Goal: Task Accomplishment & Management: Manage account settings

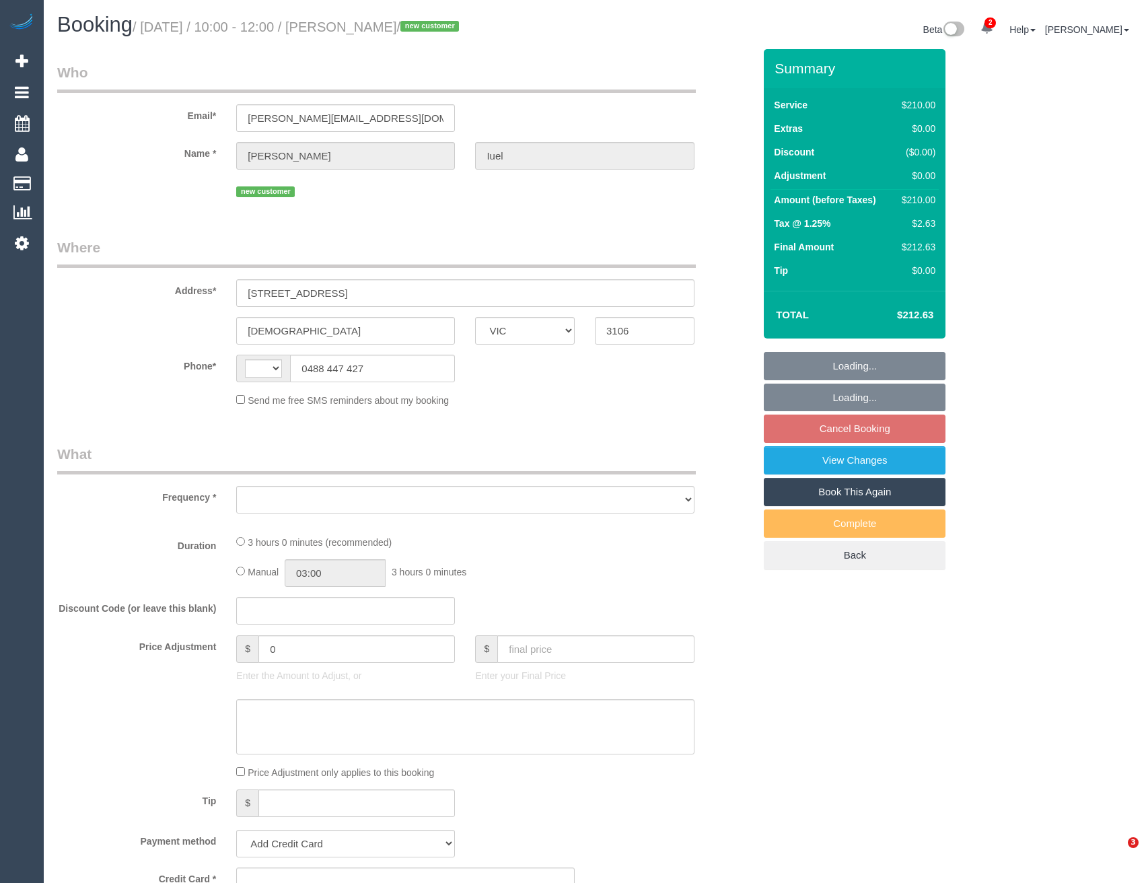
select select "VIC"
select select "string:AU"
select select "object:555"
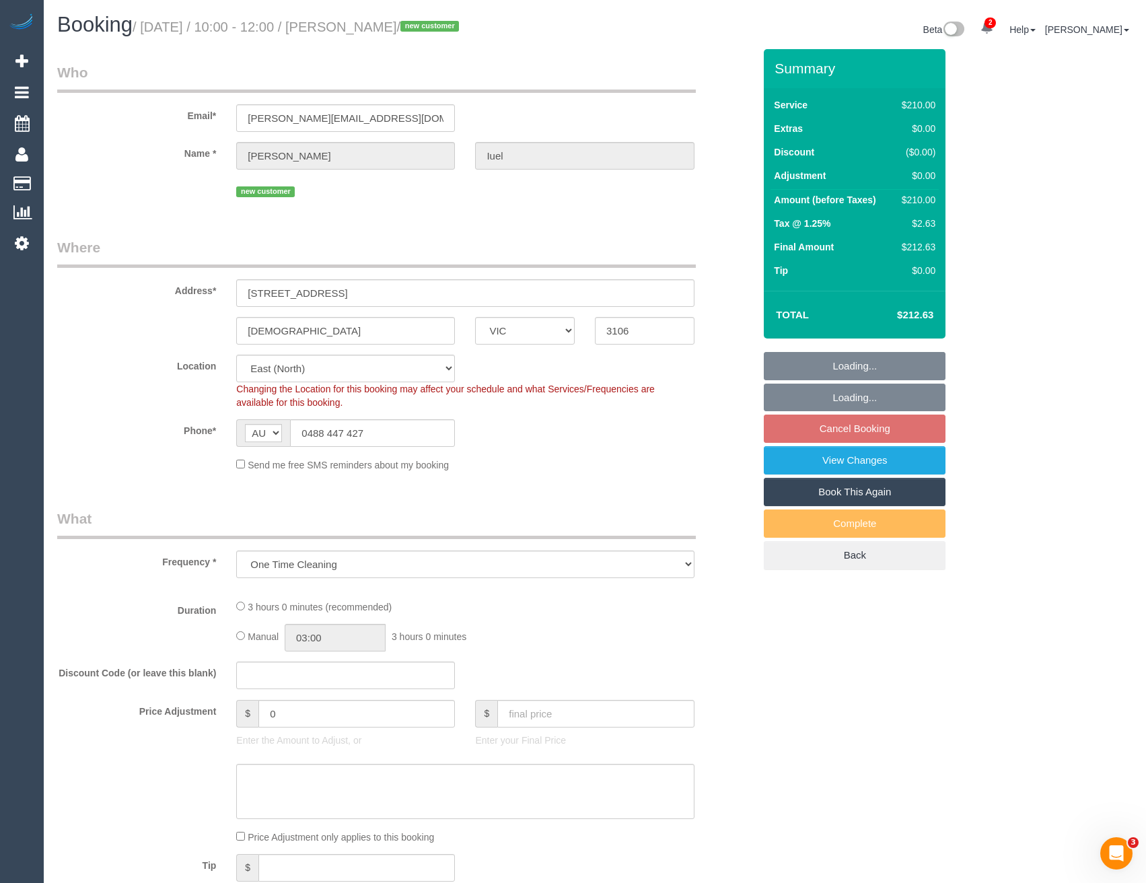
select select "string:stripe-pm_1S5CwF2GScqysDRVaplw9lFS"
select select "180"
select select "number:30"
select select "number:14"
select select "number:19"
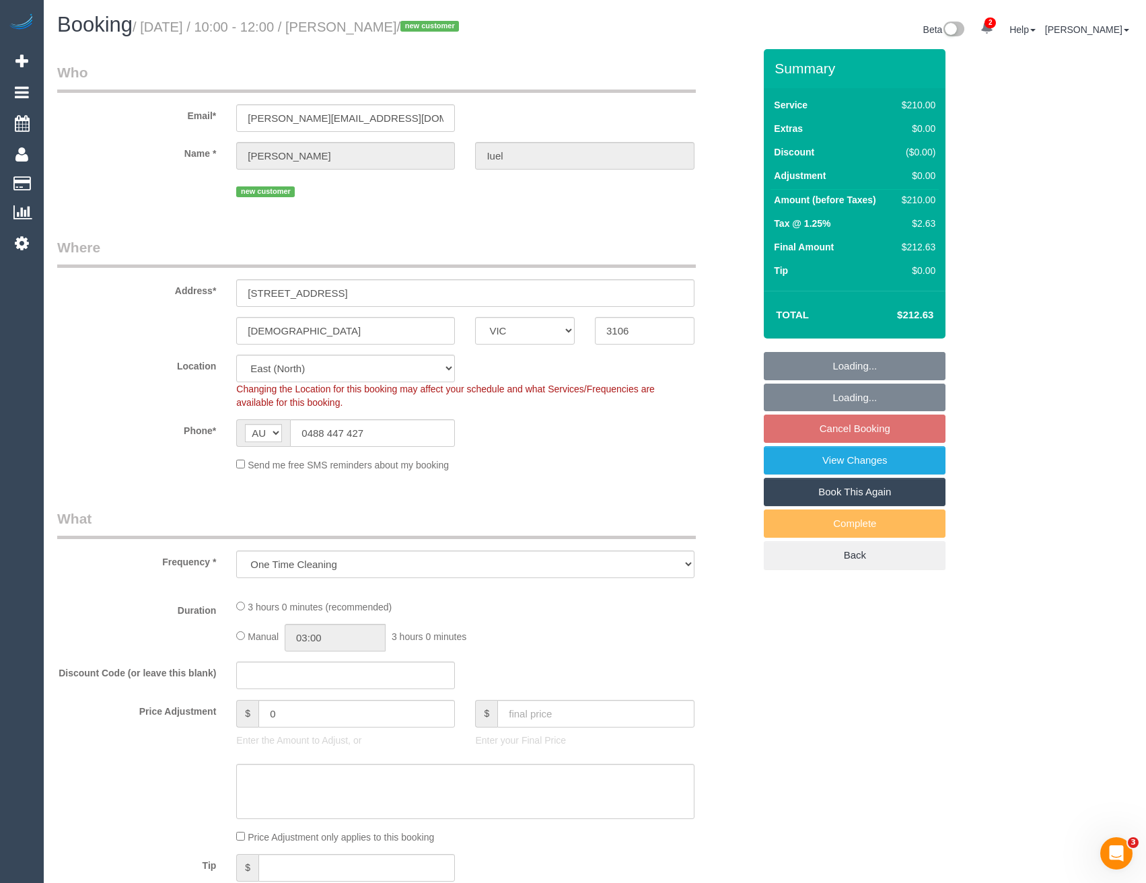
select select "number:25"
select select "number:35"
select select "number:26"
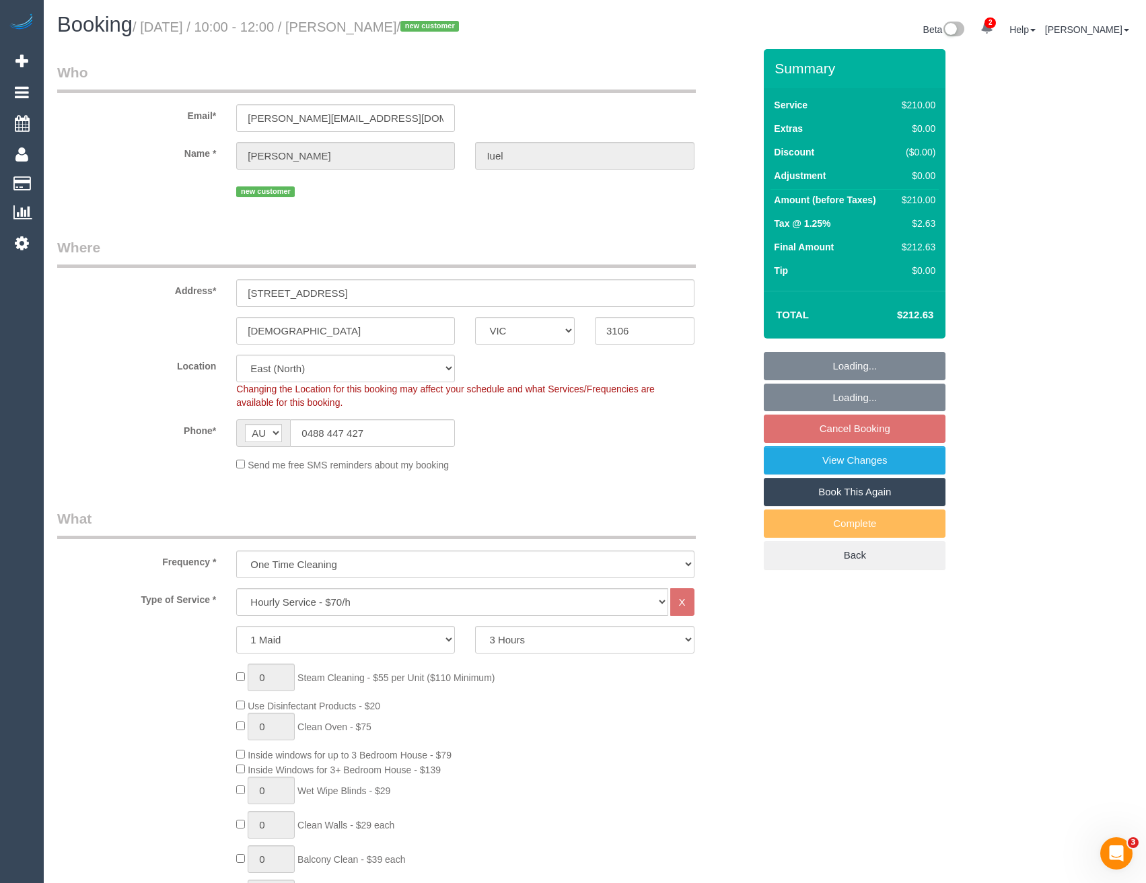
select select "object:872"
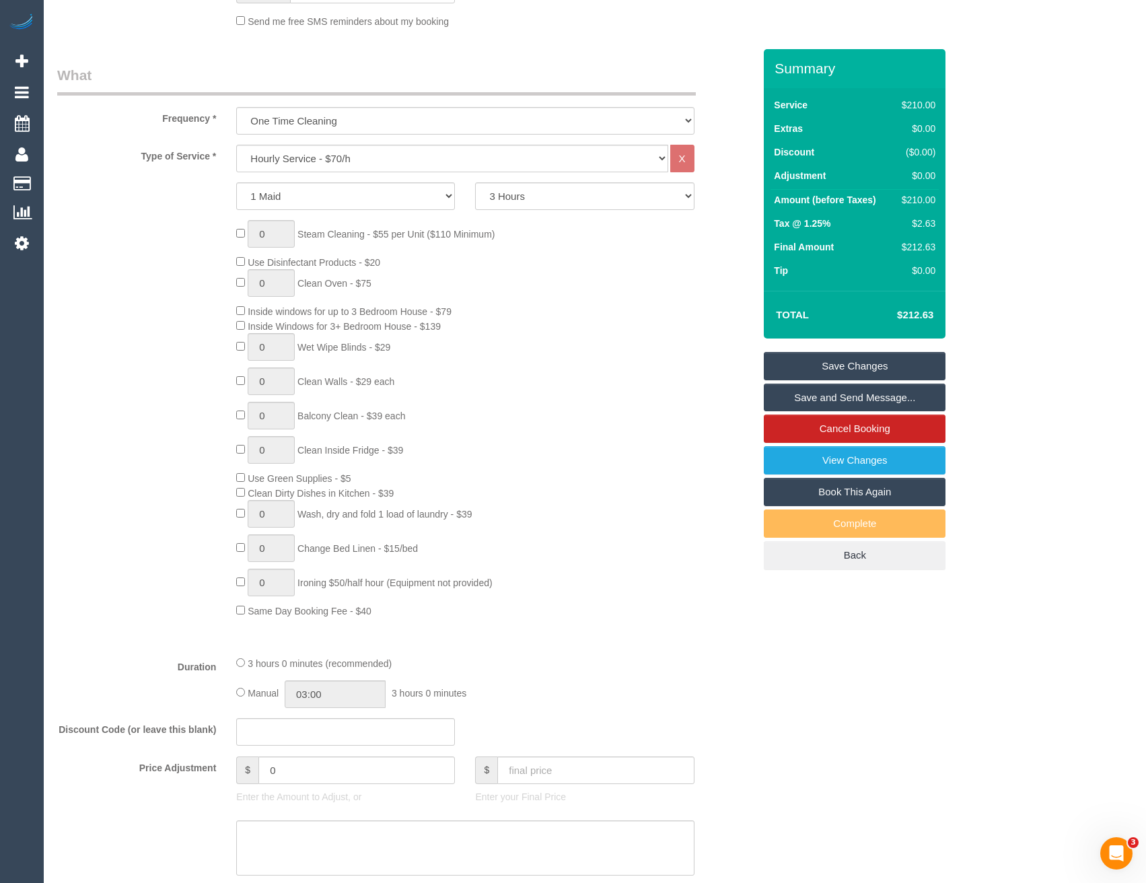
scroll to position [673, 0]
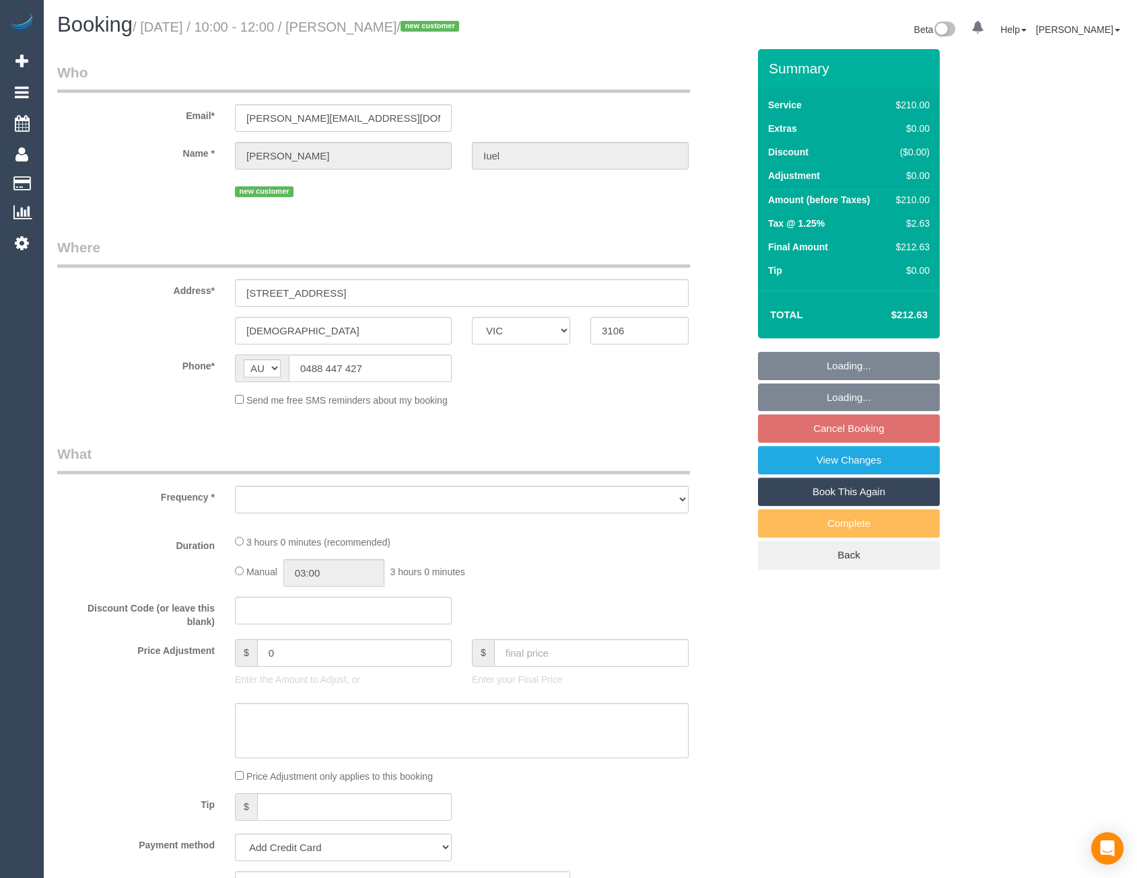
select select "VIC"
select select "string:stripe-pm_1S5CwF2GScqysDRVaplw9lFS"
select select "180"
select select "number:30"
select select "number:14"
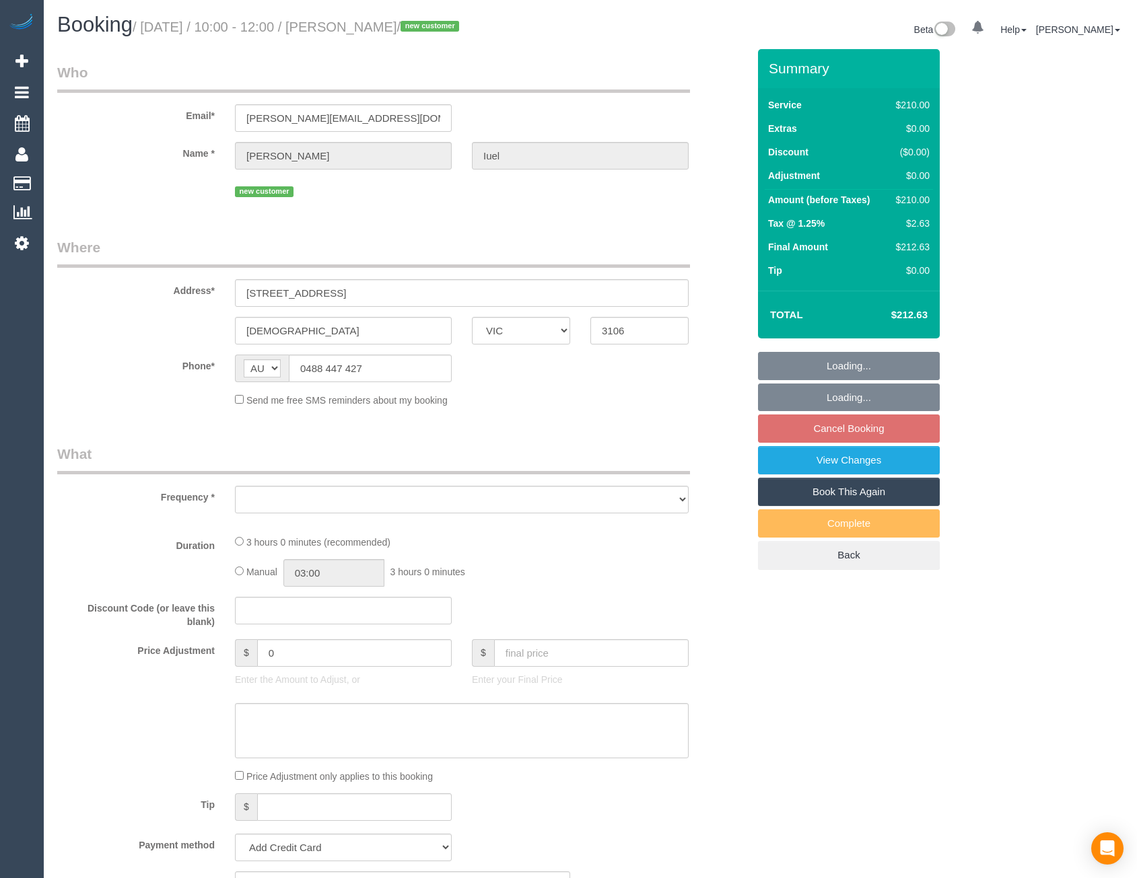
select select "number:19"
select select "number:25"
select select "number:35"
select select "number:26"
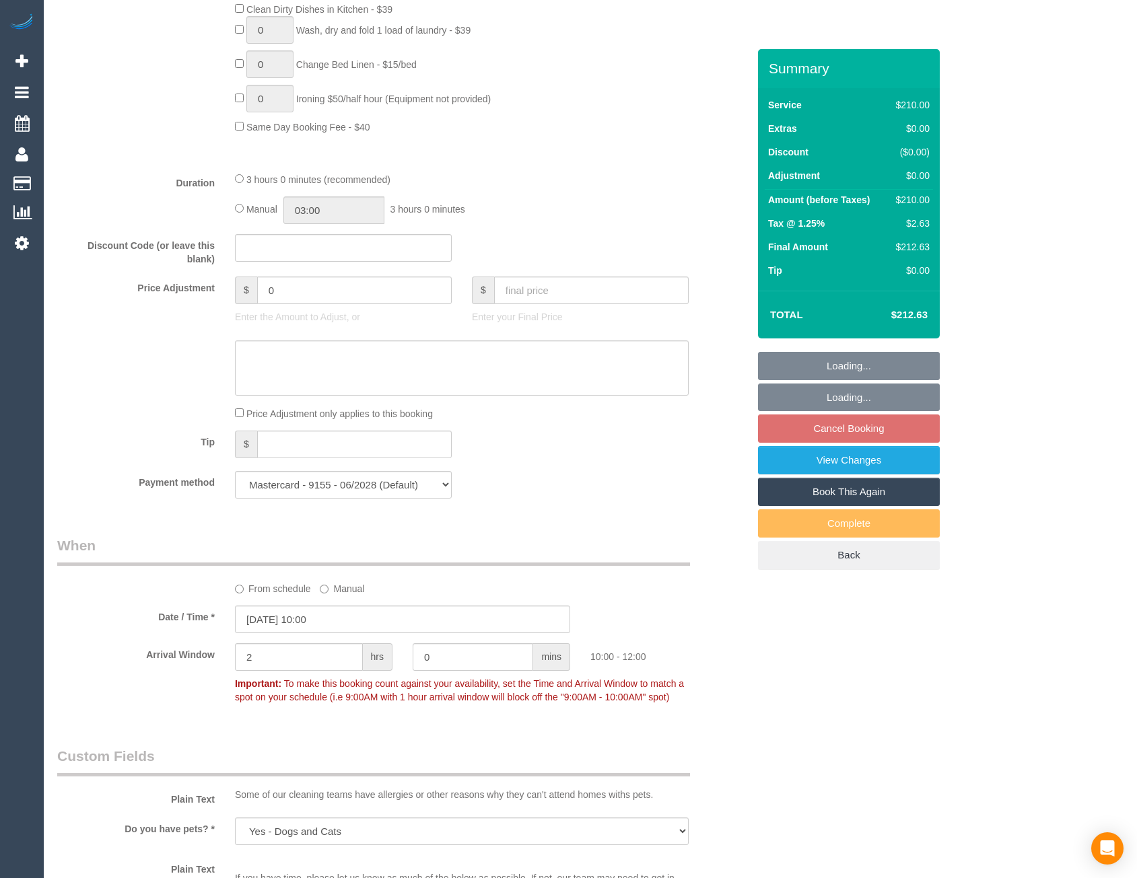
select select "object:1274"
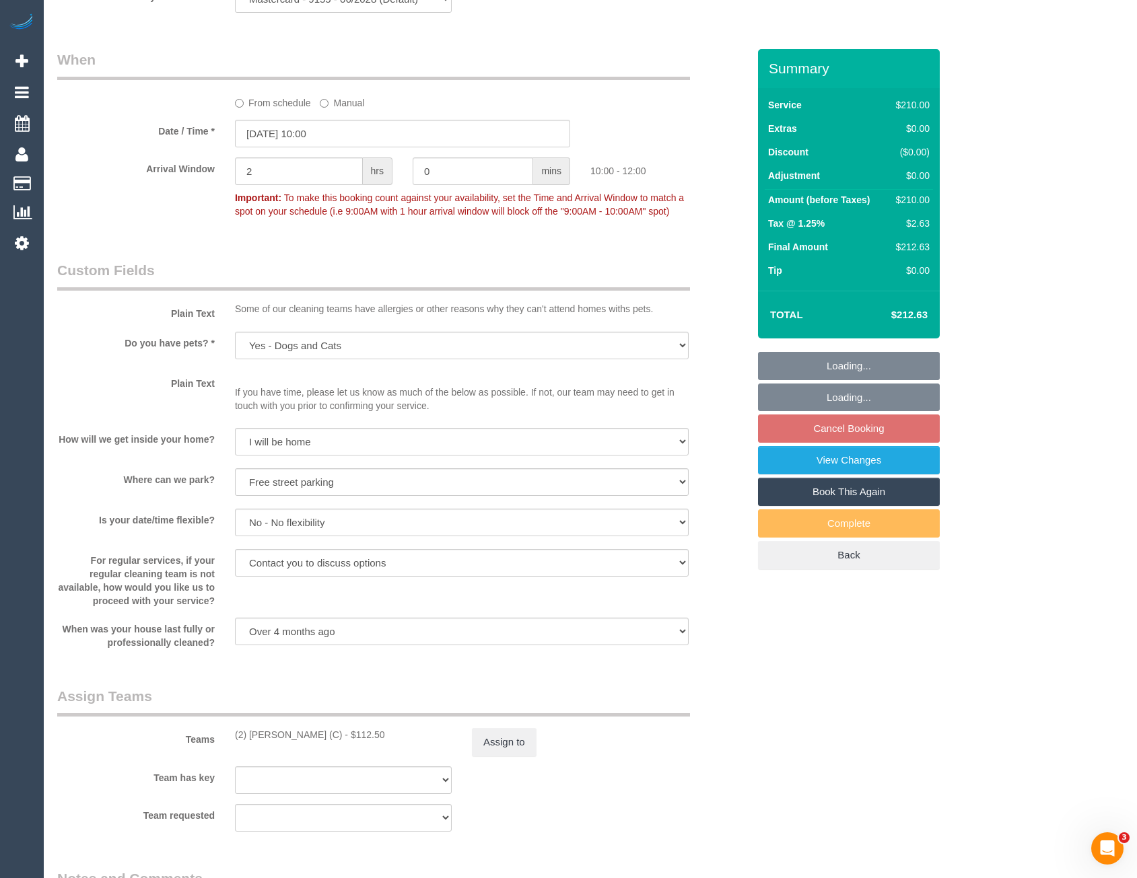
scroll to position [1766, 0]
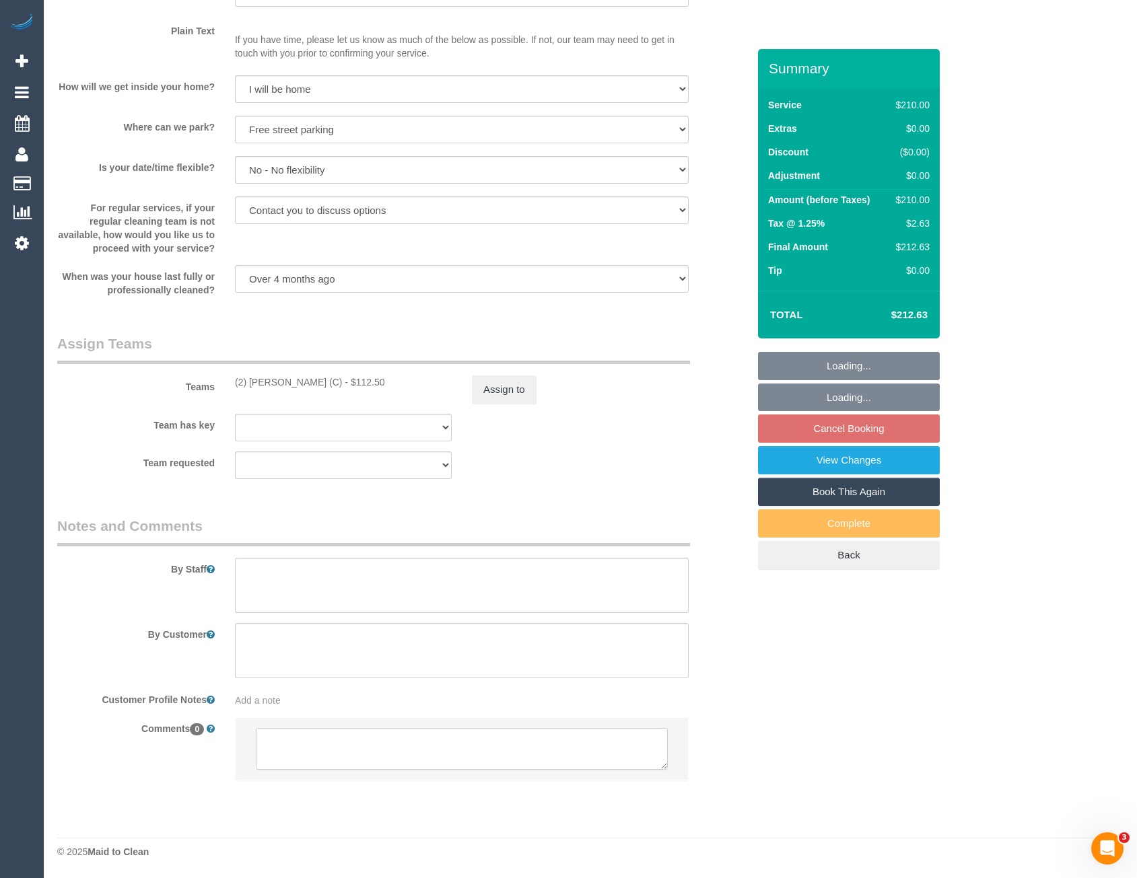
click at [320, 742] on textarea at bounding box center [462, 749] width 412 height 42
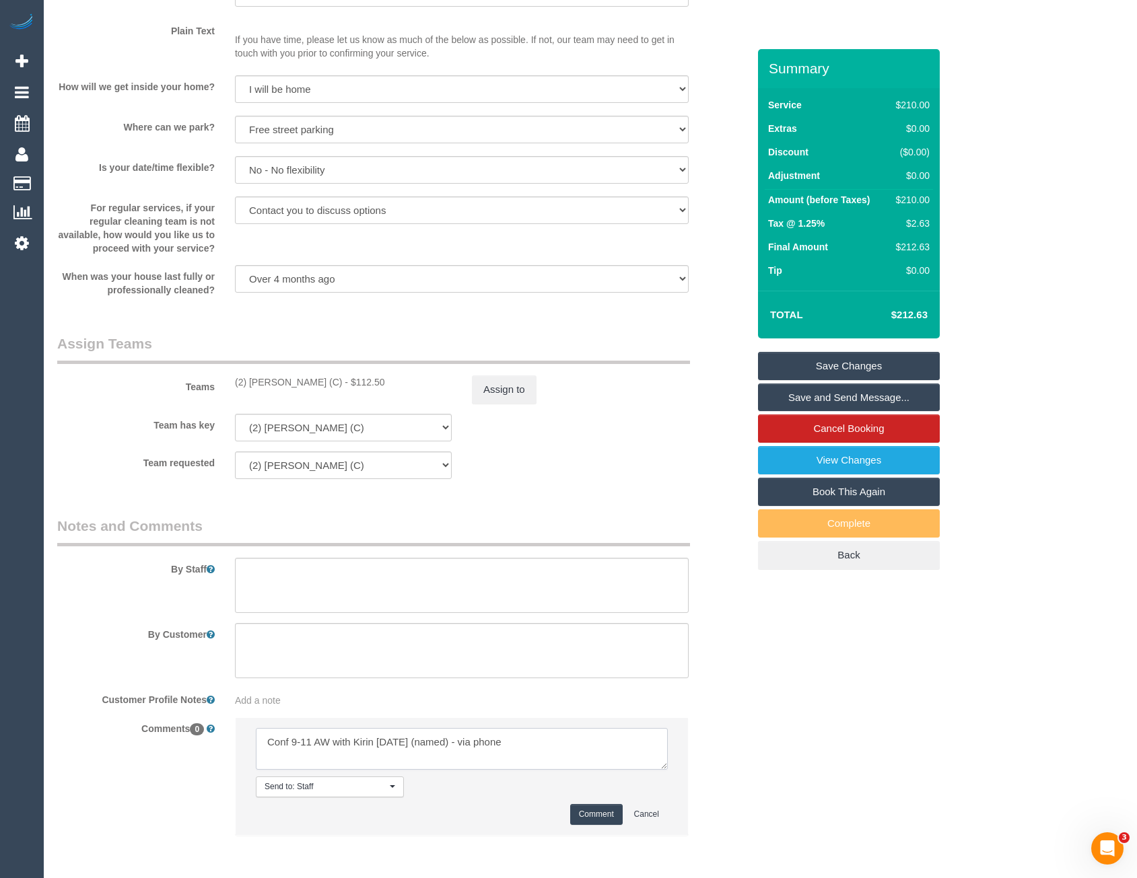
type textarea "Conf 9-11 AW with Kirin tomorrow (named) - via phone"
click at [592, 815] on button "Comment" at bounding box center [596, 814] width 53 height 21
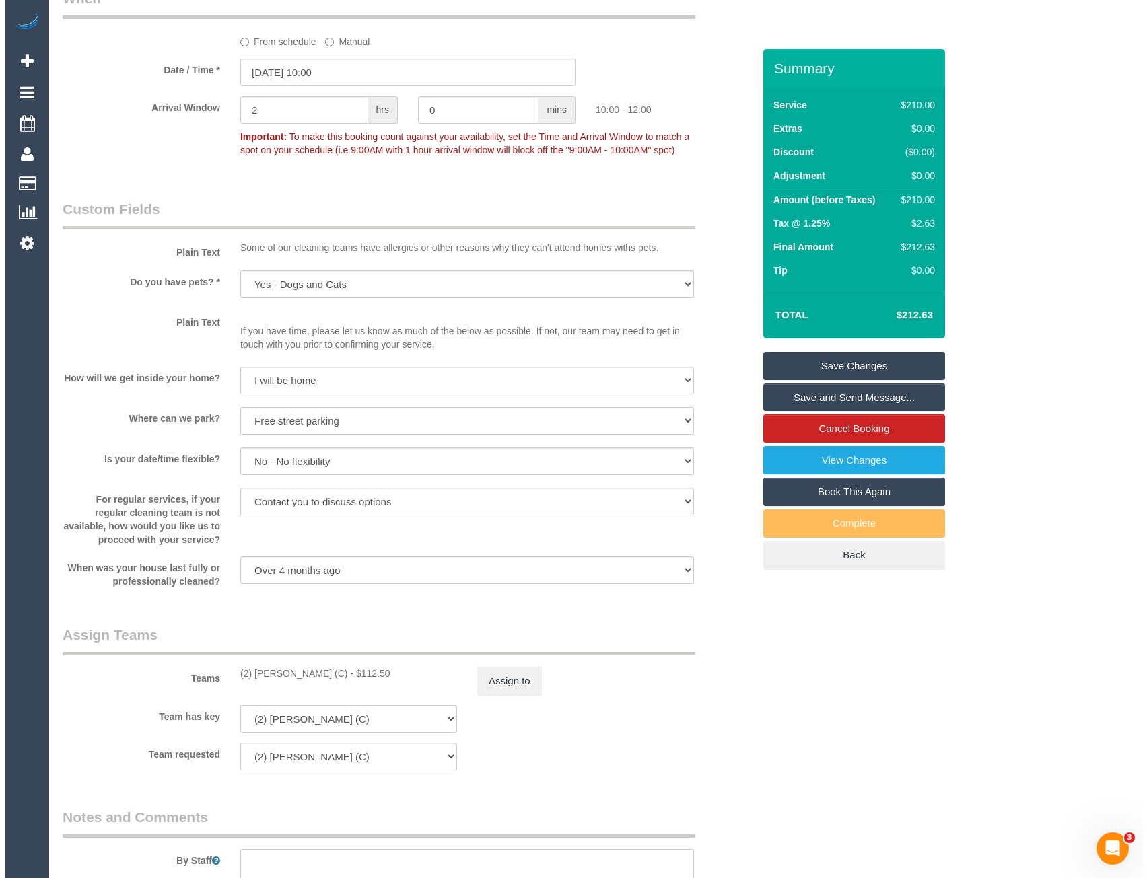
scroll to position [1430, 0]
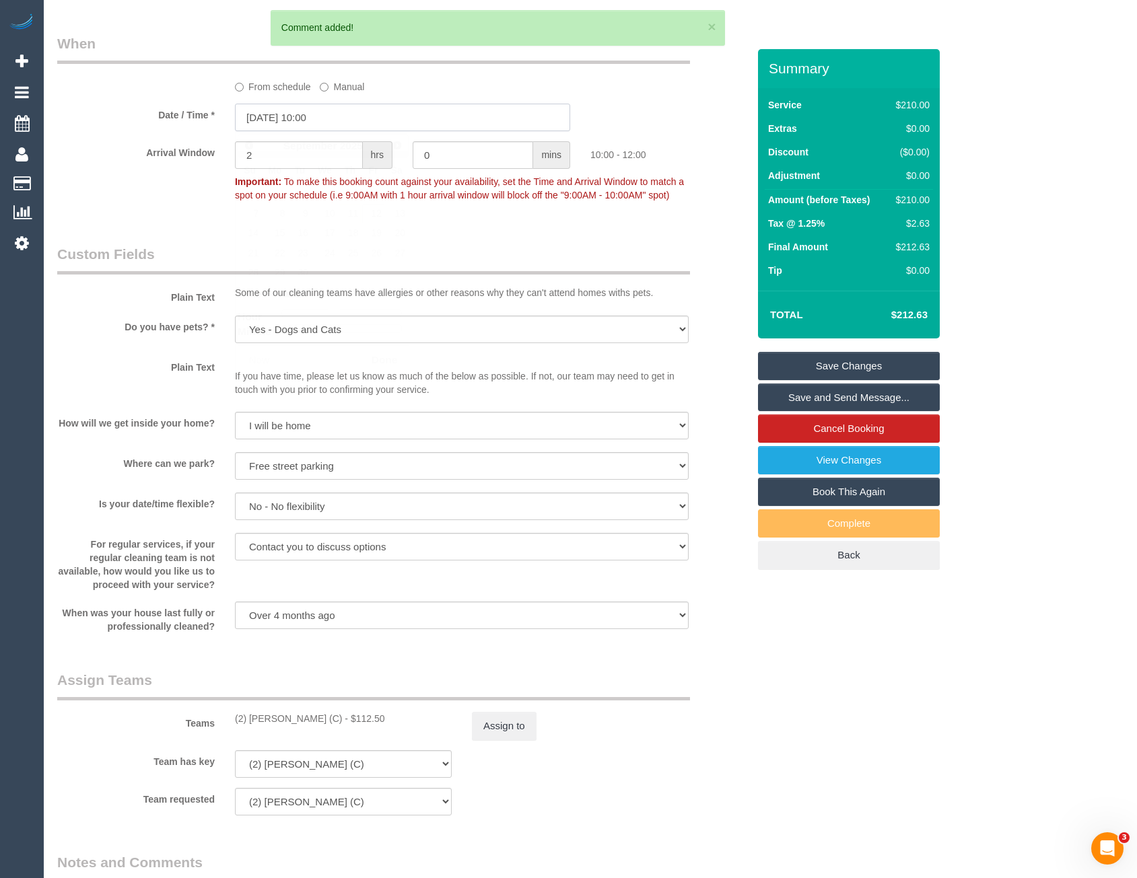
click at [385, 126] on input "[DATE] 10:00" at bounding box center [402, 118] width 335 height 28
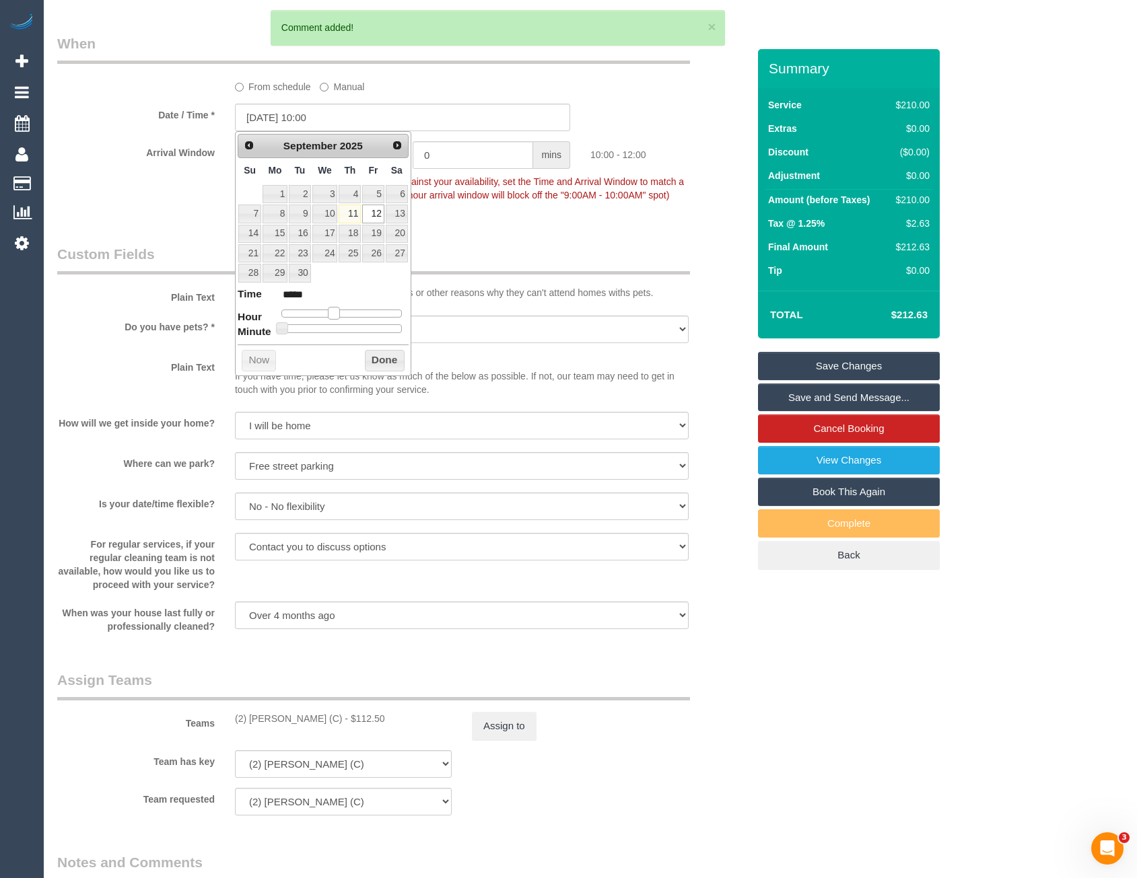
type input "[DATE] 09:00"
type input "*****"
click at [328, 312] on span at bounding box center [328, 313] width 12 height 12
click at [378, 363] on button "Done" at bounding box center [385, 361] width 40 height 22
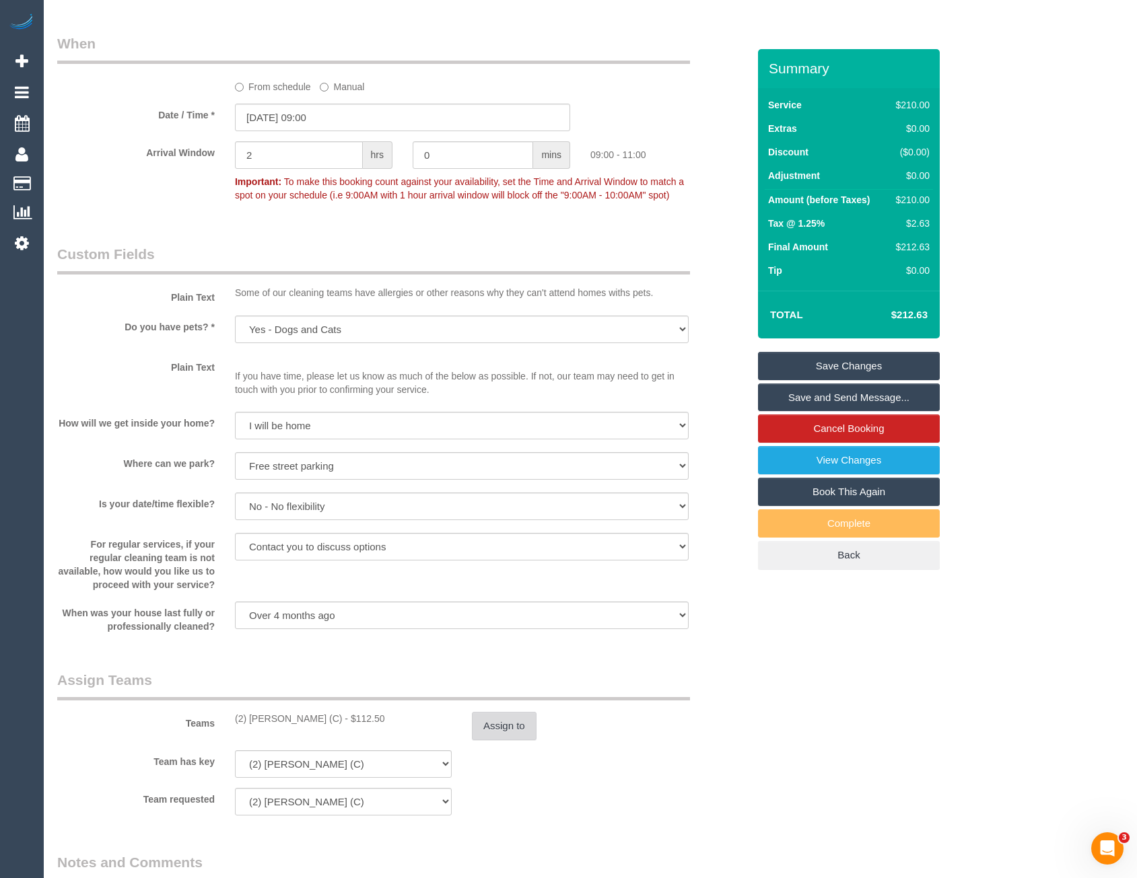
click at [500, 738] on button "Assign to" at bounding box center [504, 726] width 65 height 28
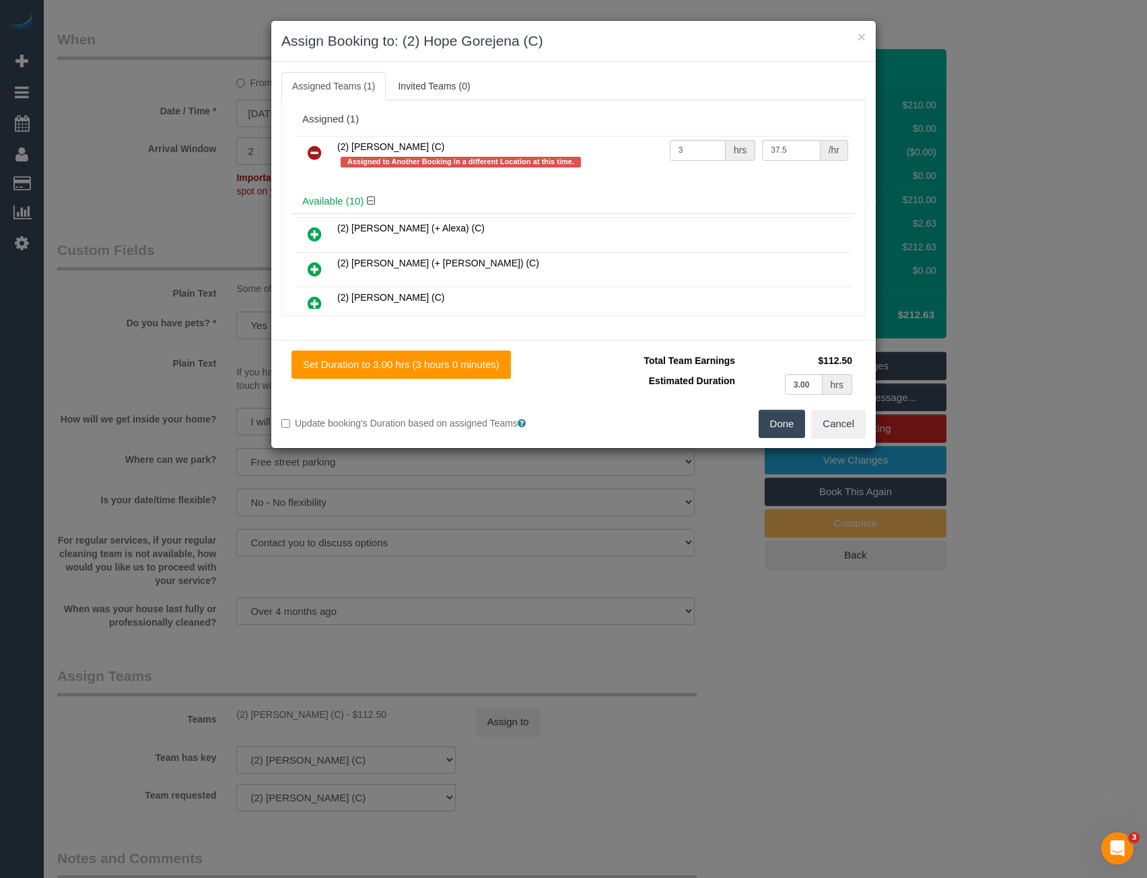
click at [306, 155] on link at bounding box center [315, 153] width 32 height 27
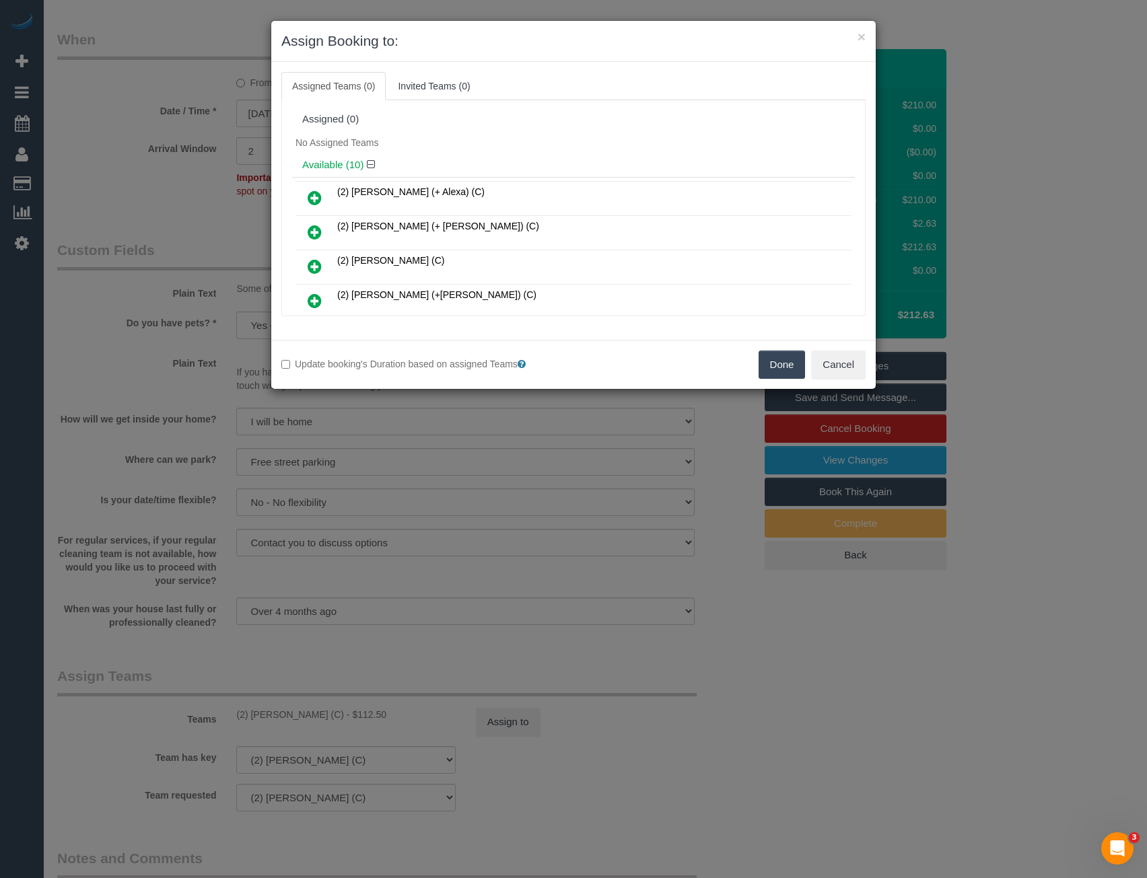
scroll to position [260, 0]
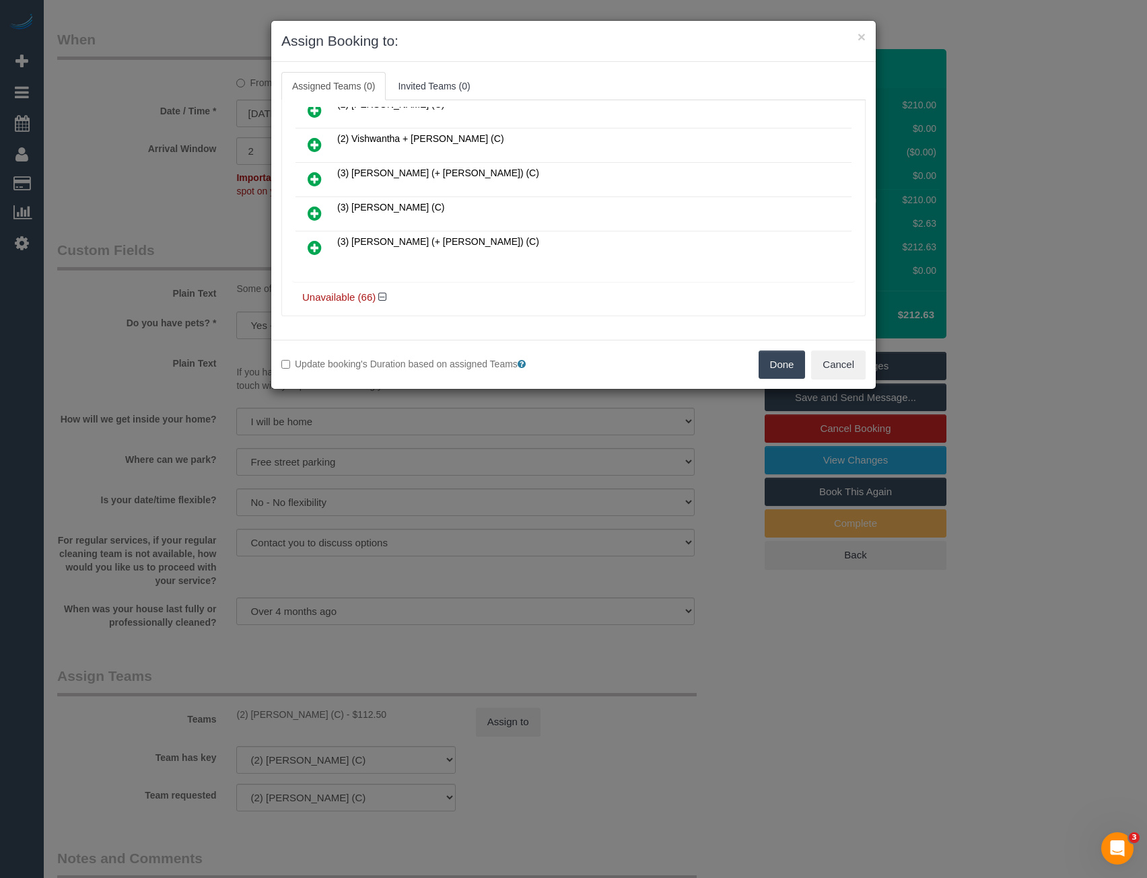
click at [311, 213] on icon at bounding box center [315, 213] width 14 height 16
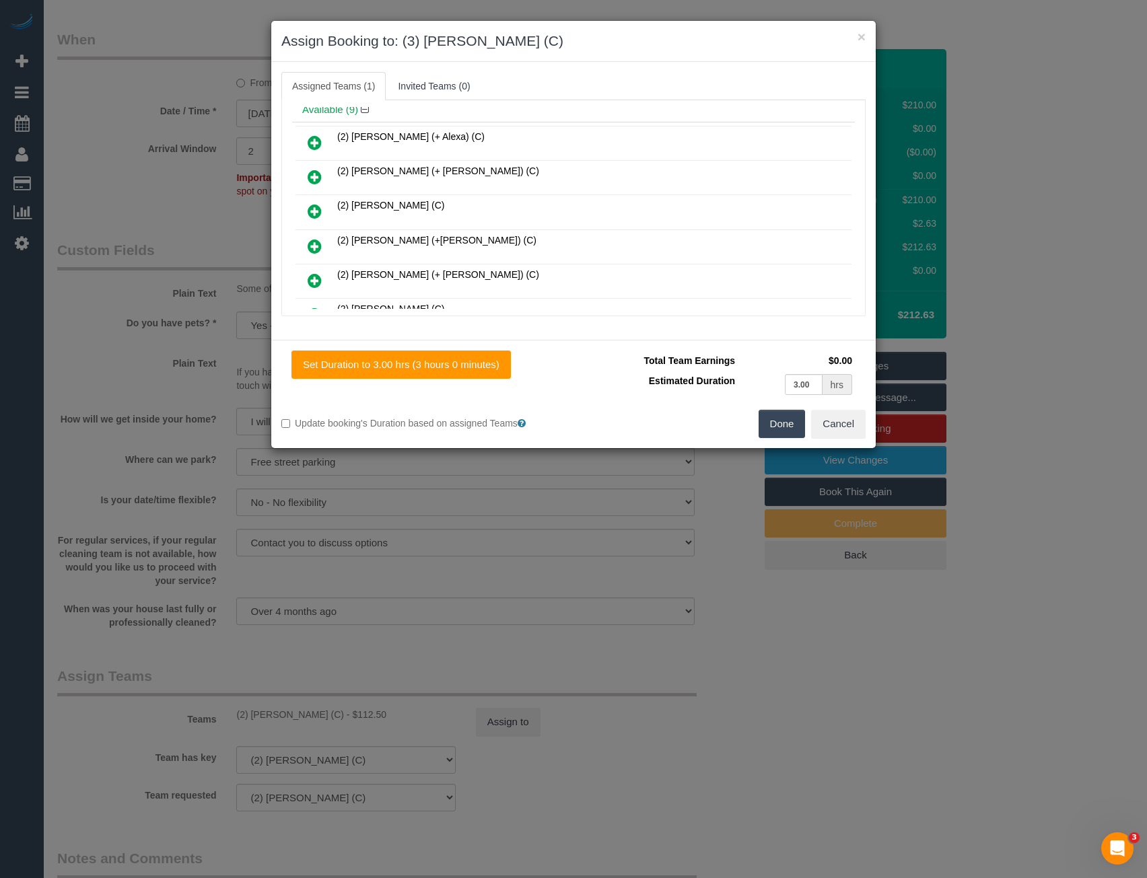
scroll to position [0, 0]
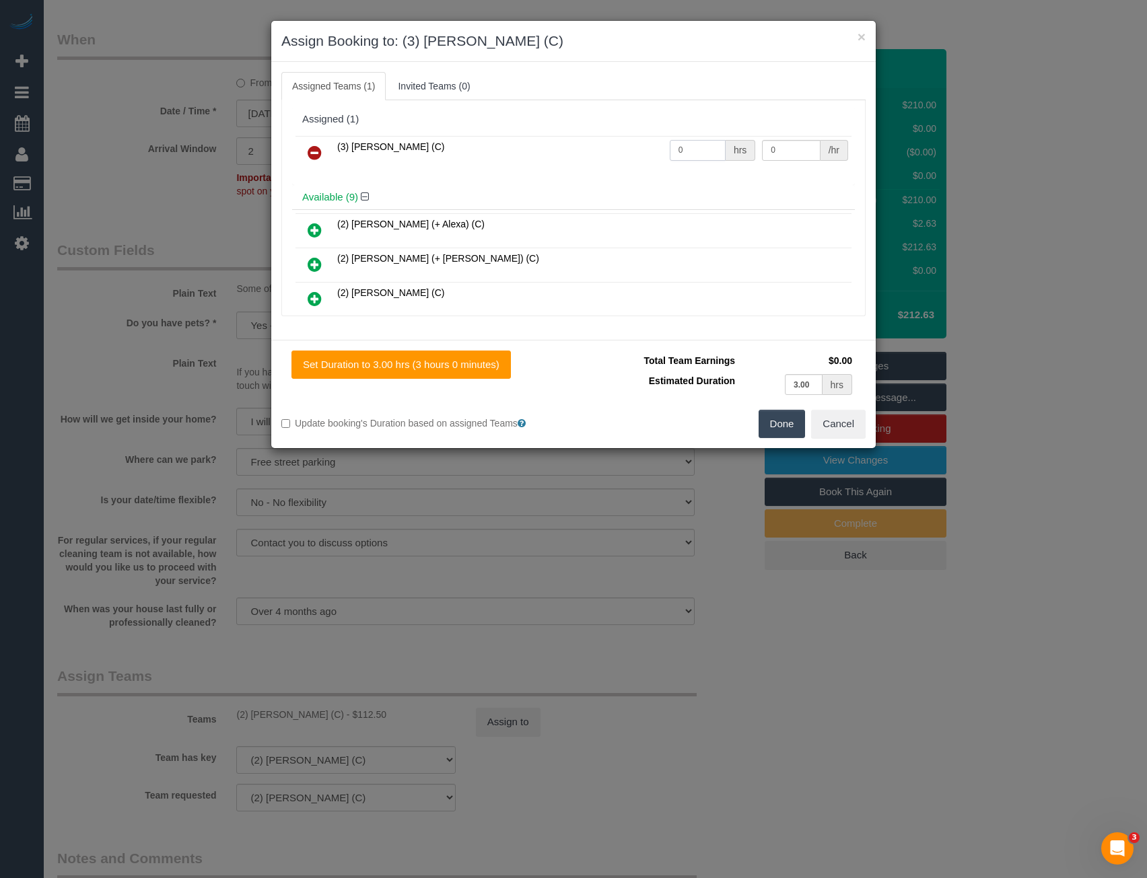
drag, startPoint x: 697, startPoint y: 148, endPoint x: 571, endPoint y: 163, distance: 126.7
click at [573, 163] on tr "(3) Kirin Miller (C) 0 hrs 0 /hr" at bounding box center [574, 153] width 556 height 34
type input "3"
type input "35"
click at [773, 419] on button "Done" at bounding box center [782, 424] width 47 height 28
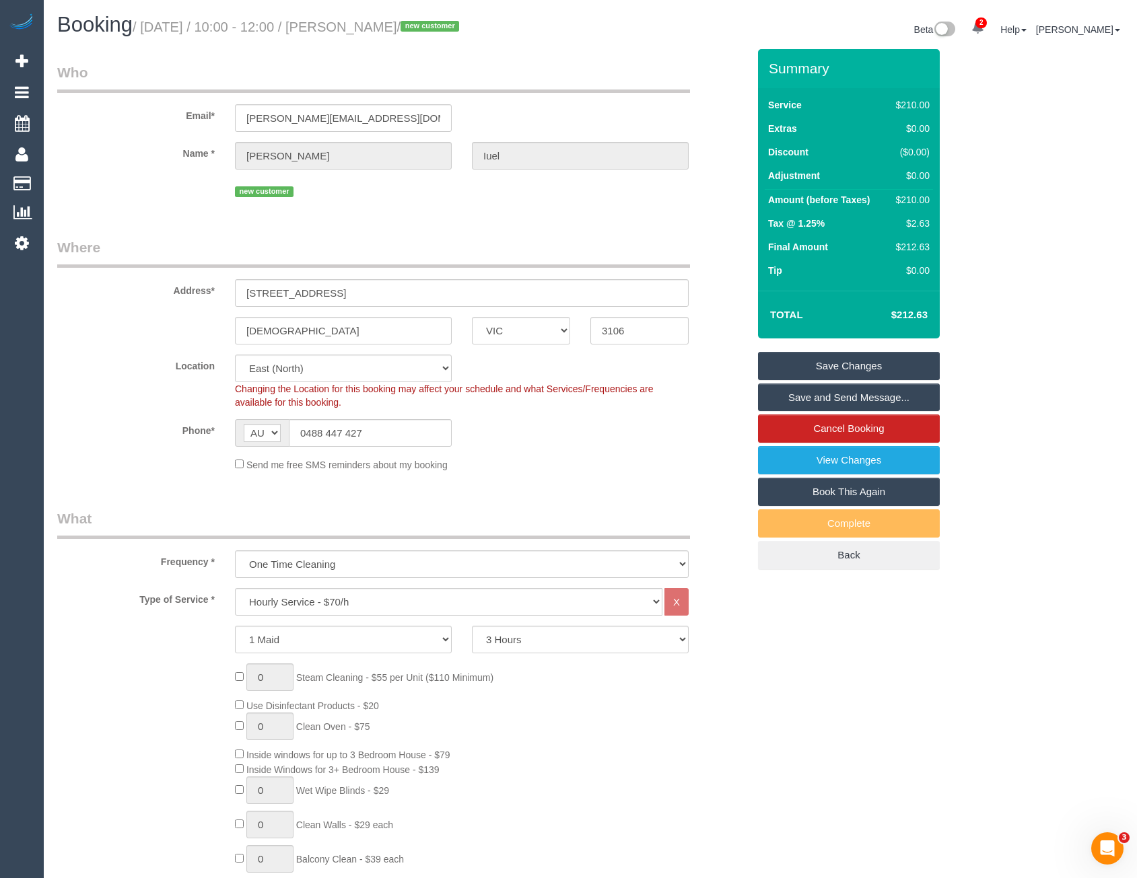
click at [852, 359] on link "Save Changes" at bounding box center [849, 366] width 182 height 28
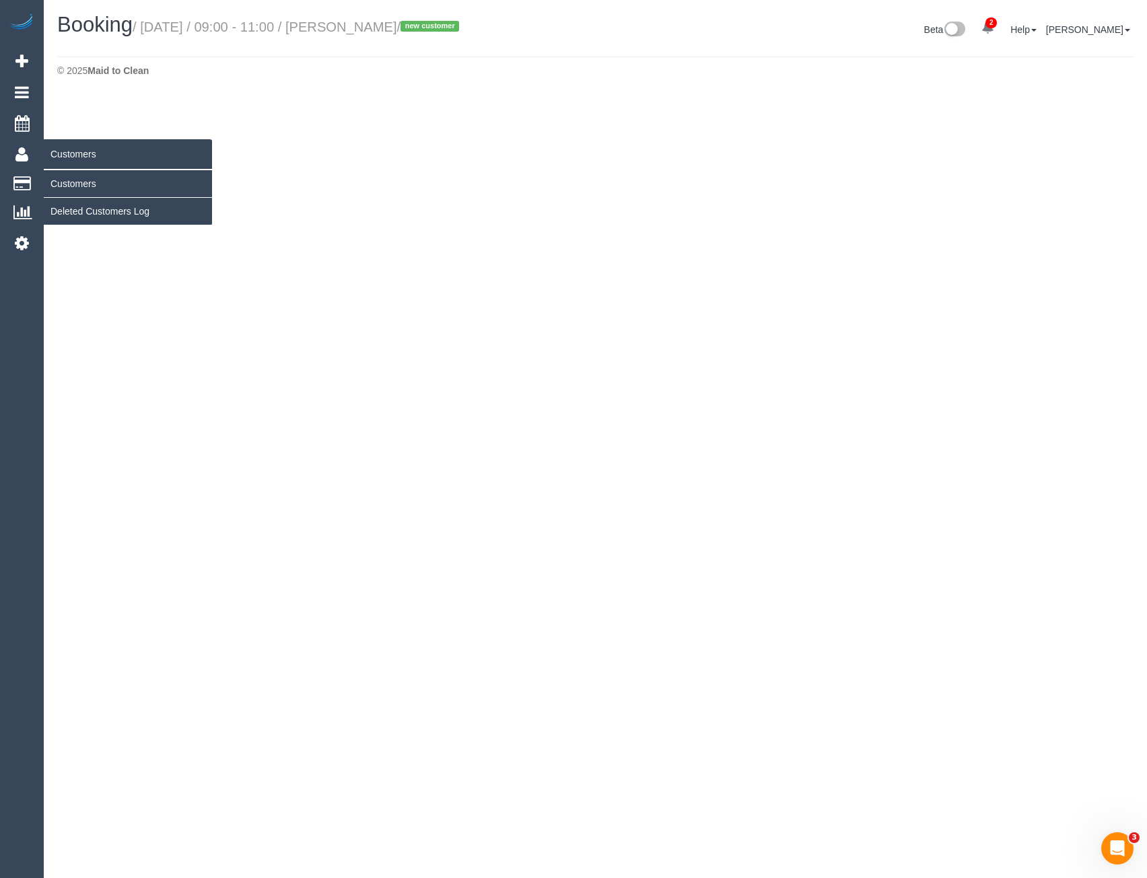
select select "VIC"
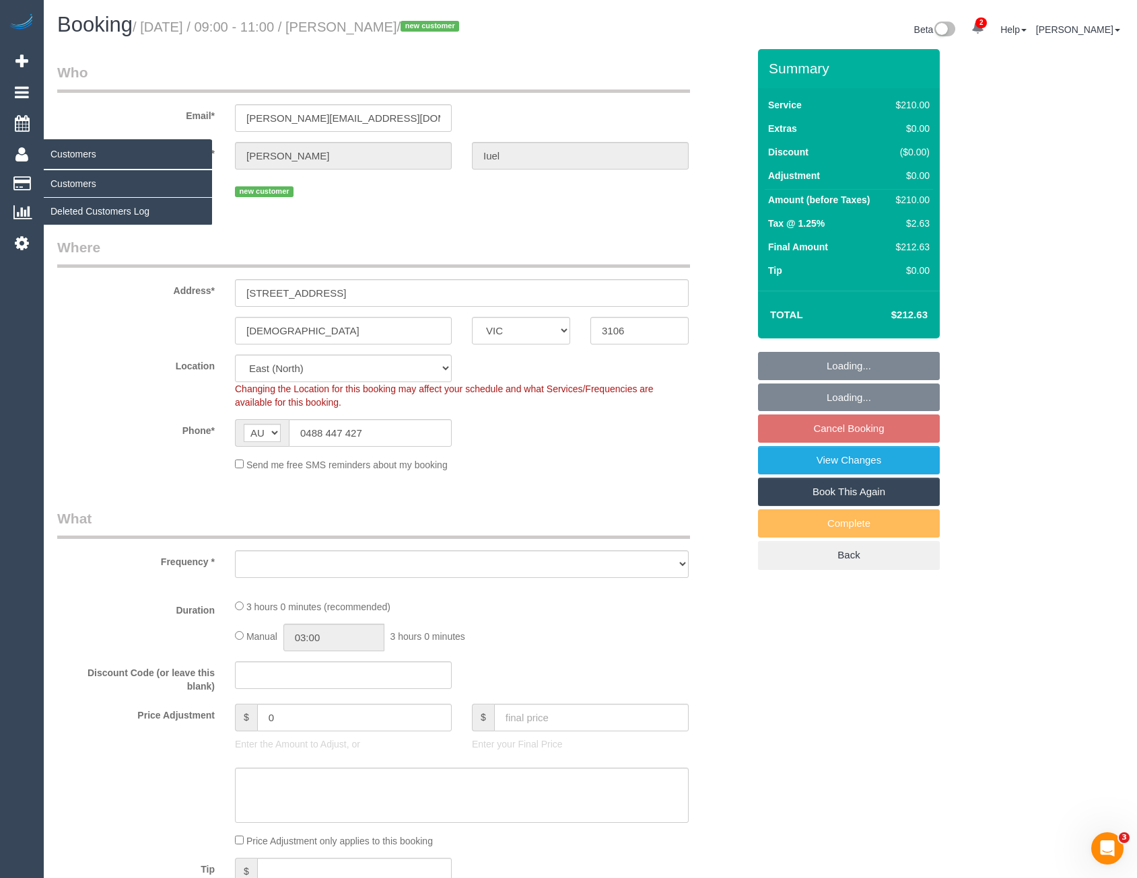
select select "object:4373"
select select "string:stripe-pm_1S5CwF2GScqysDRVaplw9lFS"
select select "number:30"
select select "number:14"
select select "number:19"
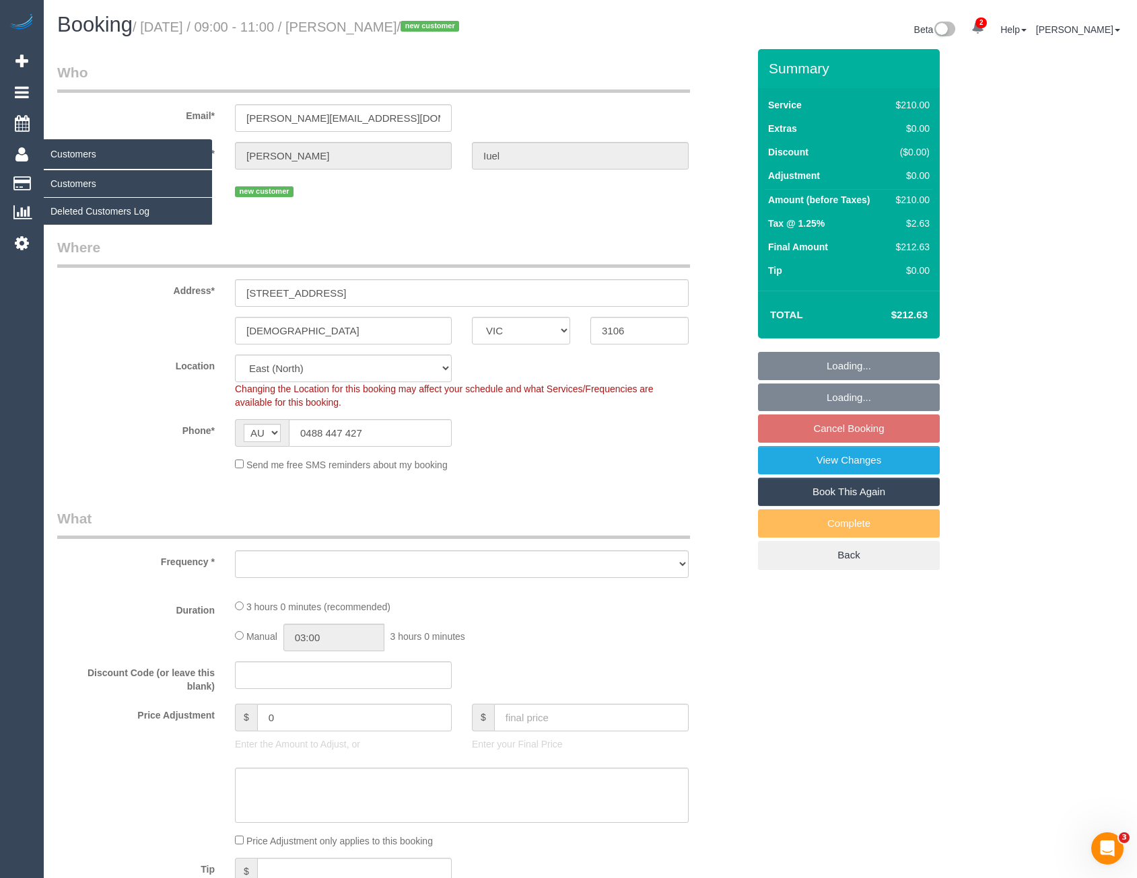
select select "number:25"
select select "number:35"
select select "number:26"
select select "180"
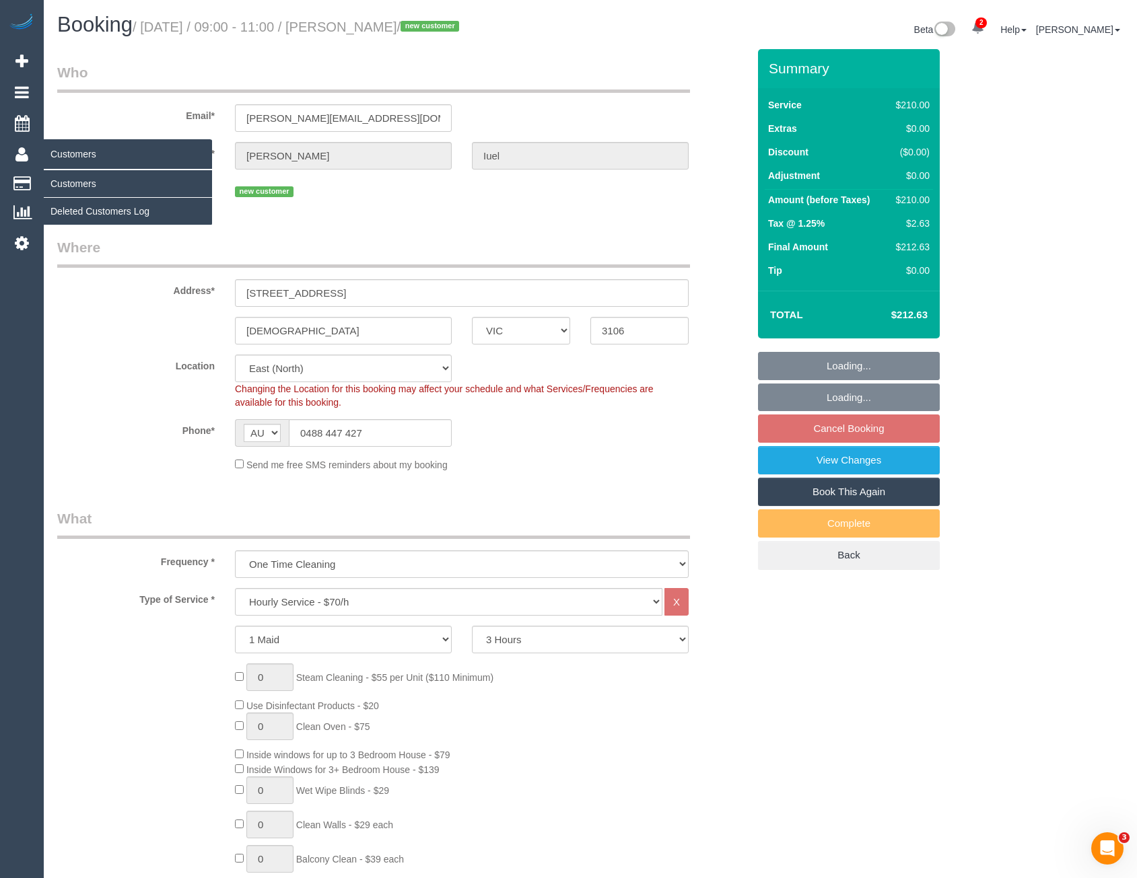
select select "object:4556"
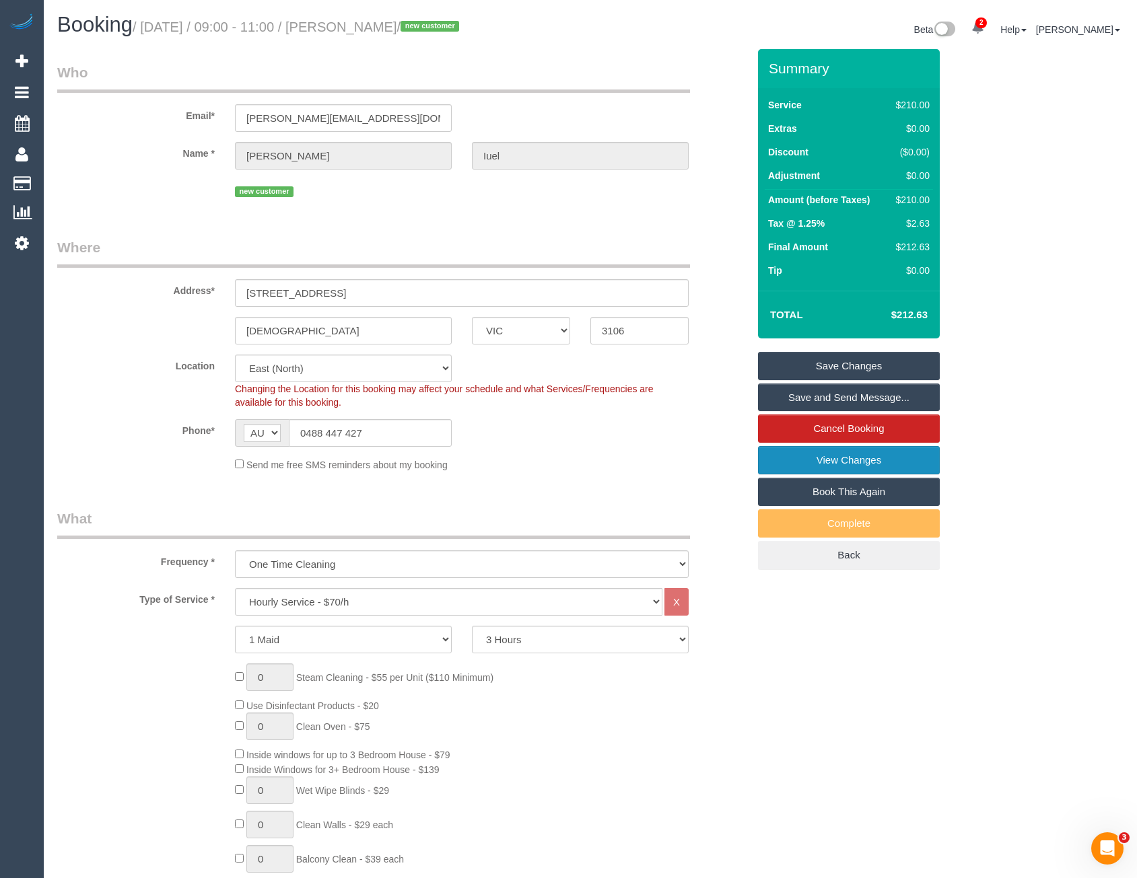
click at [854, 466] on link "View Changes" at bounding box center [849, 460] width 182 height 28
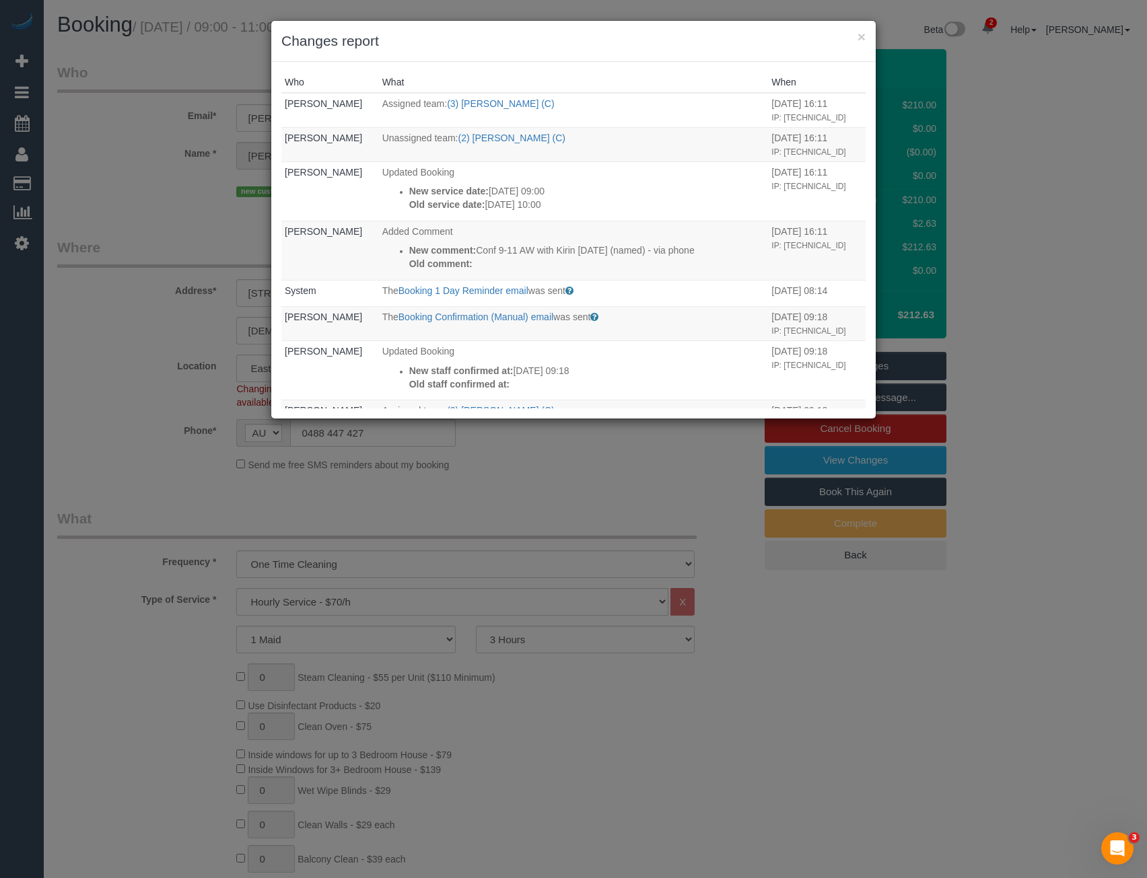
click at [615, 489] on div "× Changes report Who What When Bronie Bryant Assigned team: (3) Kirin Miller (C…" at bounding box center [573, 439] width 1147 height 878
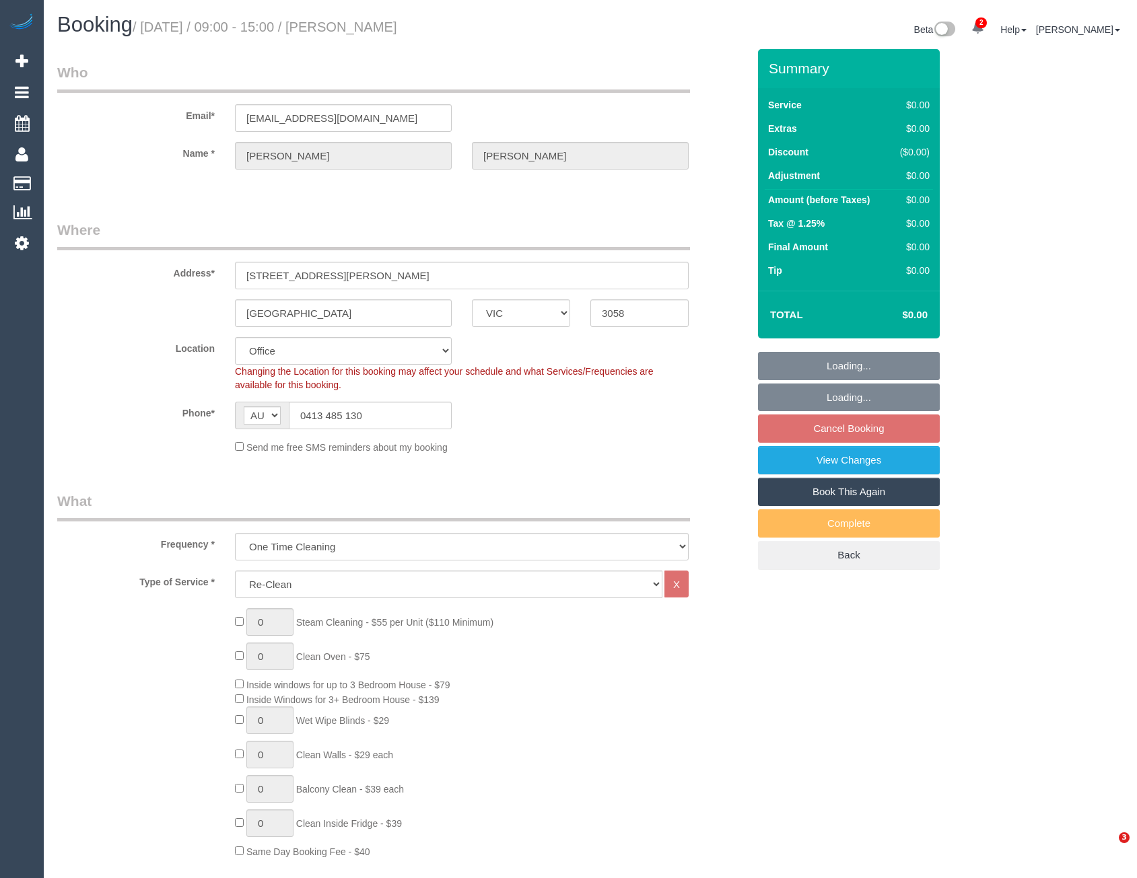
select select "VIC"
select select "number:28"
select select "number:17"
select select "number:18"
select select "number:24"
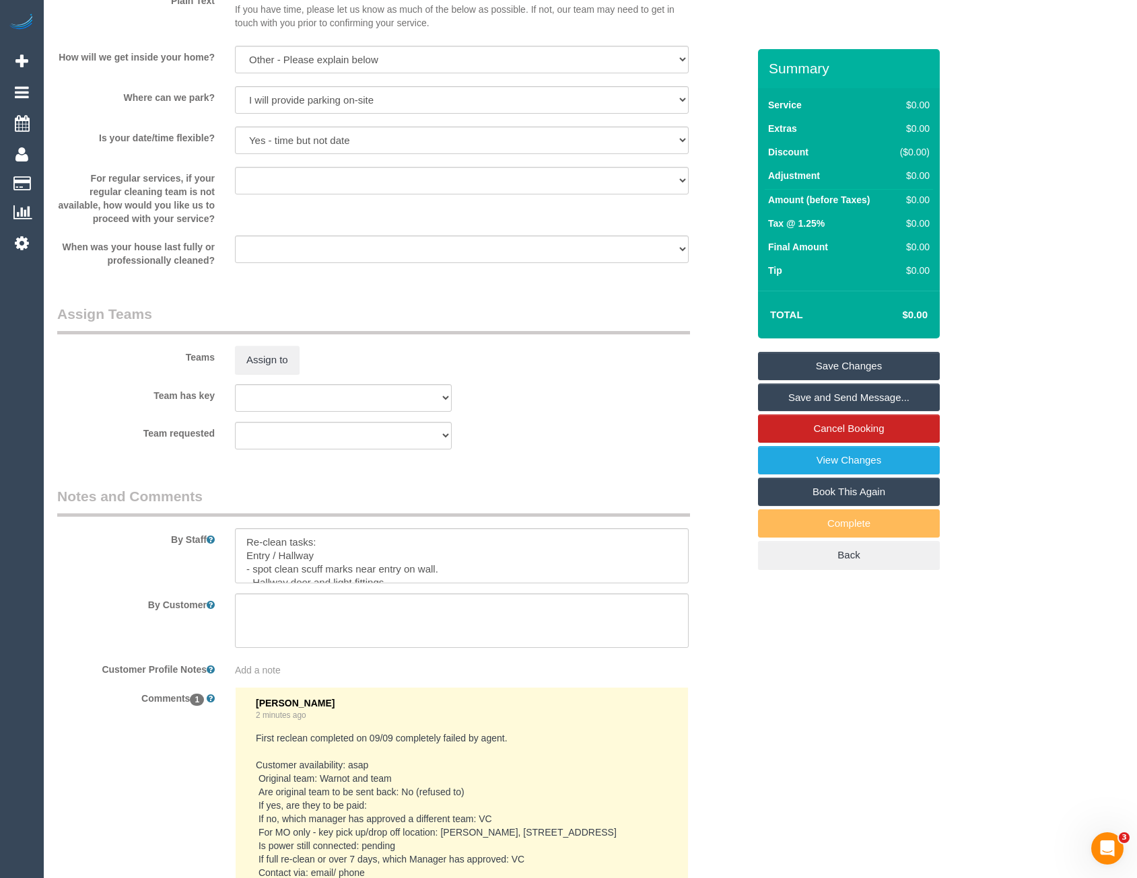
scroll to position [1616, 0]
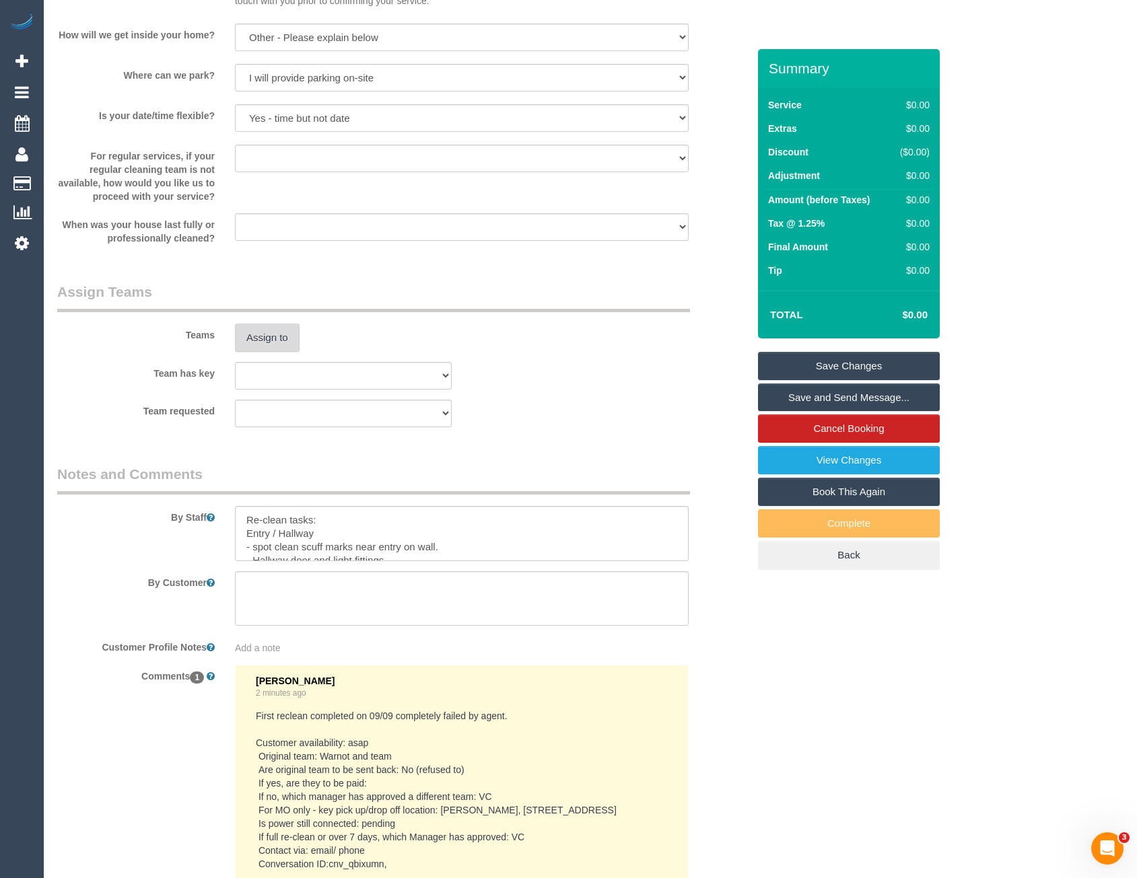
click at [277, 339] on button "Assign to" at bounding box center [267, 338] width 65 height 28
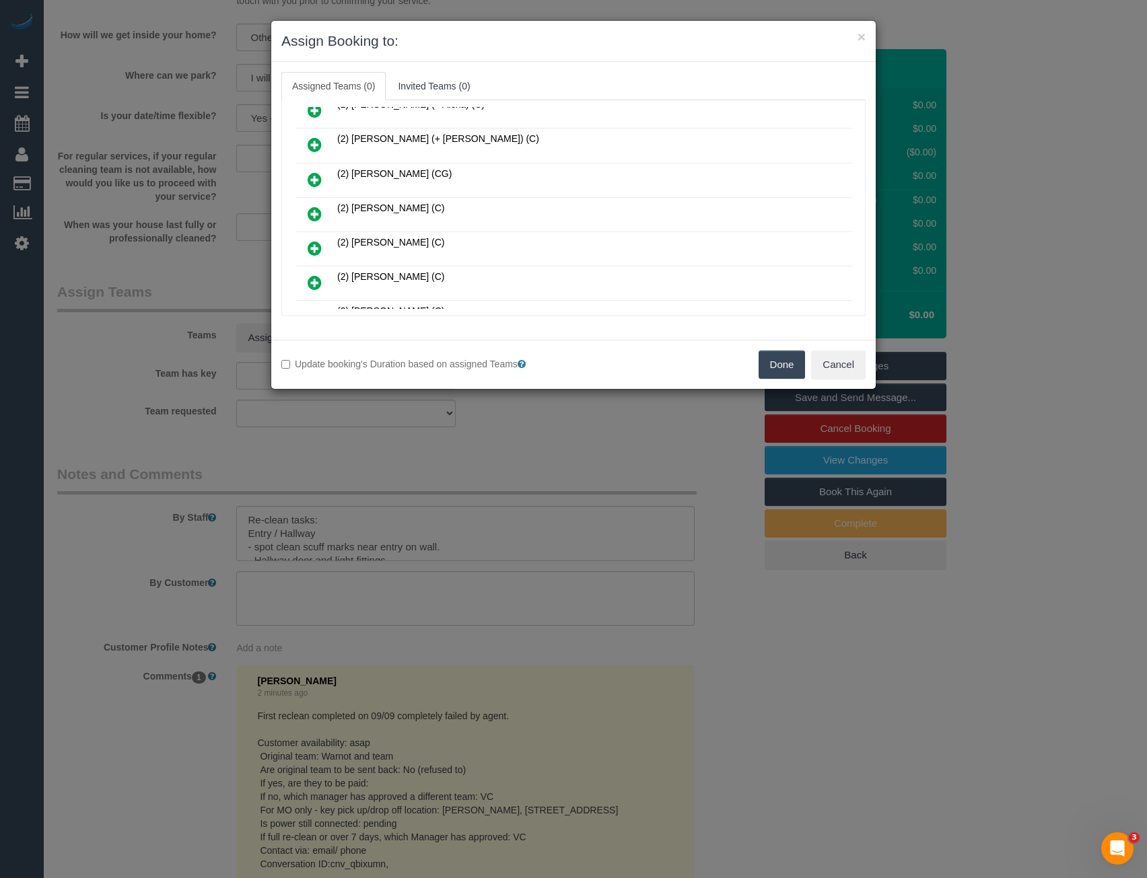
scroll to position [6956, 0]
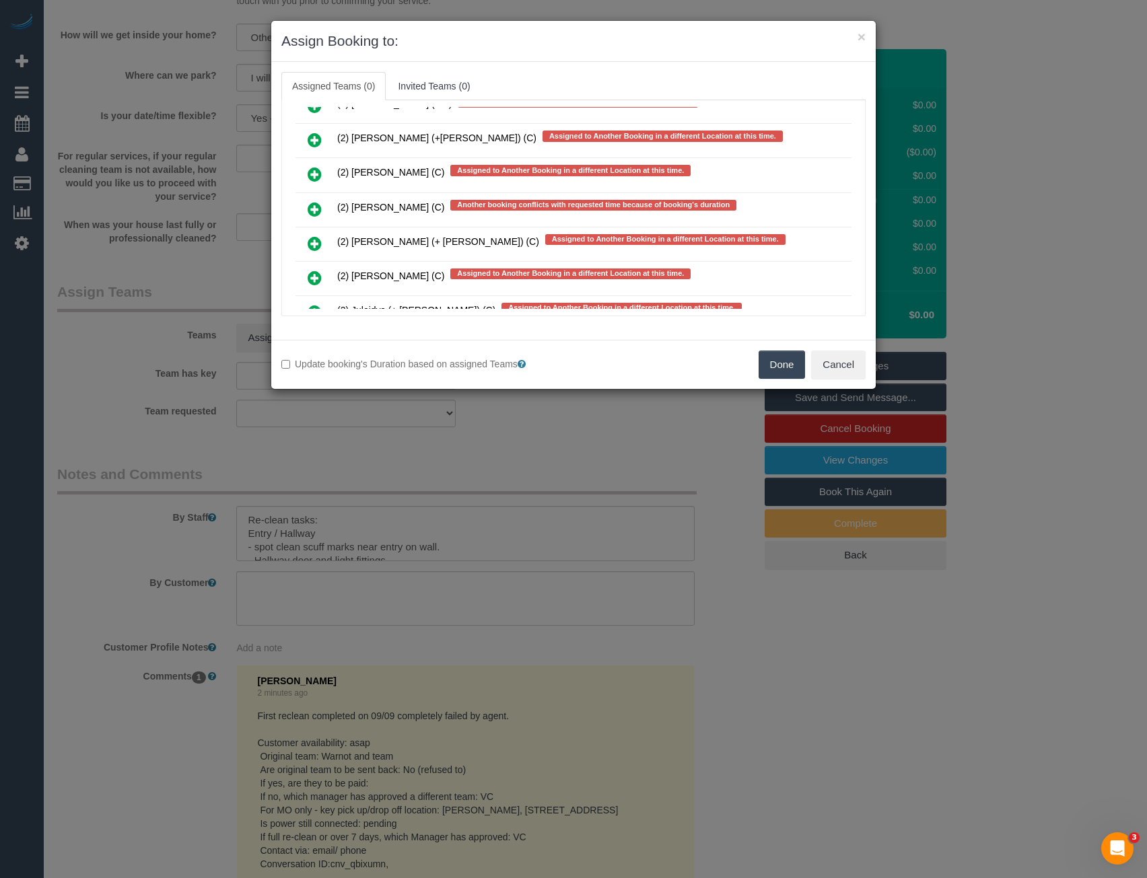
click at [312, 207] on icon at bounding box center [315, 209] width 14 height 16
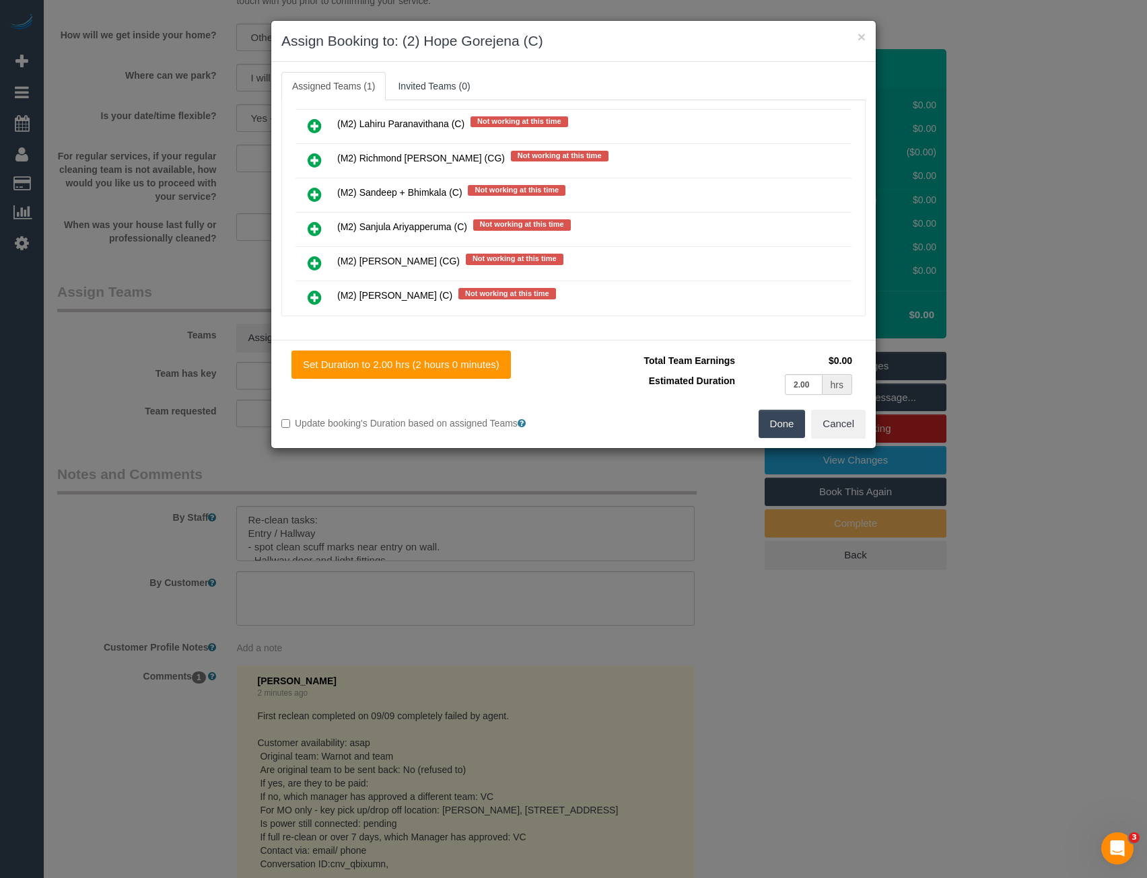
scroll to position [0, 0]
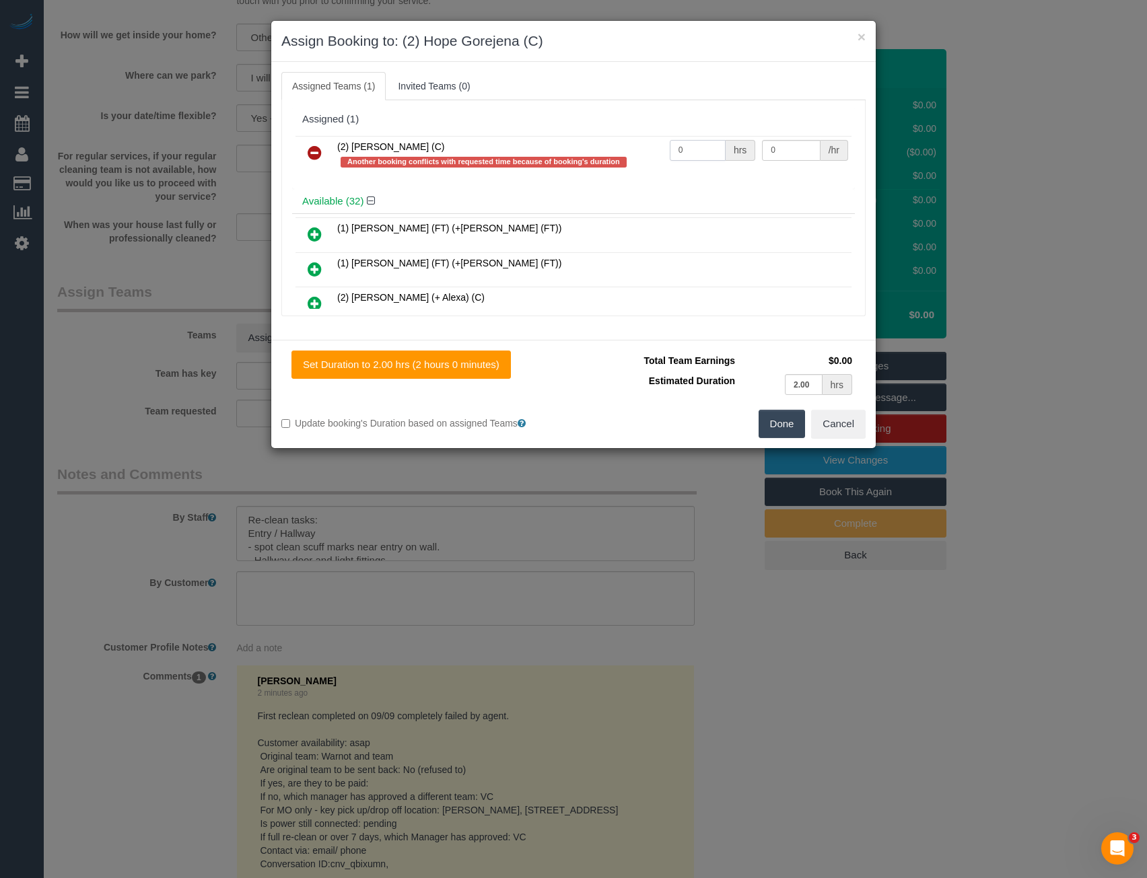
drag, startPoint x: 681, startPoint y: 156, endPoint x: 570, endPoint y: 139, distance: 111.8
click at [606, 153] on tr "(2) Hope Gorejena (C) Another booking conflicts with requested time because of …" at bounding box center [574, 155] width 556 height 38
type input "2"
type input "37.5"
click at [786, 427] on button "Done" at bounding box center [782, 424] width 47 height 28
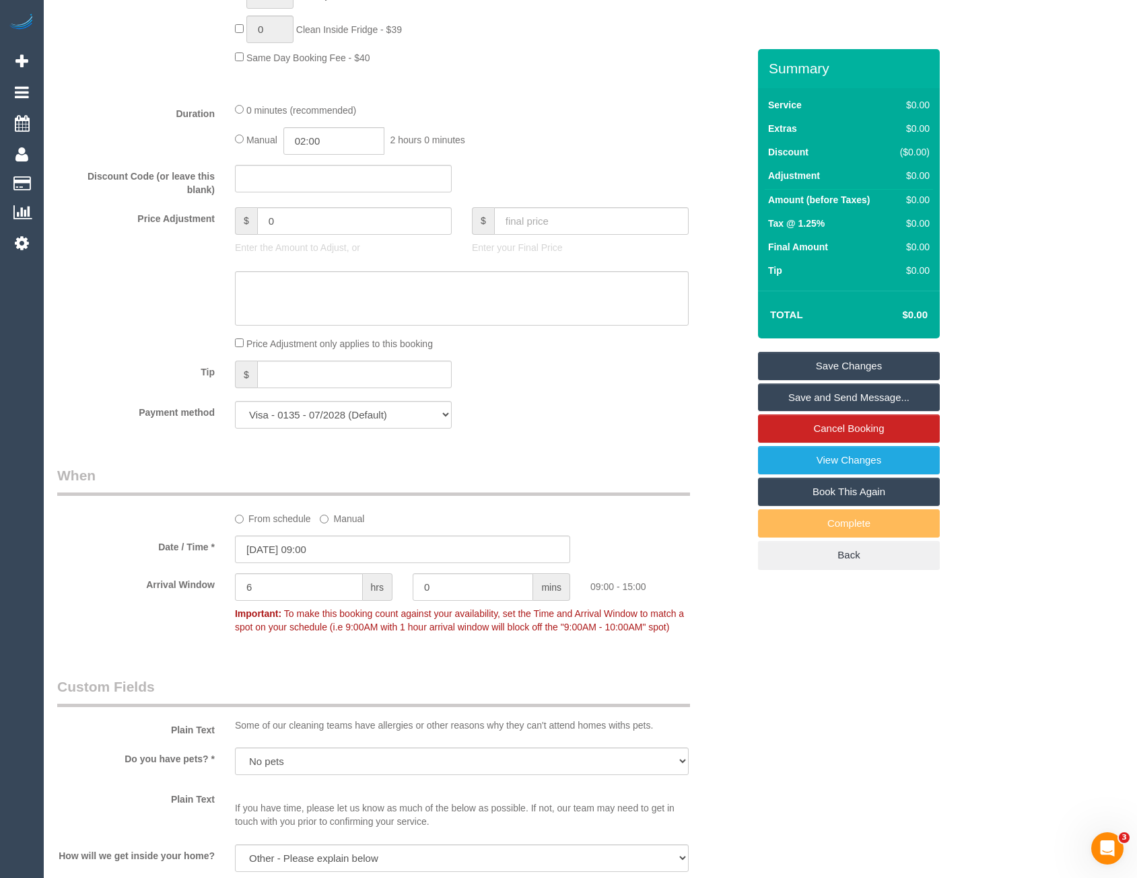
scroll to position [601, 0]
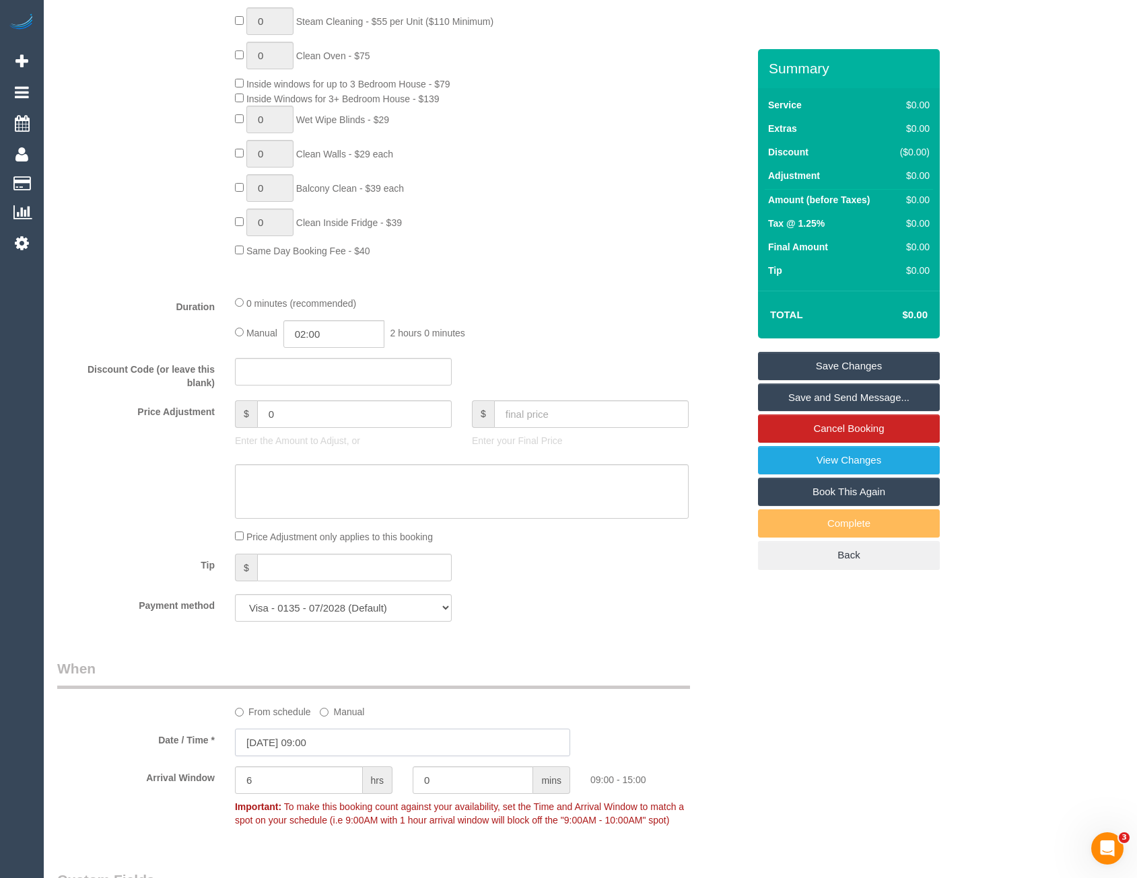
click at [353, 746] on input "12/09/2025 09:00" at bounding box center [402, 743] width 335 height 28
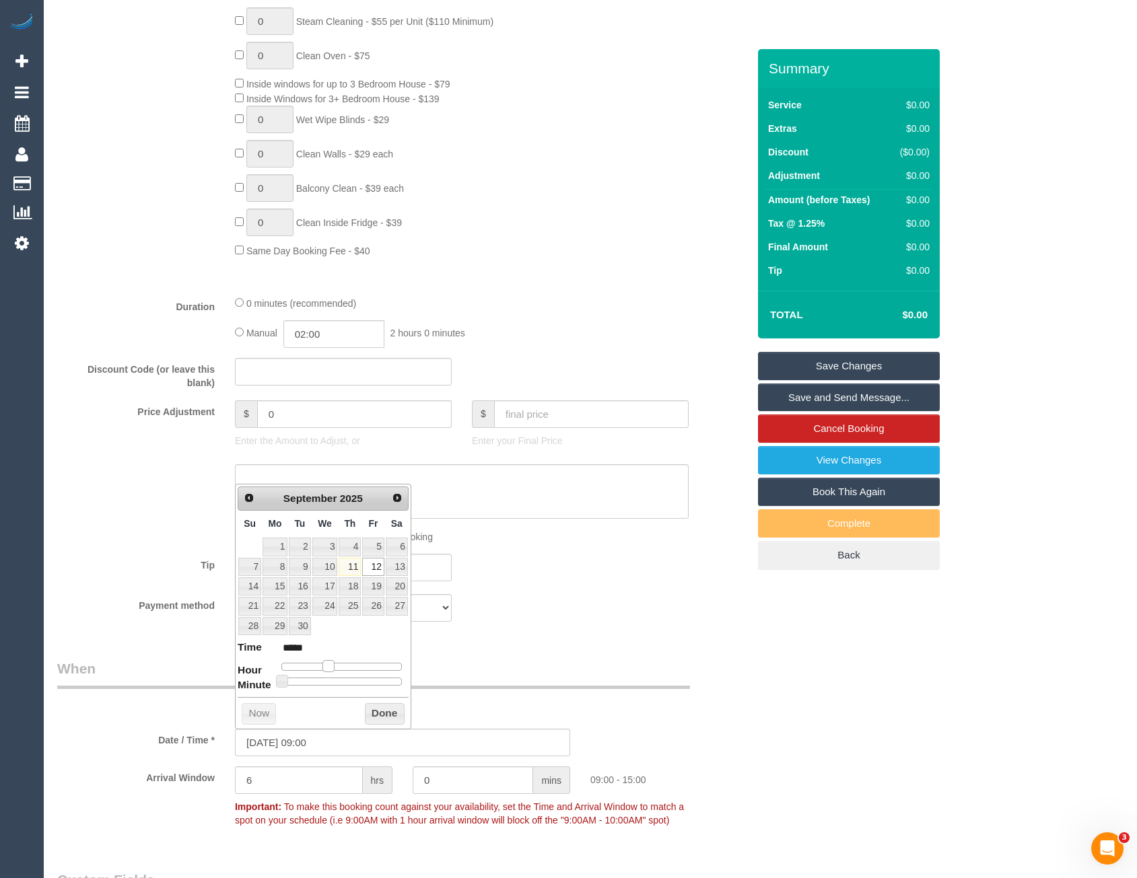
type input "12/09/2025 10:00"
type input "*****"
type input "12/09/2025 11:00"
type input "*****"
drag, startPoint x: 331, startPoint y: 666, endPoint x: 341, endPoint y: 666, distance: 10.1
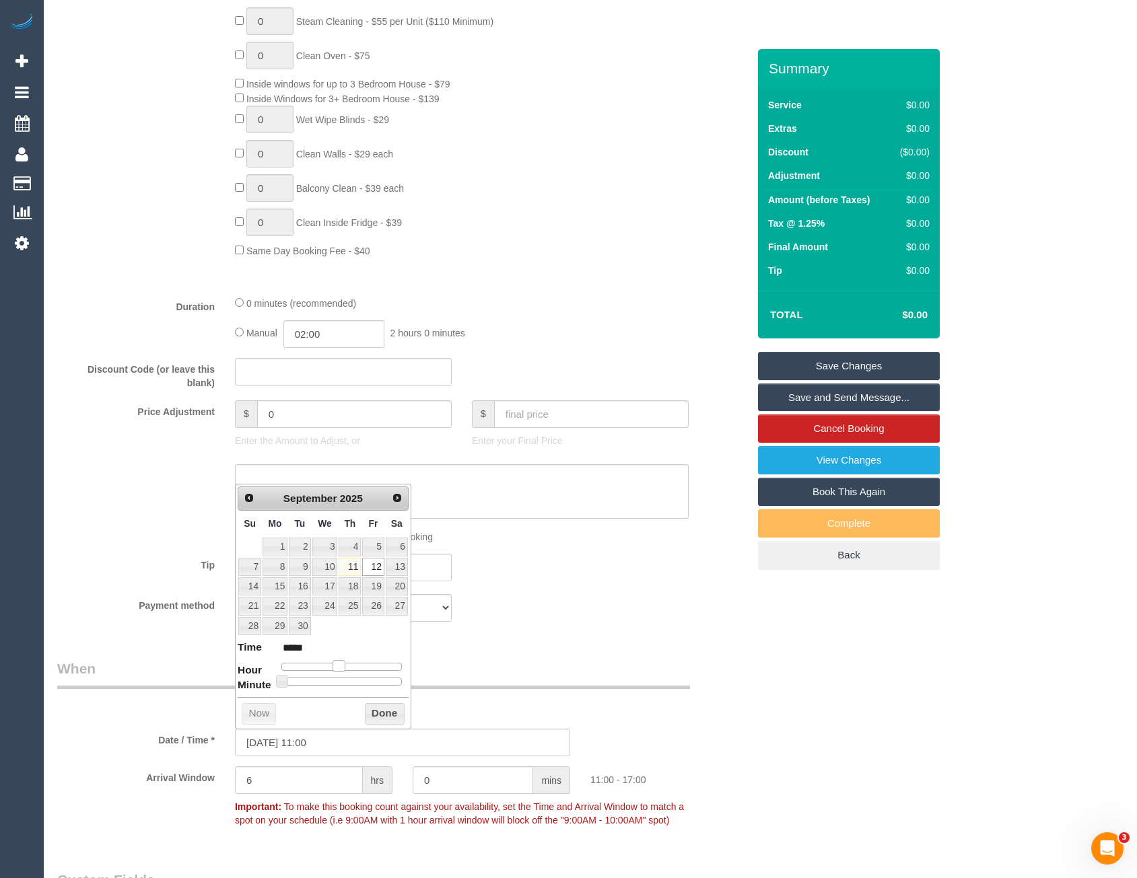
click at [341, 666] on span at bounding box center [339, 666] width 12 height 12
type input "12/09/2025 12:00"
type input "*****"
click at [347, 668] on span at bounding box center [344, 666] width 12 height 12
click at [386, 722] on button "Done" at bounding box center [385, 714] width 40 height 22
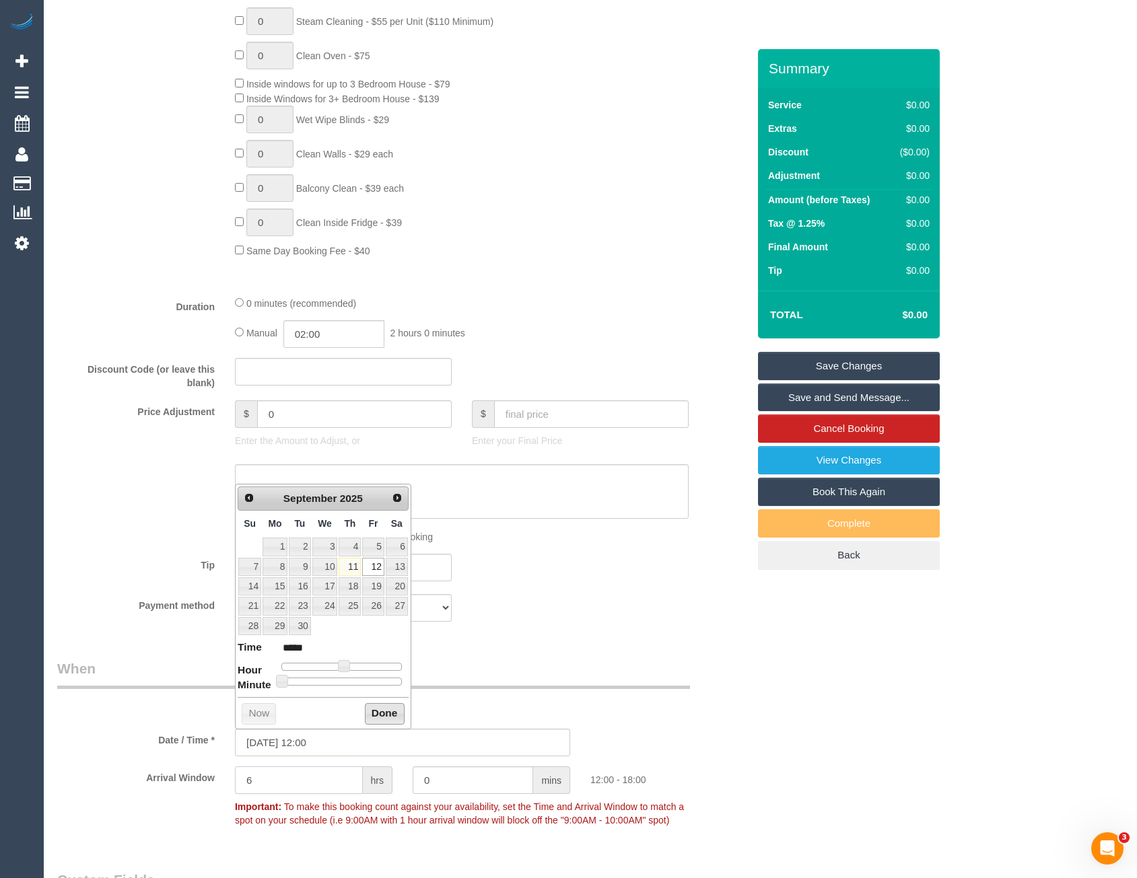
click at [205, 790] on div "Arrival Window 6 hrs 0 mins 12:00 - 18:00 Important: To make this booking count…" at bounding box center [402, 800] width 711 height 67
click at [264, 777] on input "6" at bounding box center [299, 781] width 128 height 28
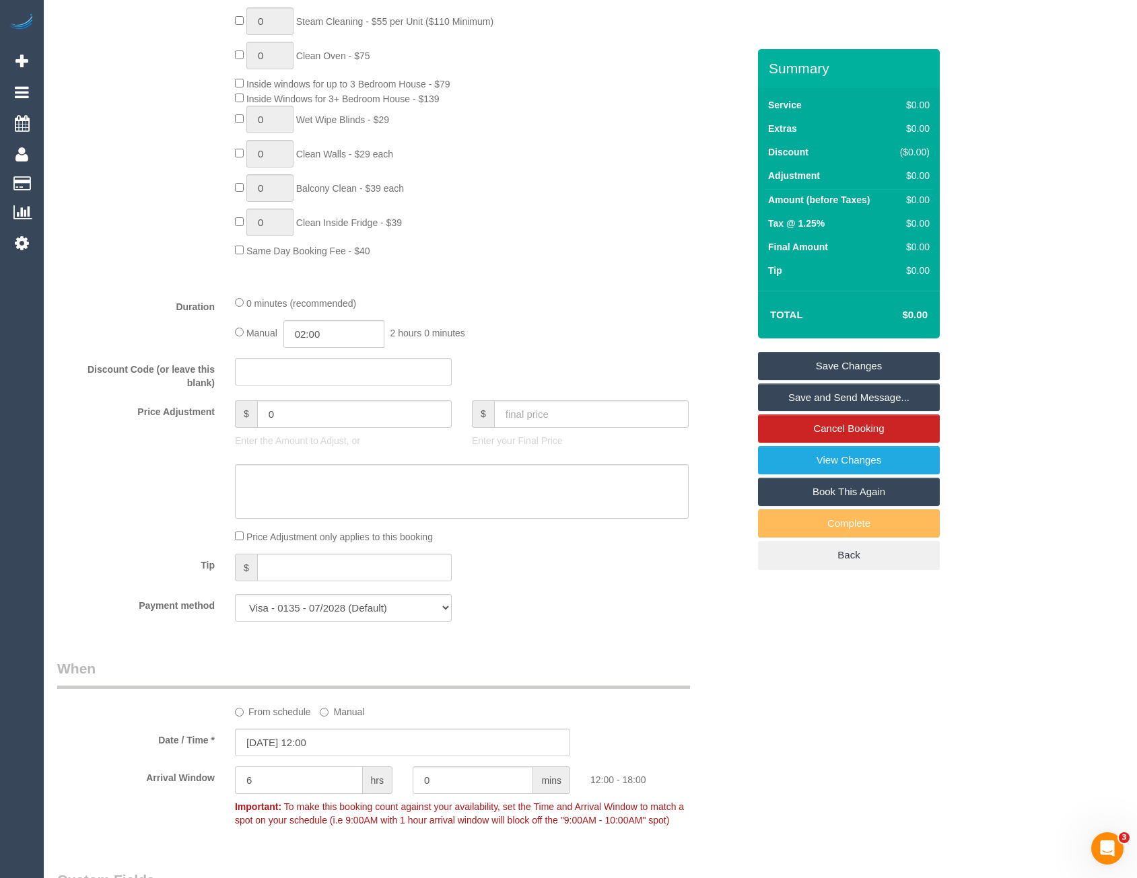
drag, startPoint x: 270, startPoint y: 790, endPoint x: 235, endPoint y: 790, distance: 35.0
click at [235, 790] on input "6" at bounding box center [299, 781] width 128 height 28
type input "2"
click at [549, 613] on div "Payment method Visa - 0135 - 07/2028 (Default) Add Credit Card ─────────────── …" at bounding box center [402, 608] width 711 height 28
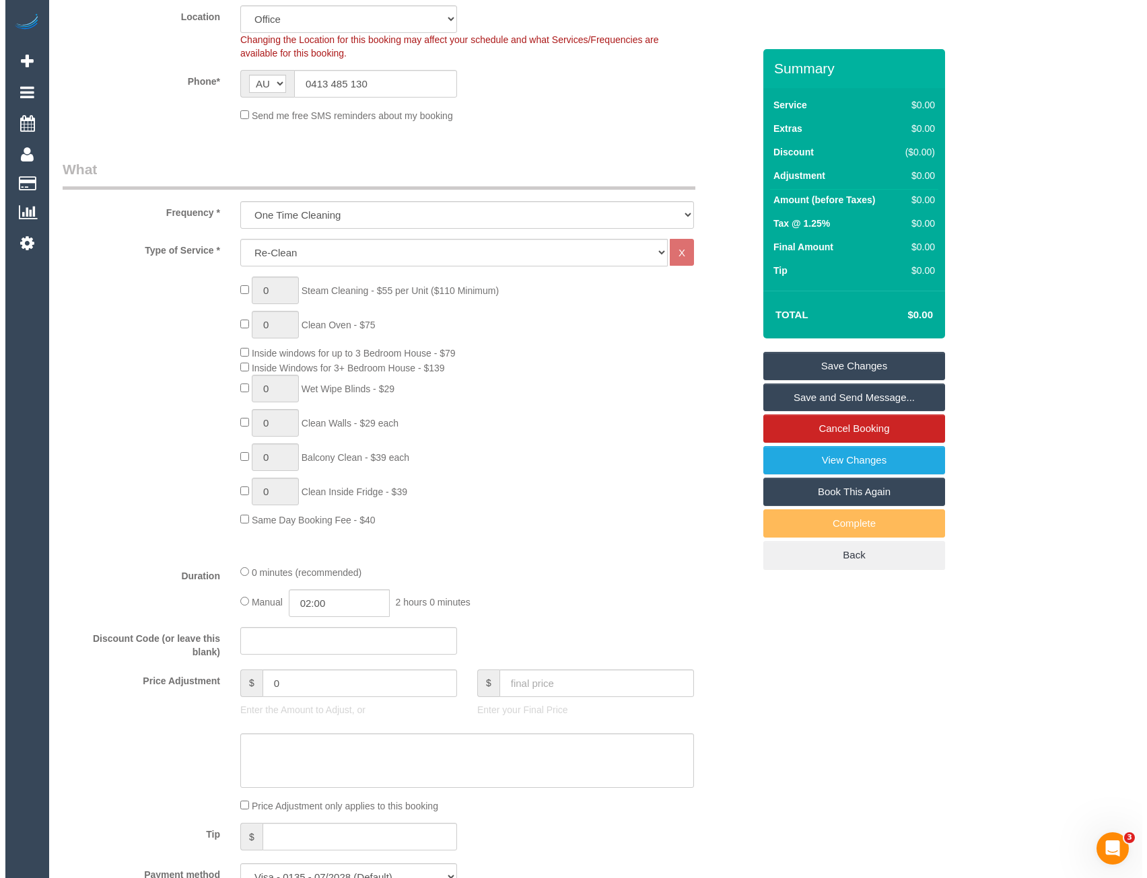
scroll to position [0, 0]
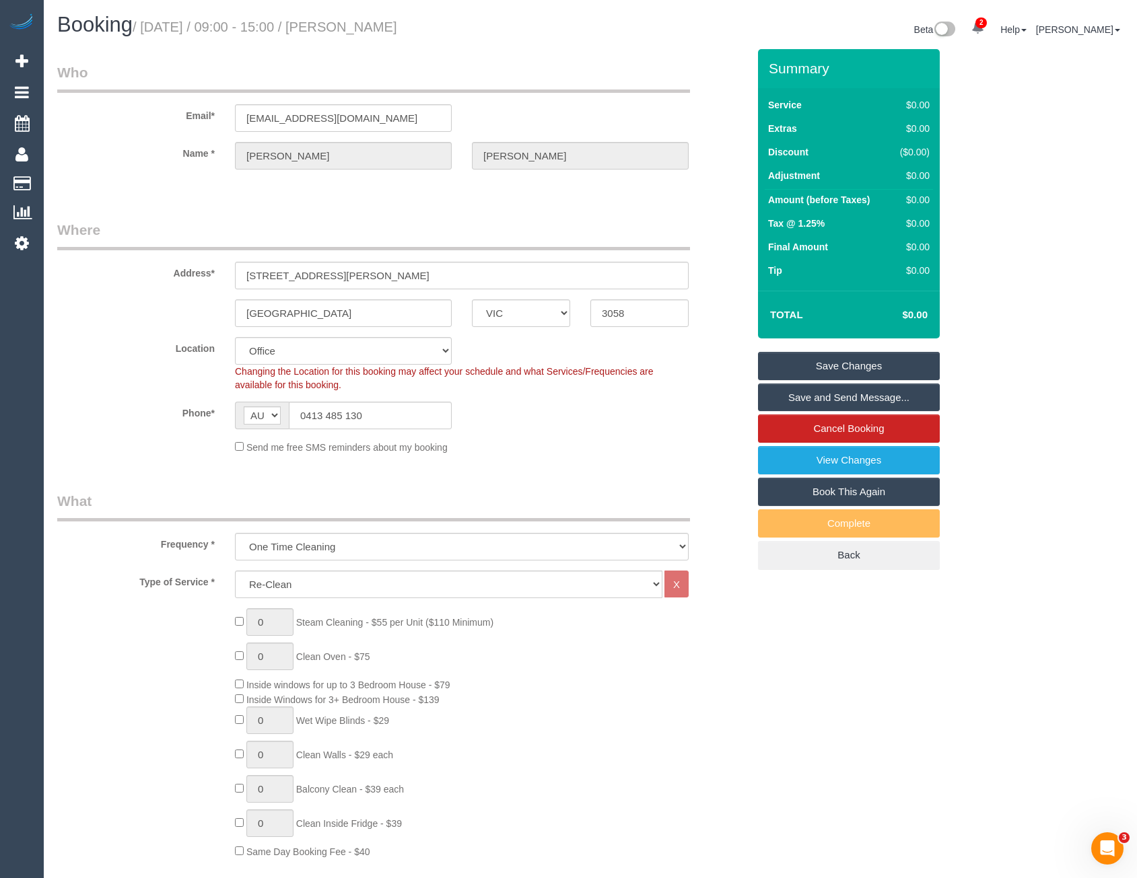
click at [839, 374] on link "Save Changes" at bounding box center [849, 366] width 182 height 28
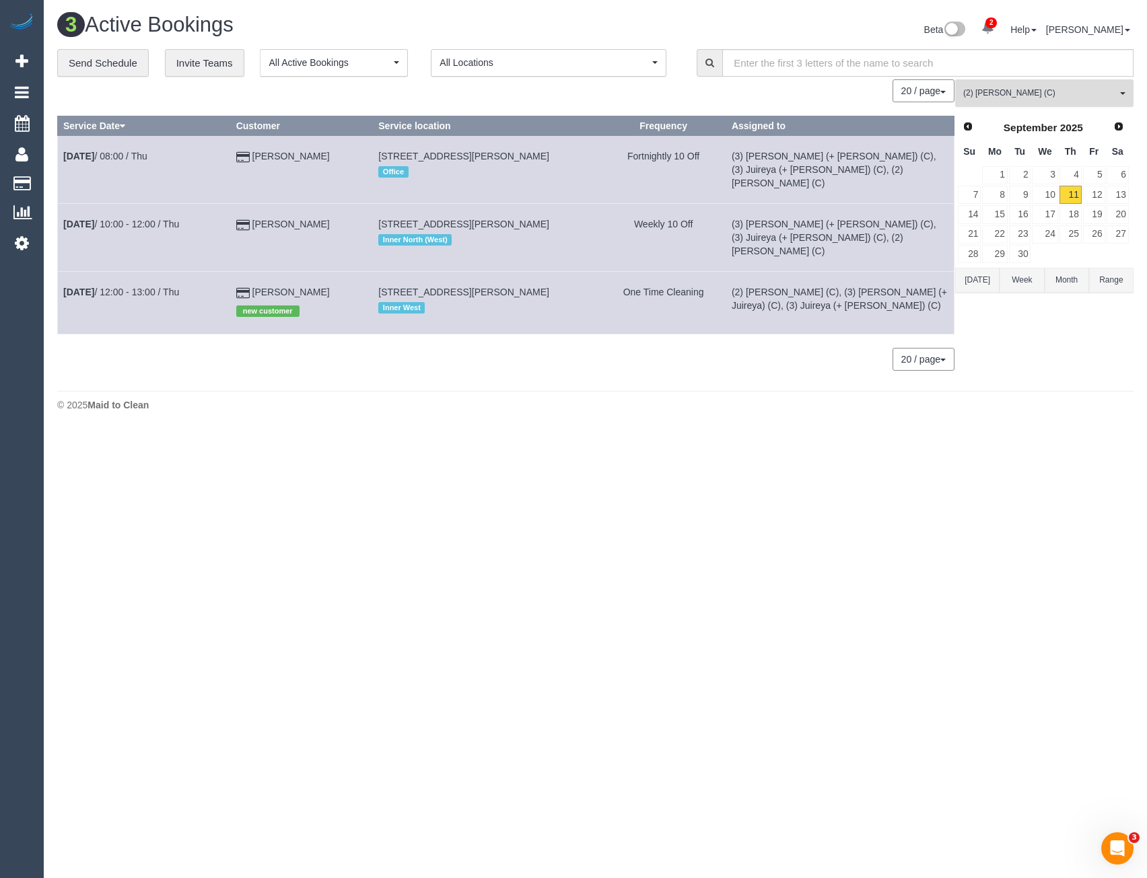
click at [964, 94] on span "(2) [PERSON_NAME] (C)" at bounding box center [1039, 93] width 153 height 11
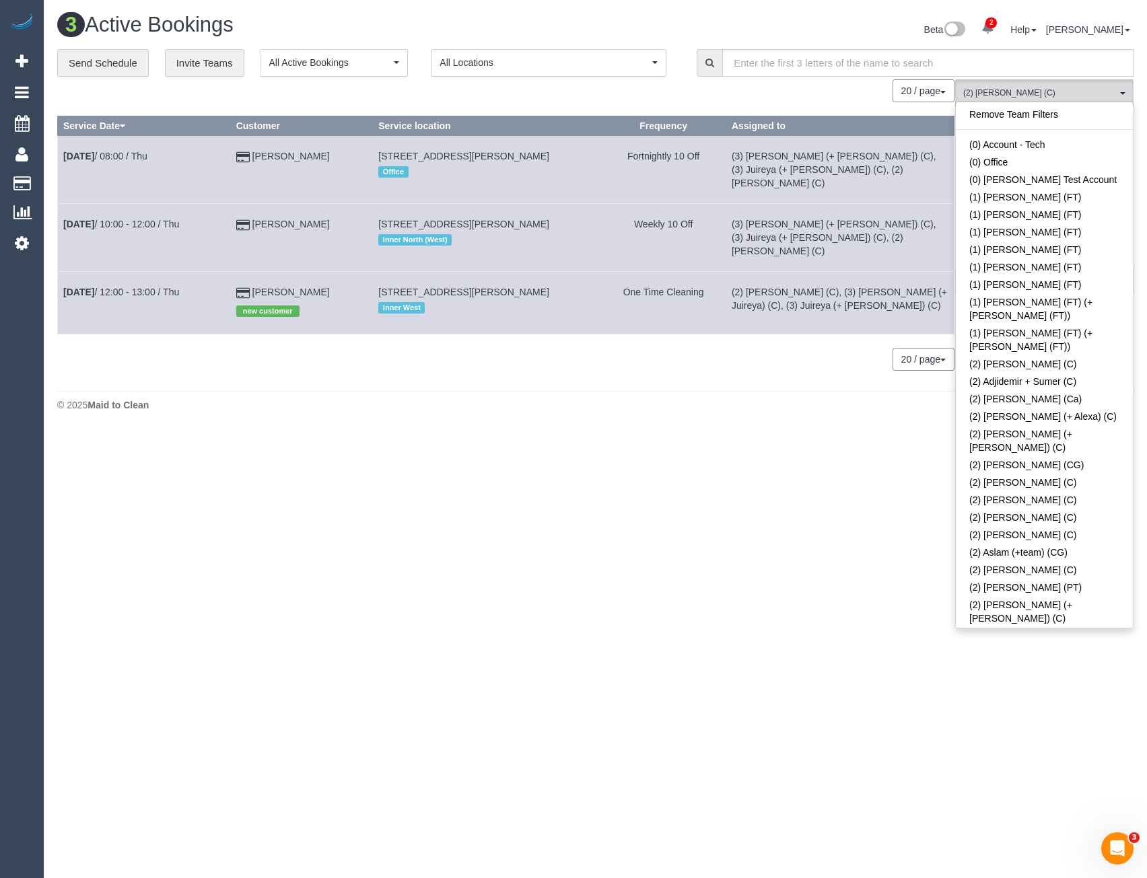
scroll to position [672, 0]
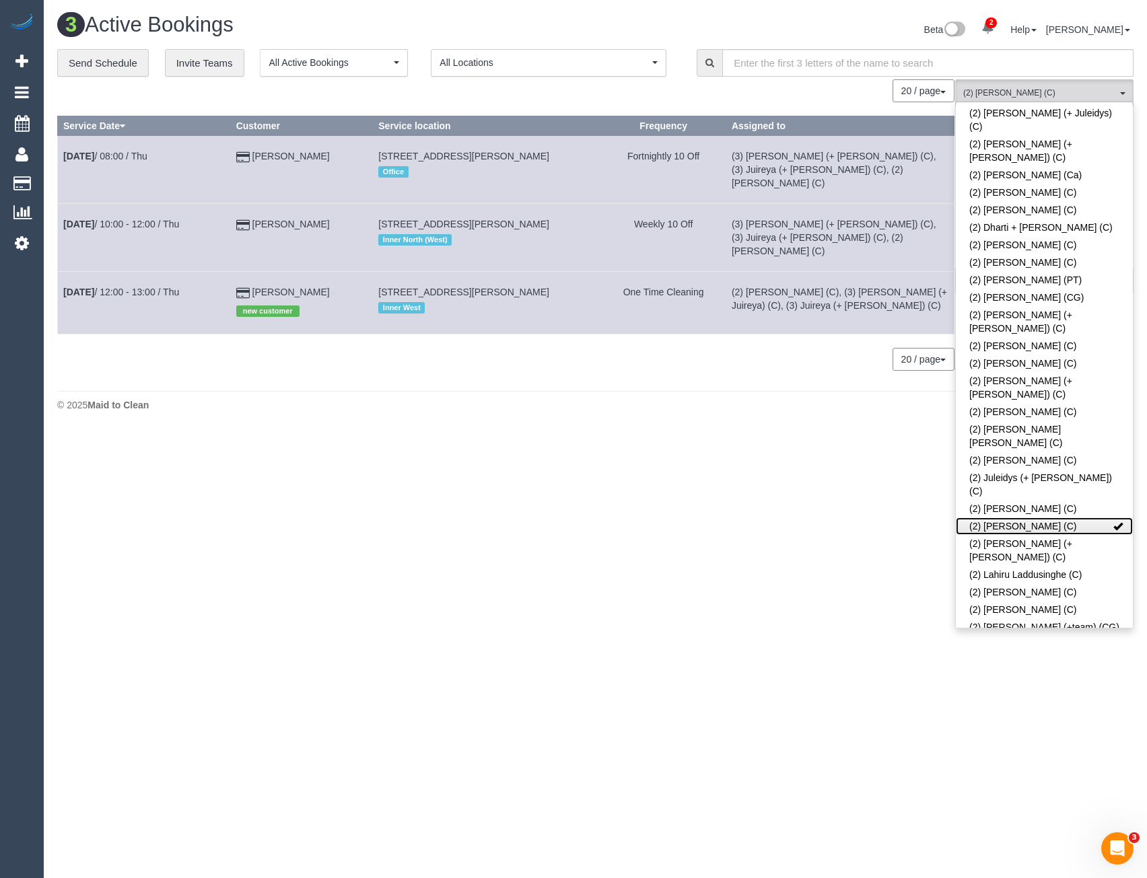
click at [1024, 518] on link "(2) [PERSON_NAME] (C)" at bounding box center [1044, 527] width 177 height 18
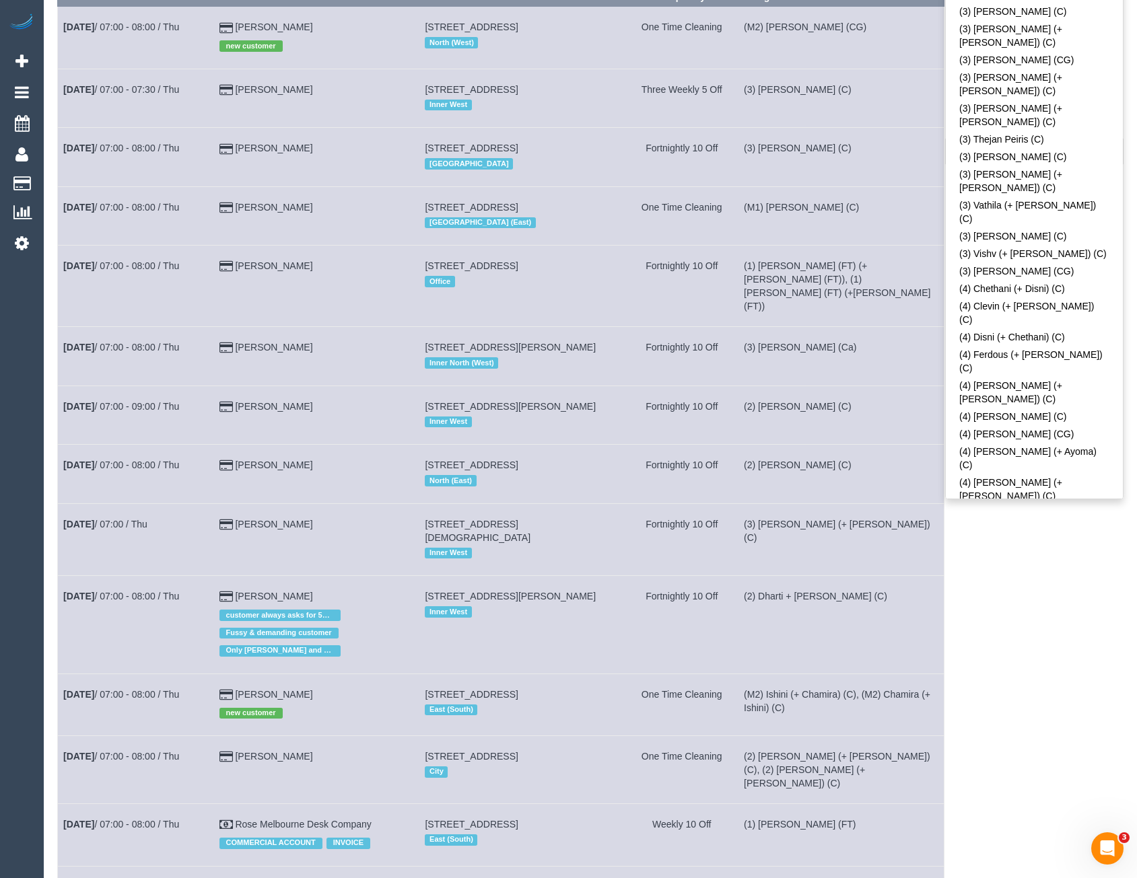
scroll to position [404, 0]
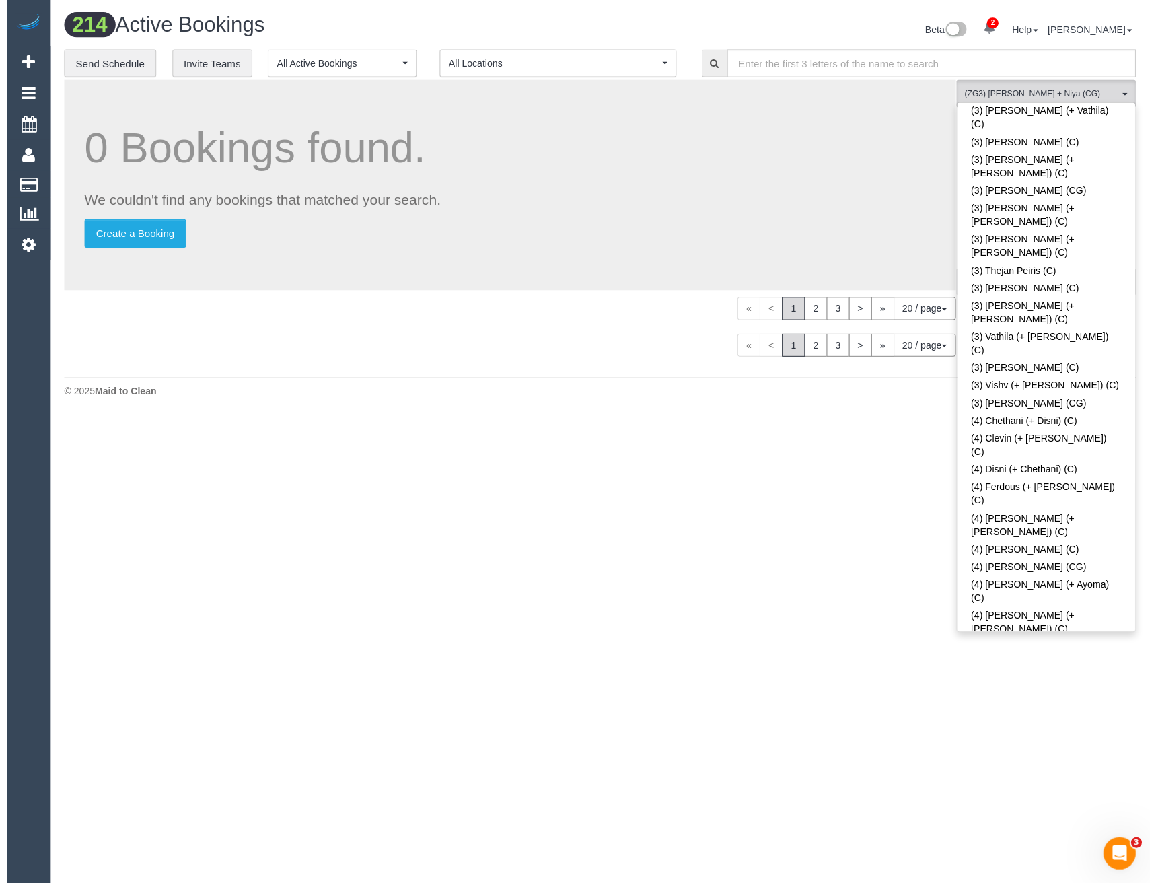
scroll to position [0, 0]
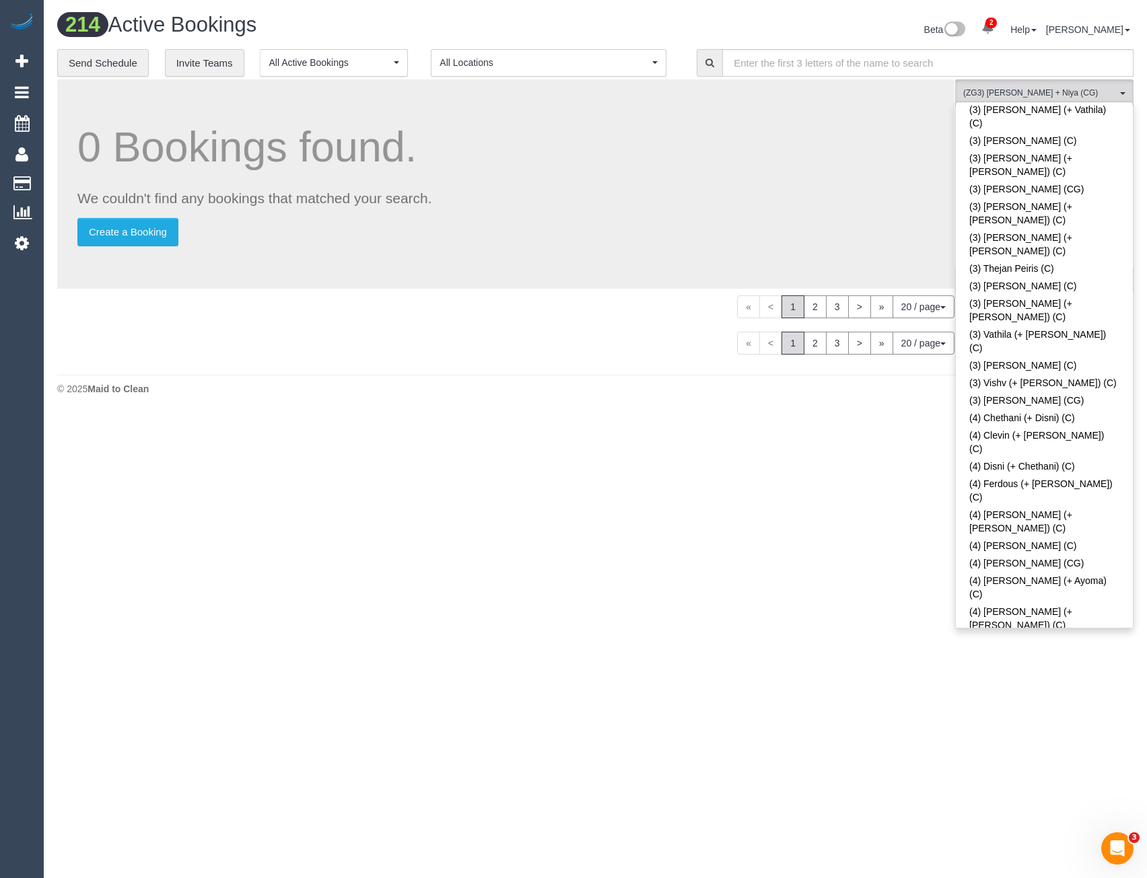
click at [982, 368] on div "(ZG3) Suneeth + Niya (CG) All Teams Remove Team Filters (0) Account - Tech (0) …" at bounding box center [1044, 223] width 178 height 289
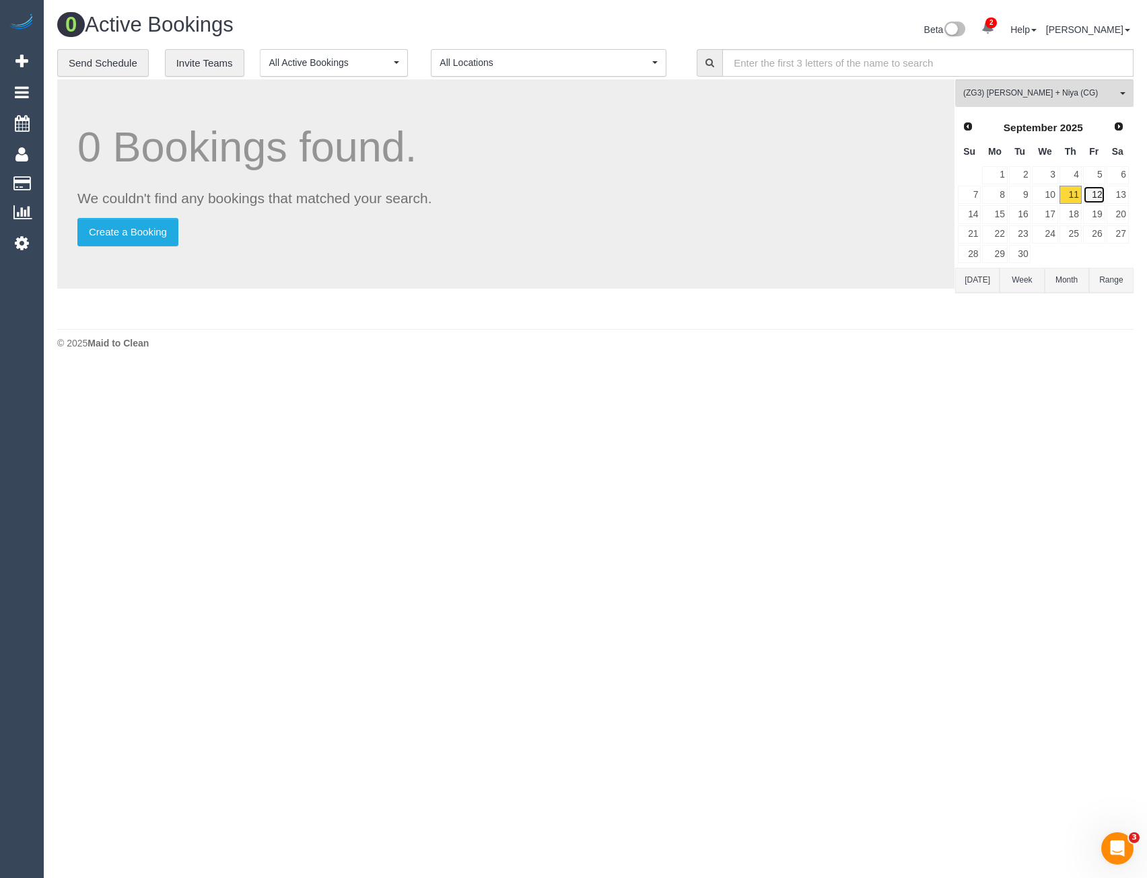
click at [1090, 193] on link "12" at bounding box center [1094, 195] width 22 height 18
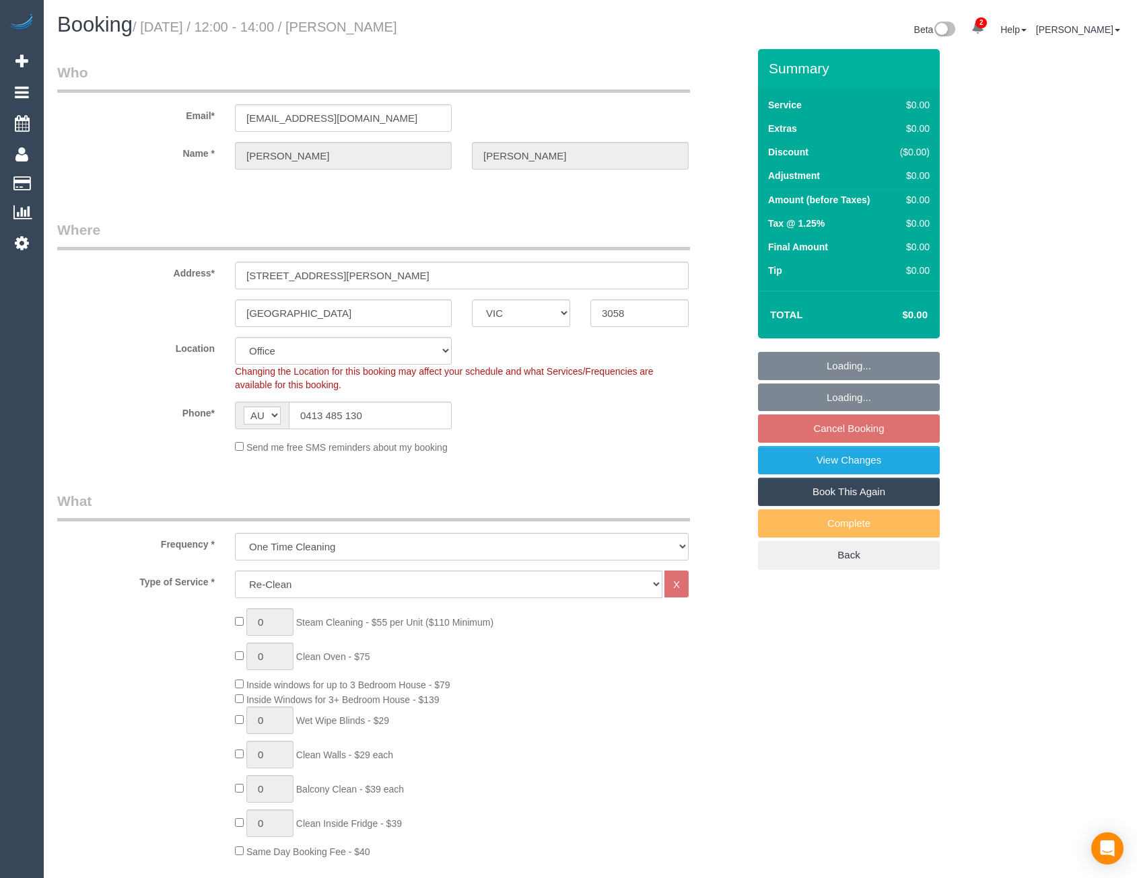
select select "VIC"
select select "number:28"
select select "number:17"
select select "number:18"
select select "number:24"
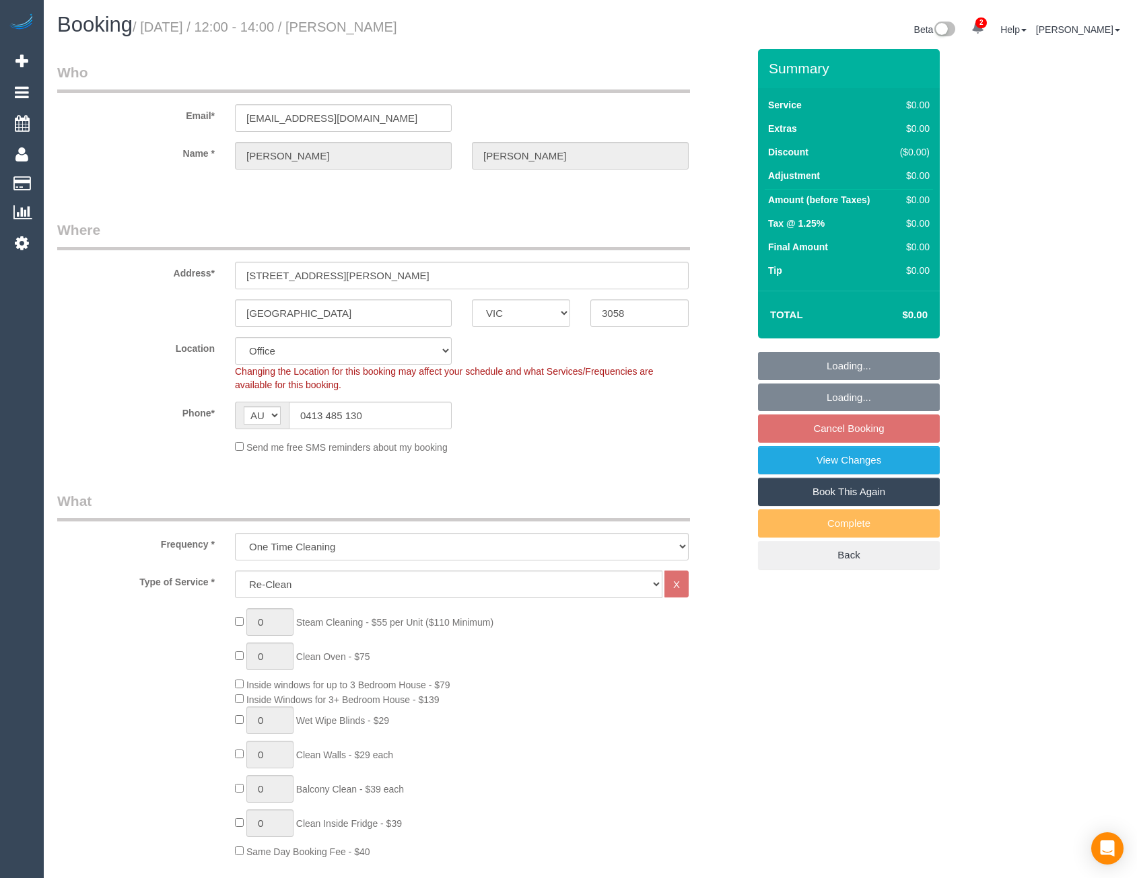
select select "object:2080"
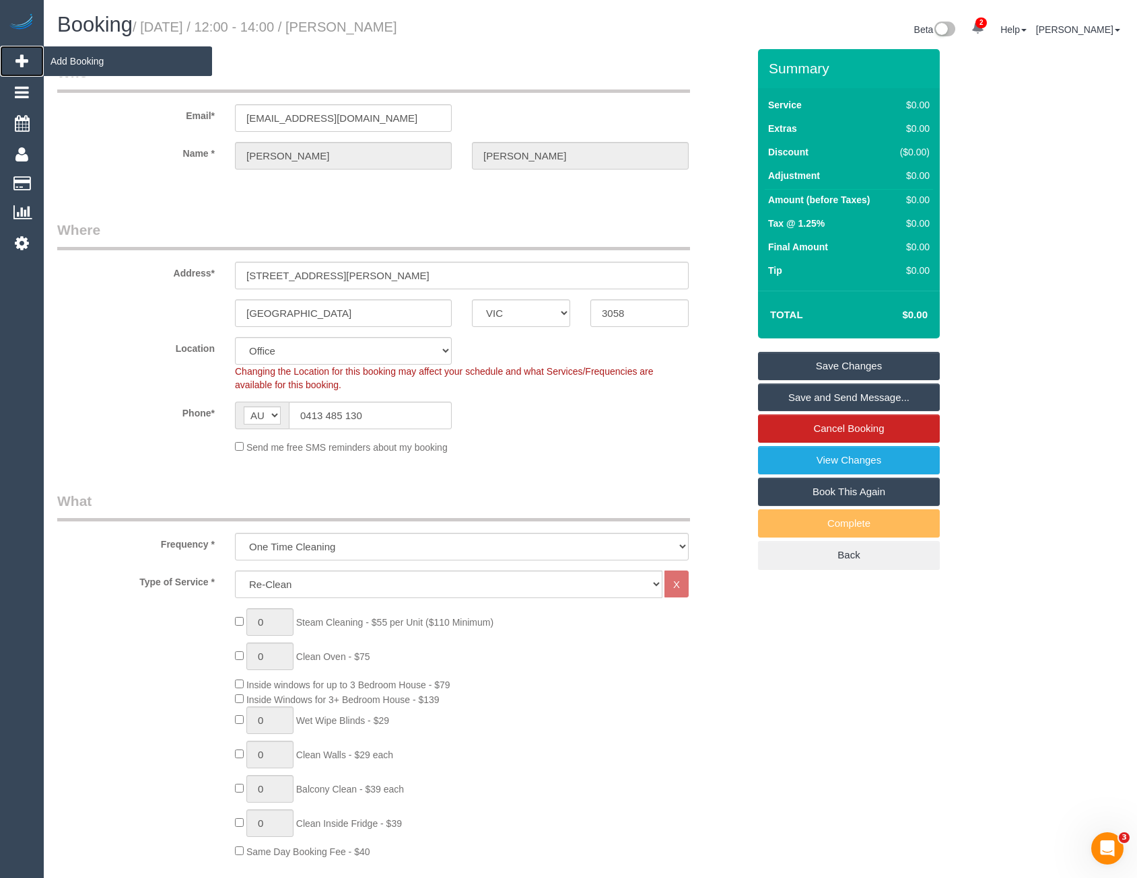
click at [65, 61] on span "Add Booking" at bounding box center [128, 61] width 168 height 31
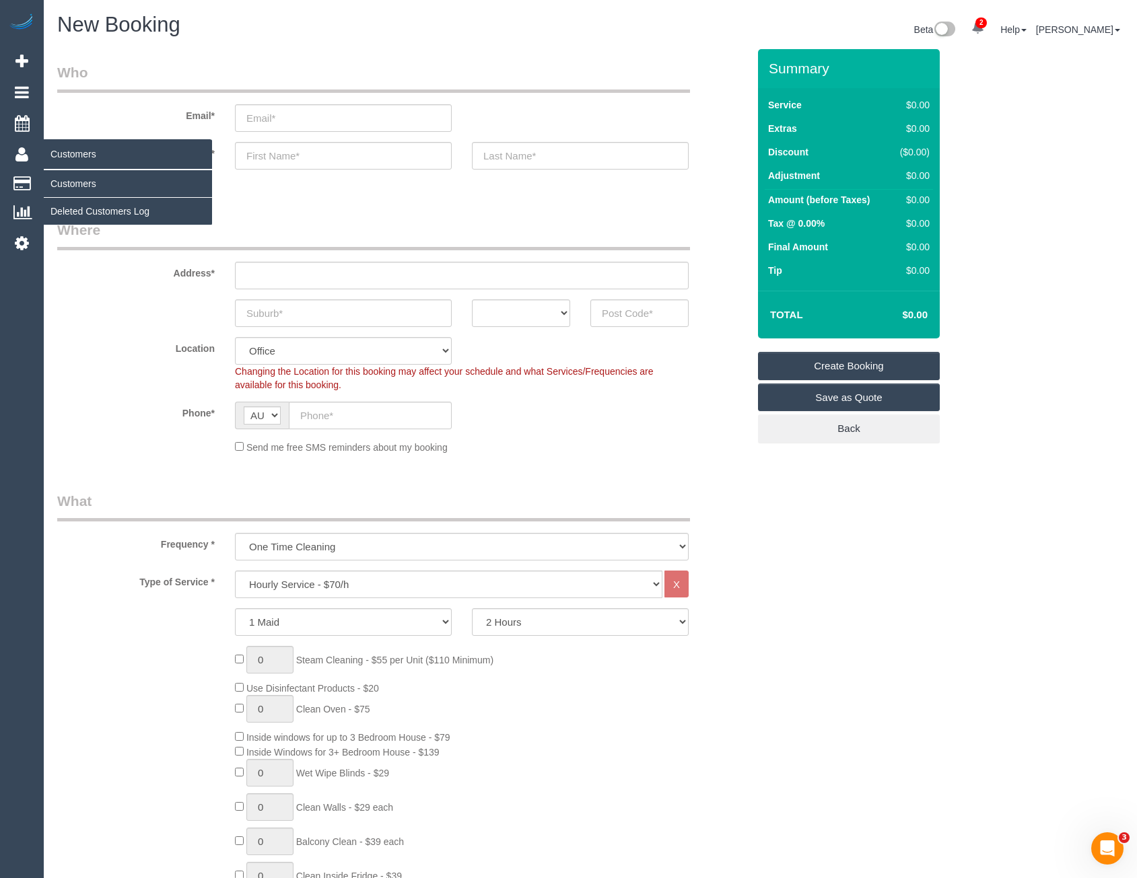
select select "object:5182"
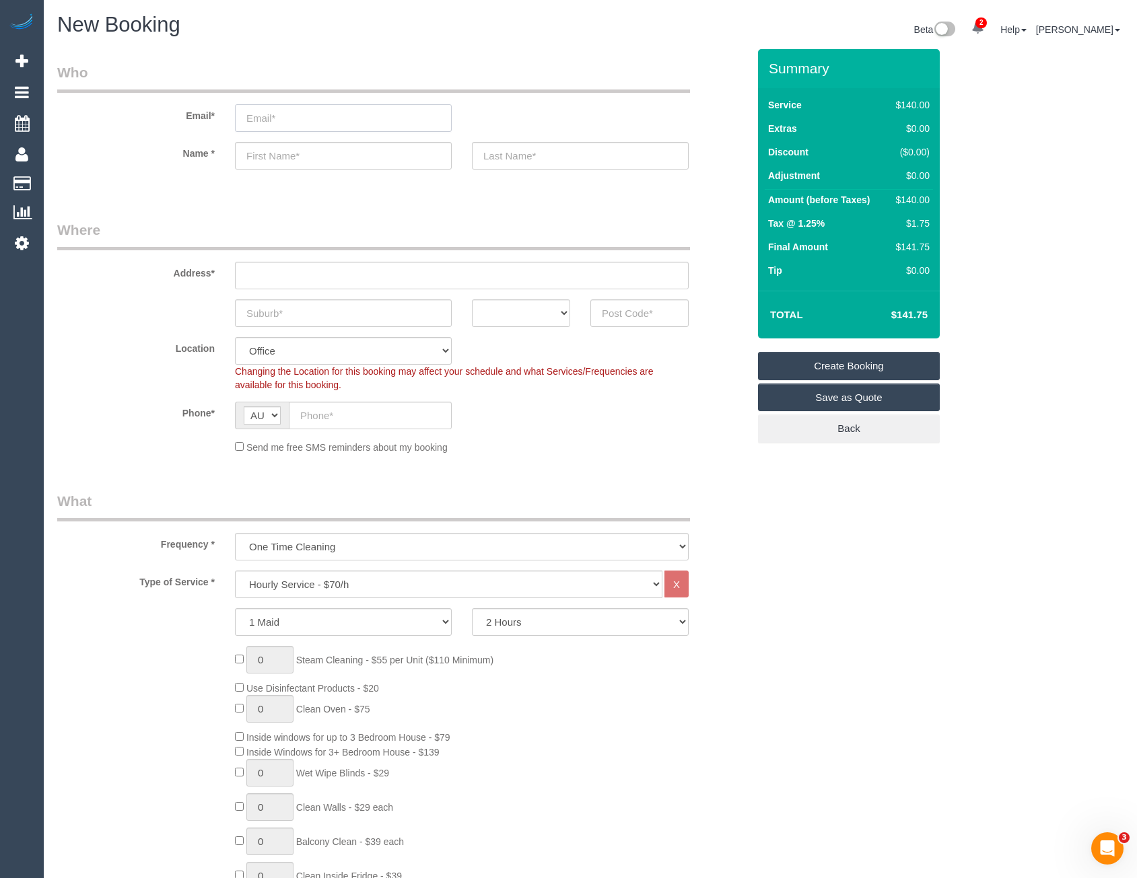
click at [310, 127] on input "email" at bounding box center [343, 118] width 217 height 28
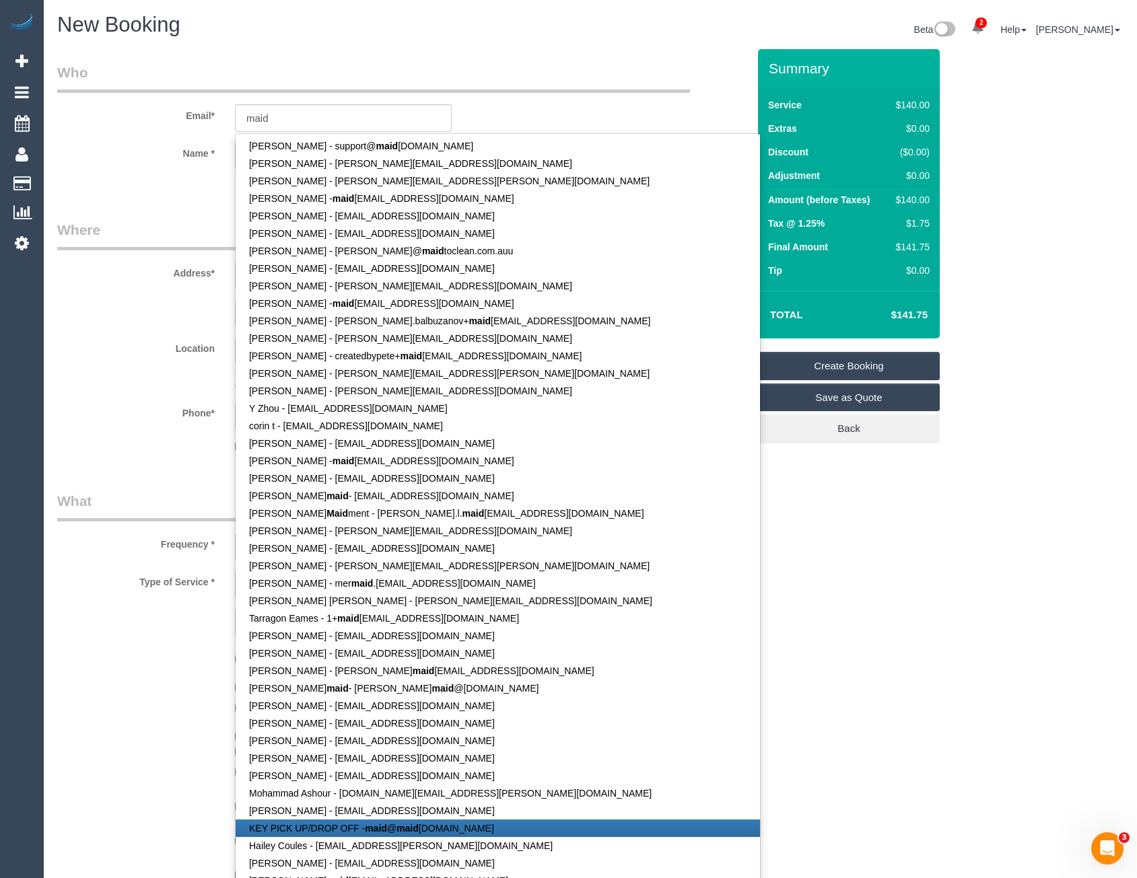
click at [386, 835] on link "KEY PICK UP/DROP OFF - maid @ maid toclean.com.au" at bounding box center [498, 829] width 524 height 18
type input "maid@maidtoclean.com.au"
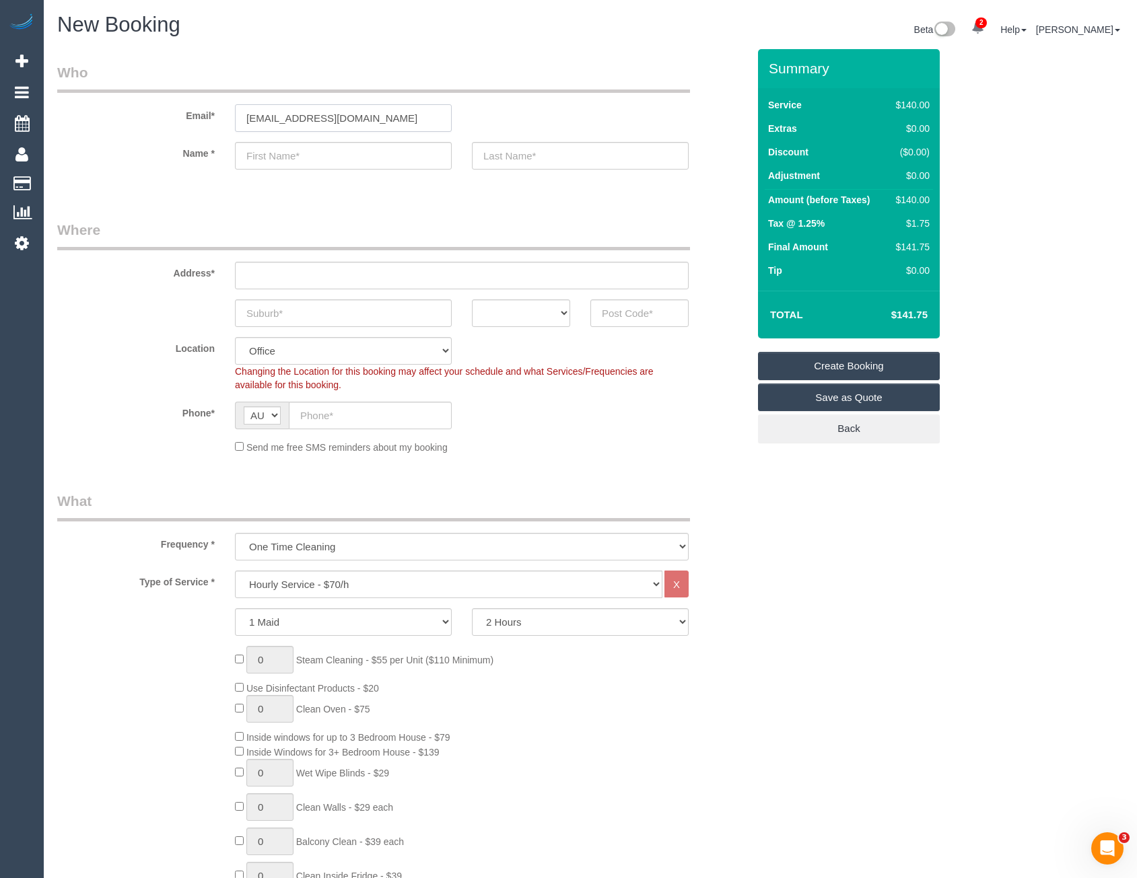
type input "KEY"
type input "PICK UP/DROP OFF"
type input "83917026"
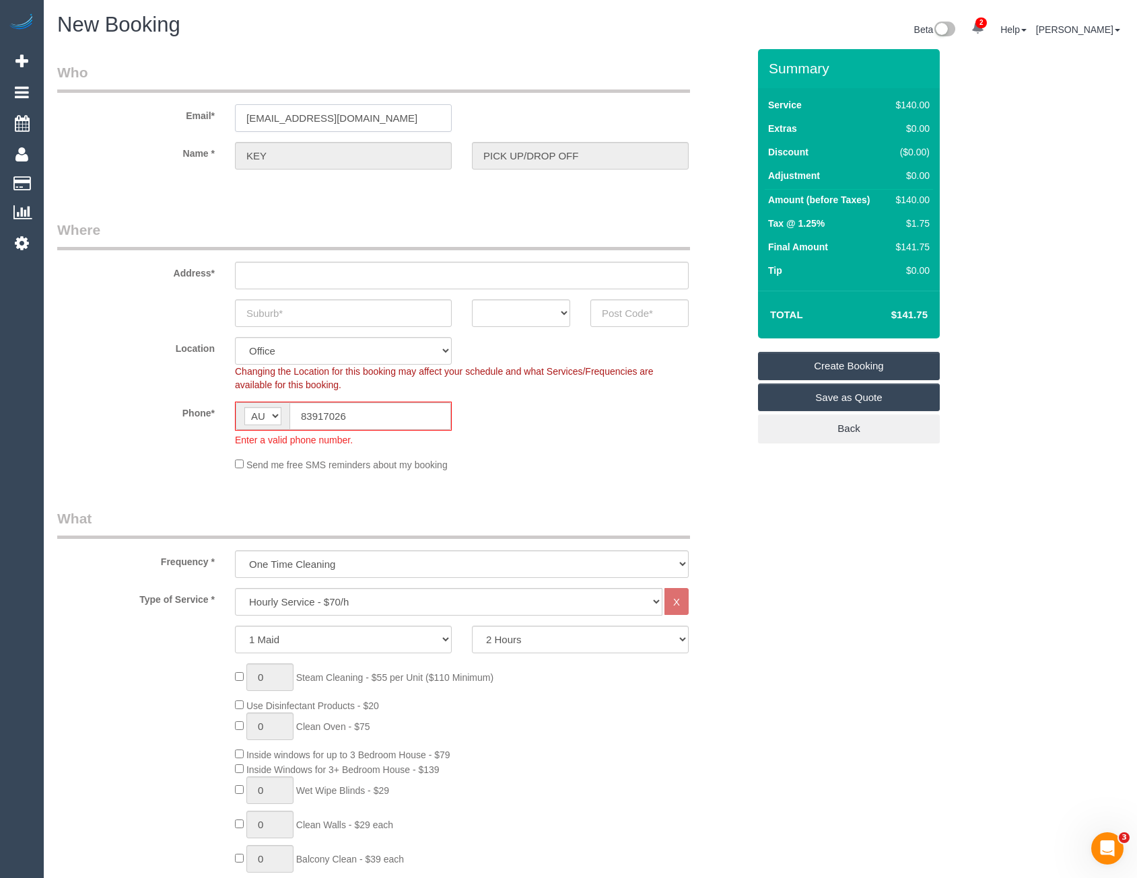
type input "OFFICE ADDRESS - 1 Theobald st"
type input "Thornbury"
select select "VIC"
type input "3071"
select select "47"
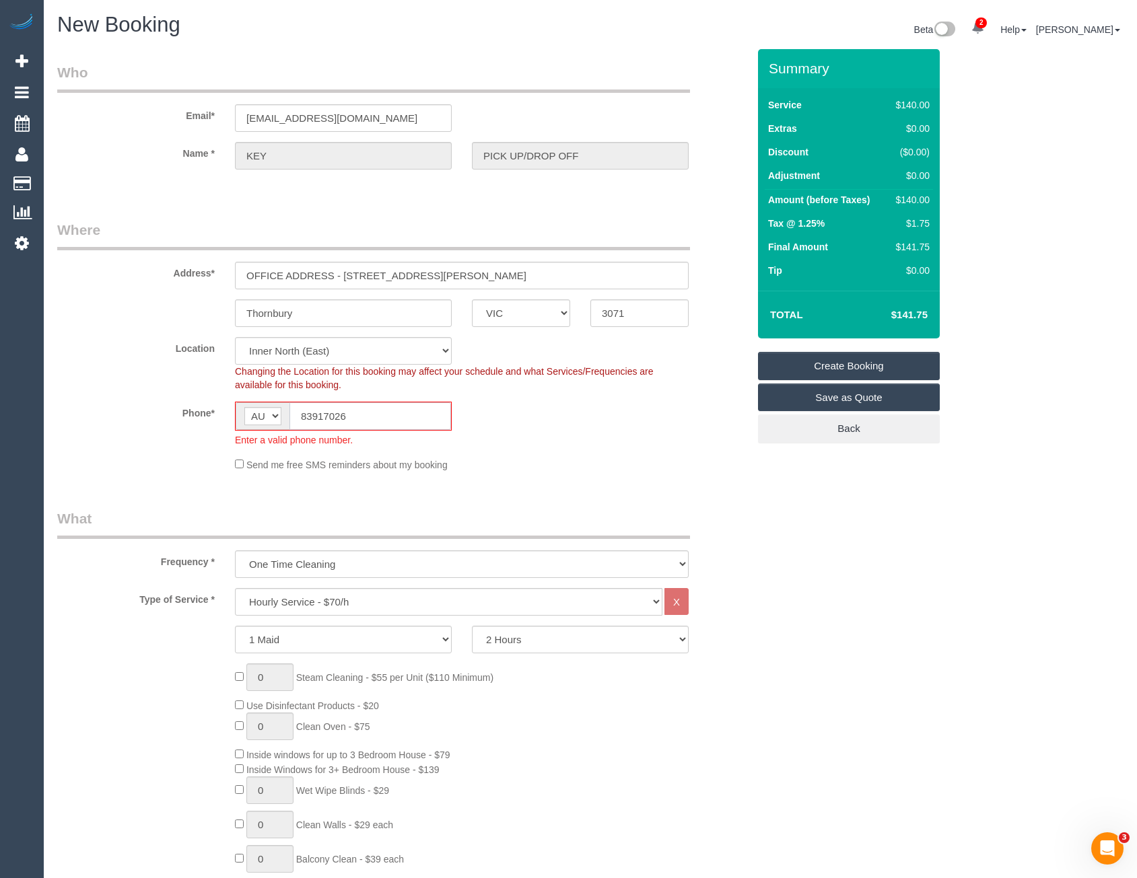
drag, startPoint x: 373, startPoint y: 418, endPoint x: 264, endPoint y: 423, distance: 109.2
click at [264, 423] on div "AF AL DZ AD AO AI AQ AG AR AM AW AU AT AZ BS BH BD BB BY BE BZ BJ BM BT BO BA B…" at bounding box center [343, 416] width 217 height 29
select select "object:5501"
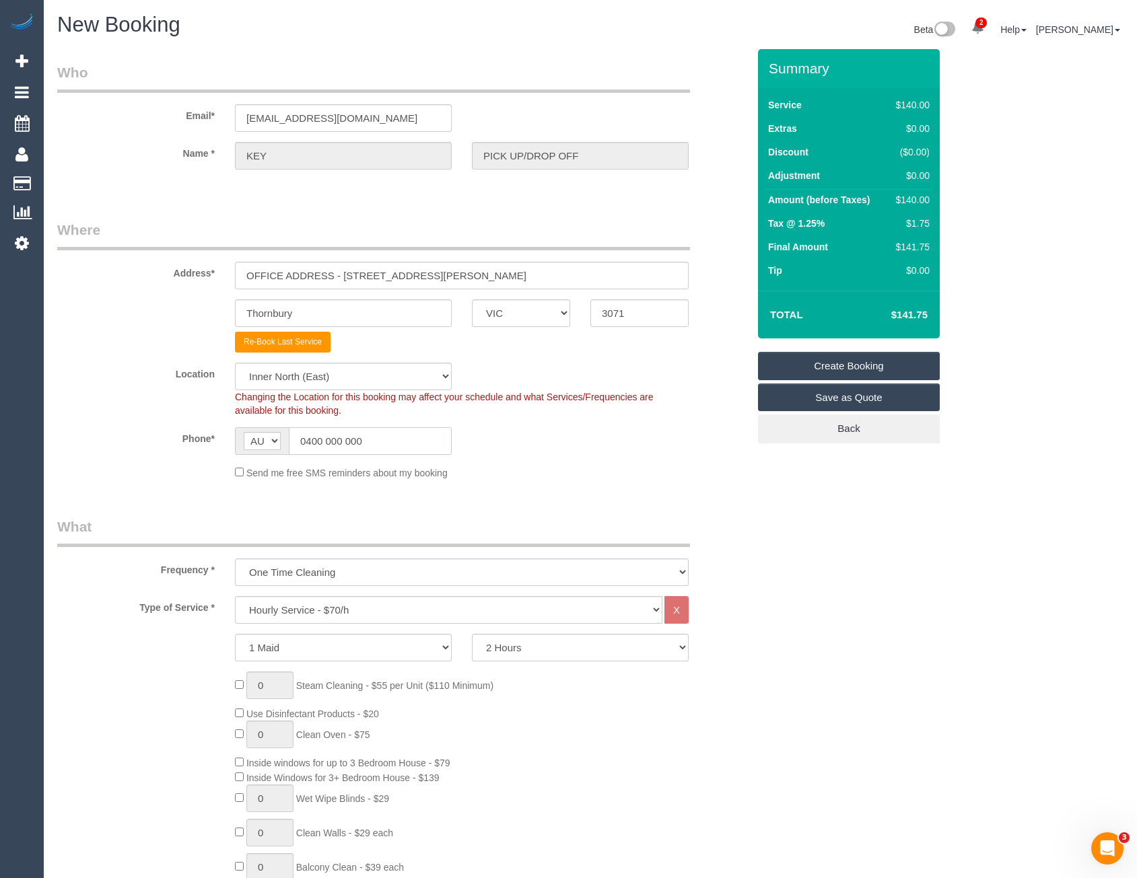
type input "0400 000 000"
click at [400, 268] on input "OFFICE ADDRESS - 1 Theobald st" at bounding box center [462, 276] width 454 height 28
drag, startPoint x: 422, startPoint y: 273, endPoint x: 227, endPoint y: 276, distance: 195.2
click at [227, 276] on div "OFFICE ADDRESS - 1 Theobald st" at bounding box center [462, 276] width 474 height 28
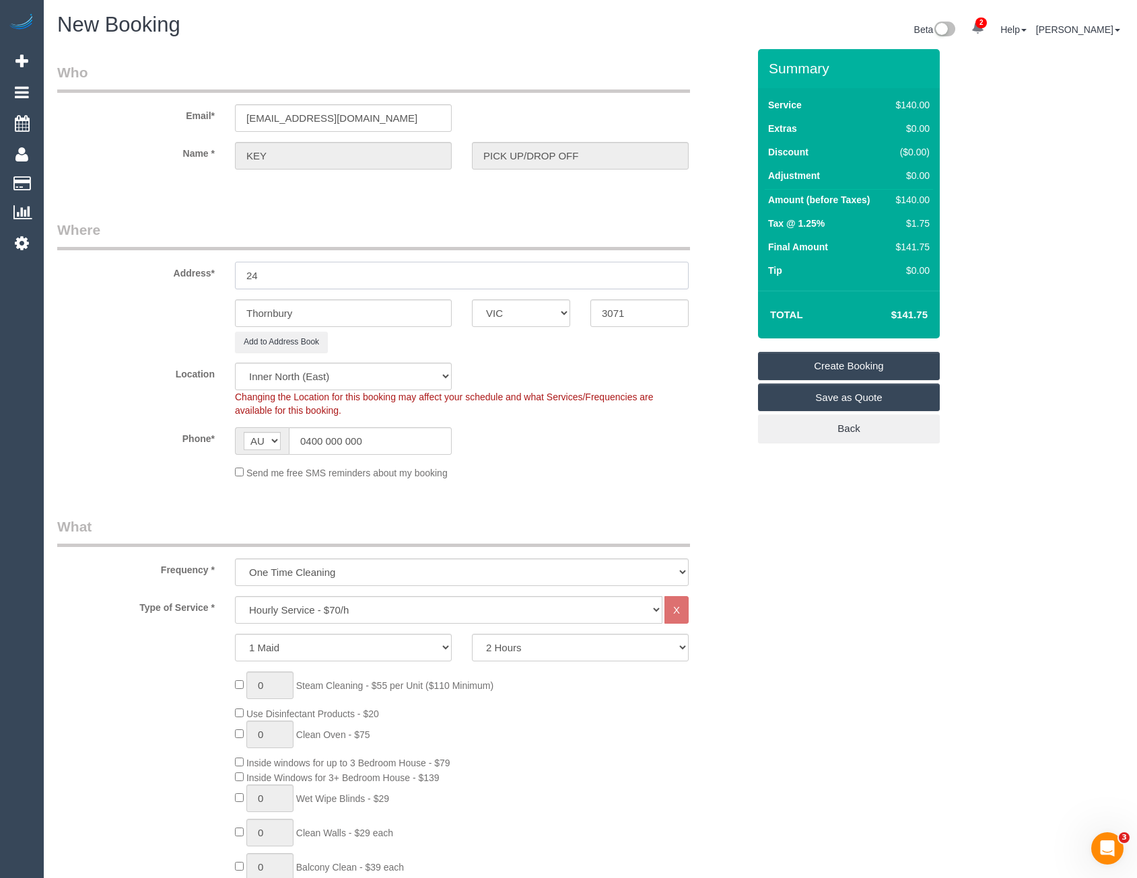
type input "2"
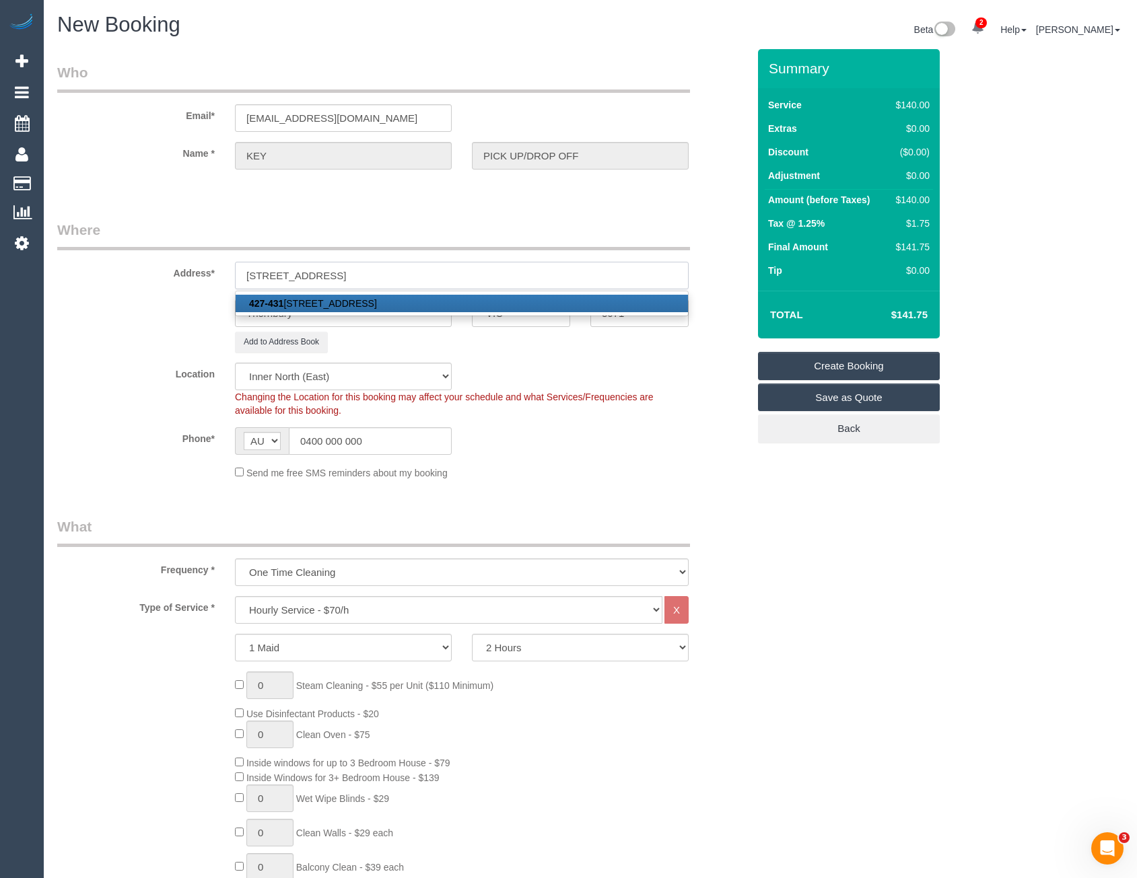
type input "427-431 High St"
click at [287, 299] on link "427-431 High St, Northcote, VIC 3070" at bounding box center [462, 304] width 452 height 18
type input "Northcote"
type input "3070"
click at [536, 388] on div "Location Office City East (North) East (South) Inner East Inner North (East) In…" at bounding box center [402, 390] width 711 height 55
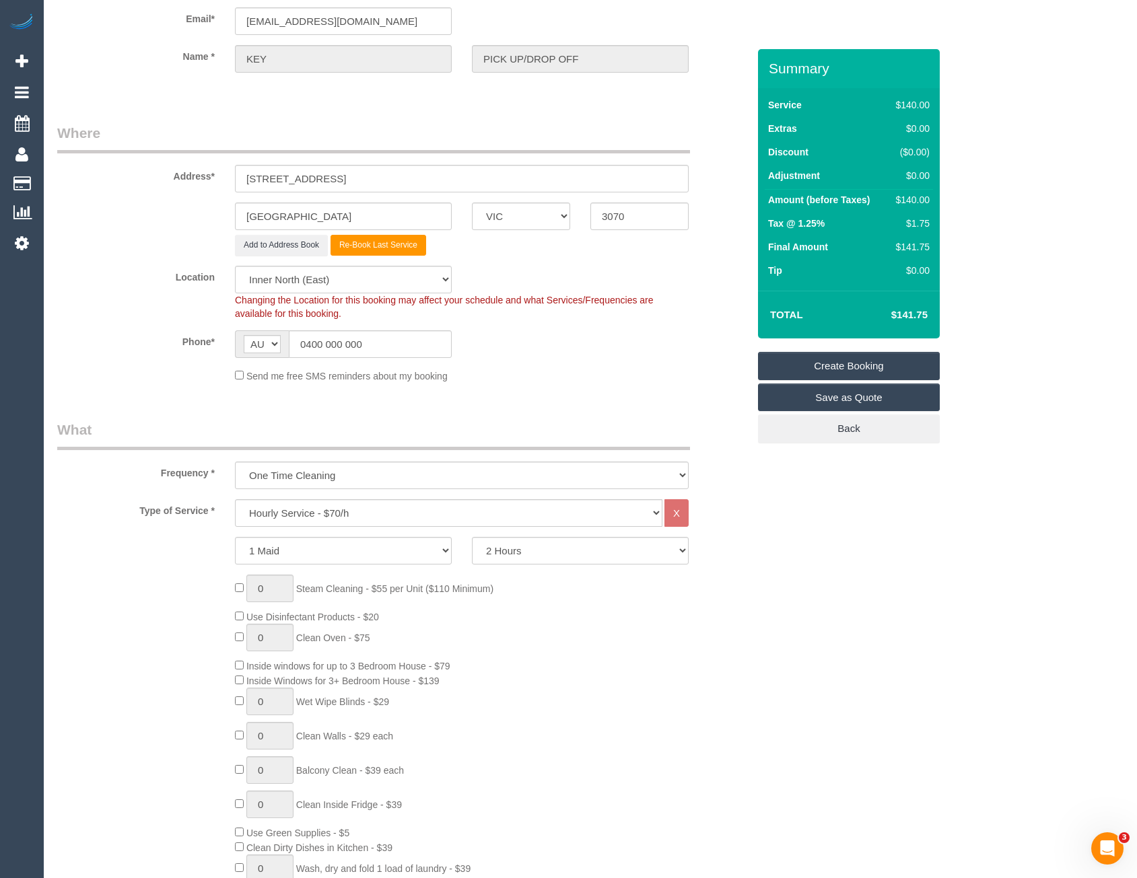
scroll to position [202, 0]
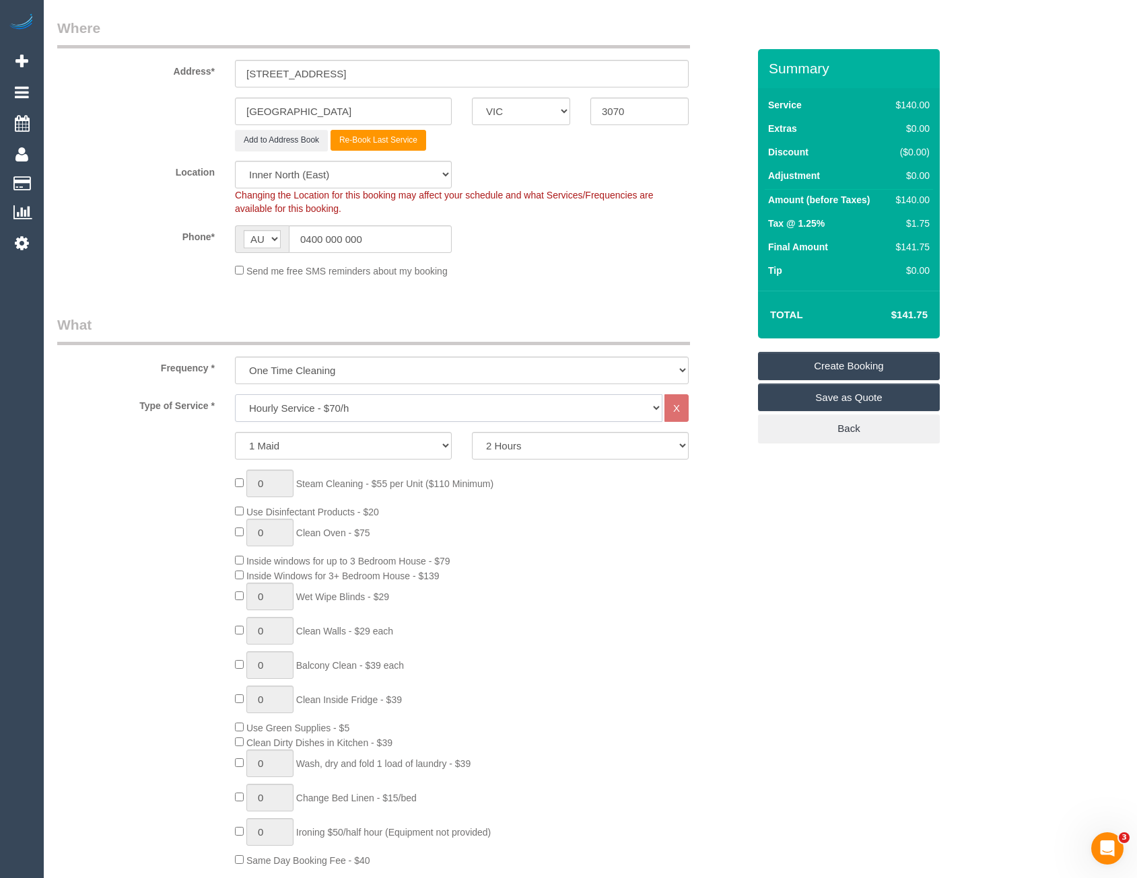
drag, startPoint x: 321, startPoint y: 406, endPoint x: 326, endPoint y: 418, distance: 13.0
click at [321, 406] on select "Hourly Service - $70/h Hourly Service - $65/h Hourly Service - $60/h Hourly Ser…" at bounding box center [448, 408] width 427 height 28
click at [340, 324] on legend "What" at bounding box center [373, 330] width 633 height 30
click at [313, 181] on select "Office City East (North) East (South) Inner East Inner North (East) Inner North…" at bounding box center [343, 175] width 217 height 28
select select "50"
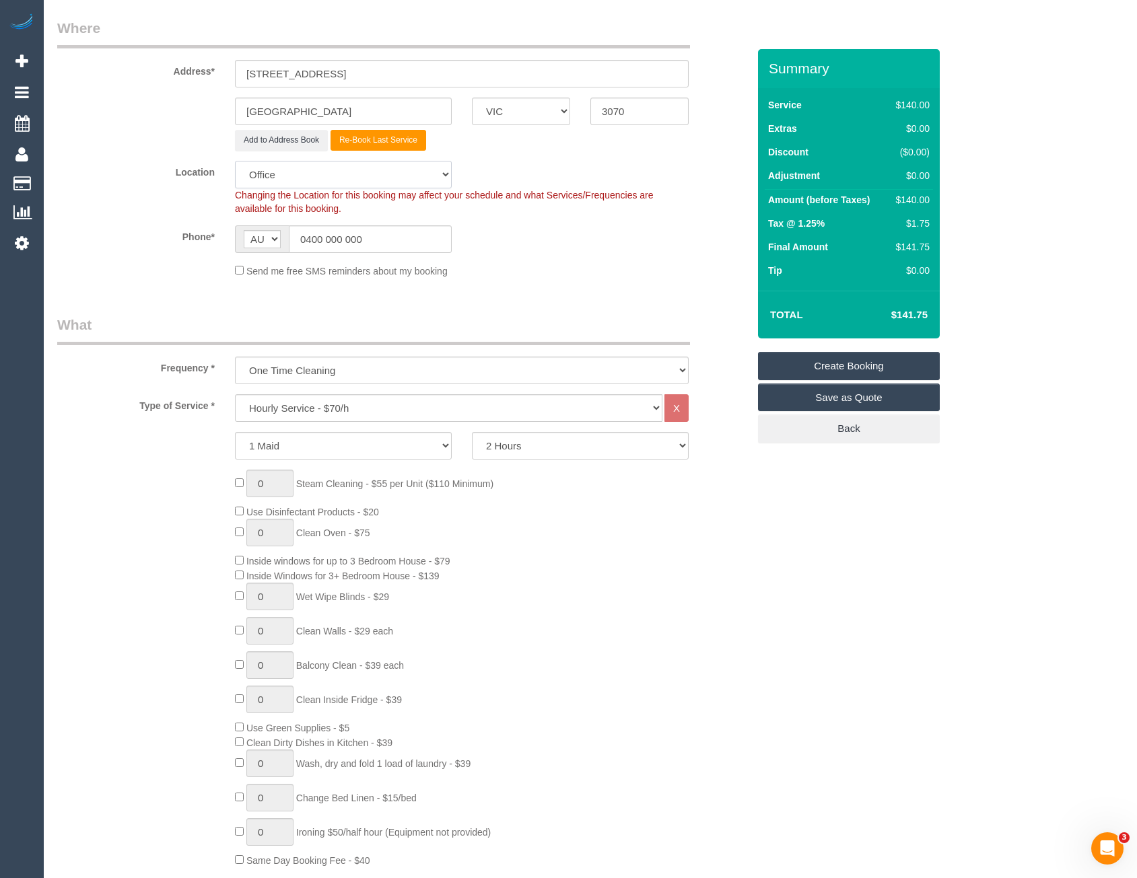
click at [235, 161] on select "Office City East (North) East (South) Inner East Inner North (East) Inner North…" at bounding box center [343, 175] width 217 height 28
select select "object:6358"
click at [311, 372] on select "One Time Cleaning Weekly - 10% Off - 10.00% (0% for the First Booking) Fortnigh…" at bounding box center [462, 371] width 454 height 28
click at [341, 332] on legend "What" at bounding box center [373, 330] width 633 height 30
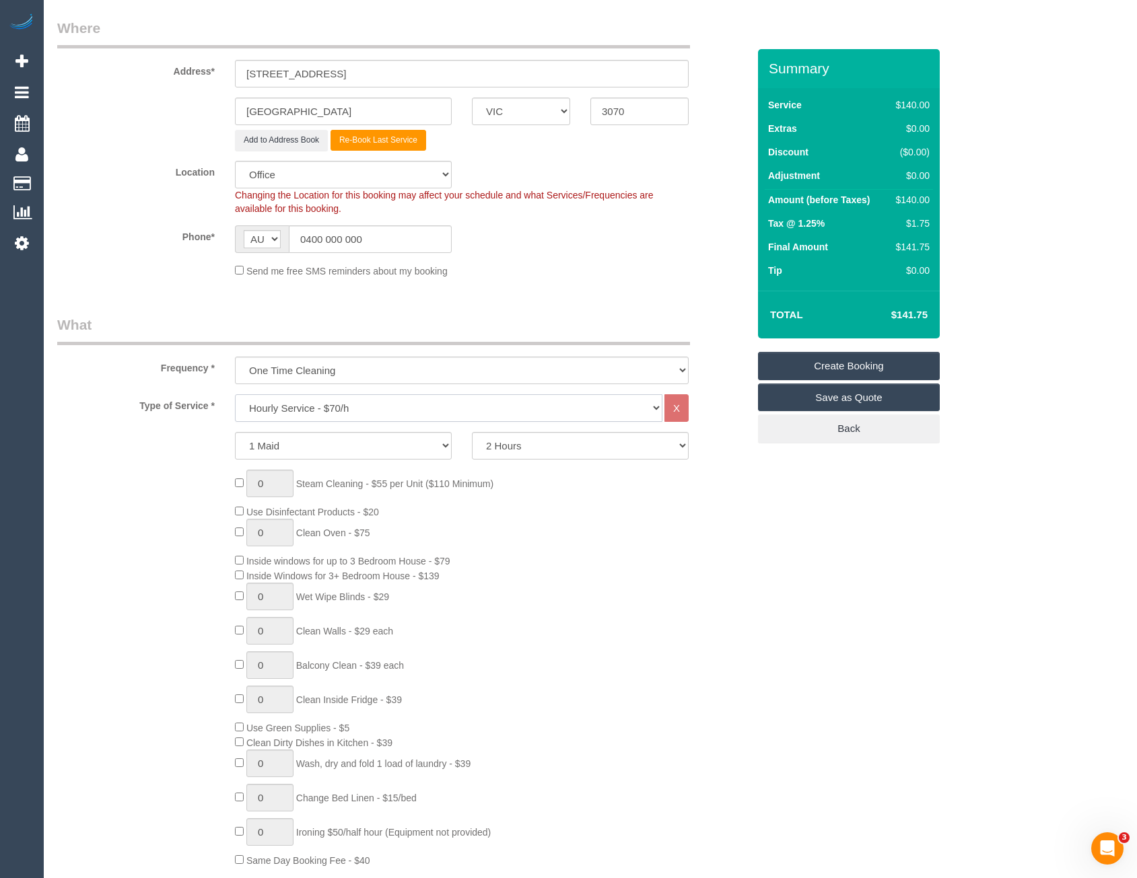
click at [328, 405] on select "Hourly Service - $70/h Hourly Service - $65/h Hourly Service - $60/h Hourly Ser…" at bounding box center [448, 408] width 427 height 28
select select "34"
click at [235, 394] on select "Hourly Service - $70/h Hourly Service - $65/h Hourly Service - $60/h Hourly Ser…" at bounding box center [448, 408] width 427 height 28
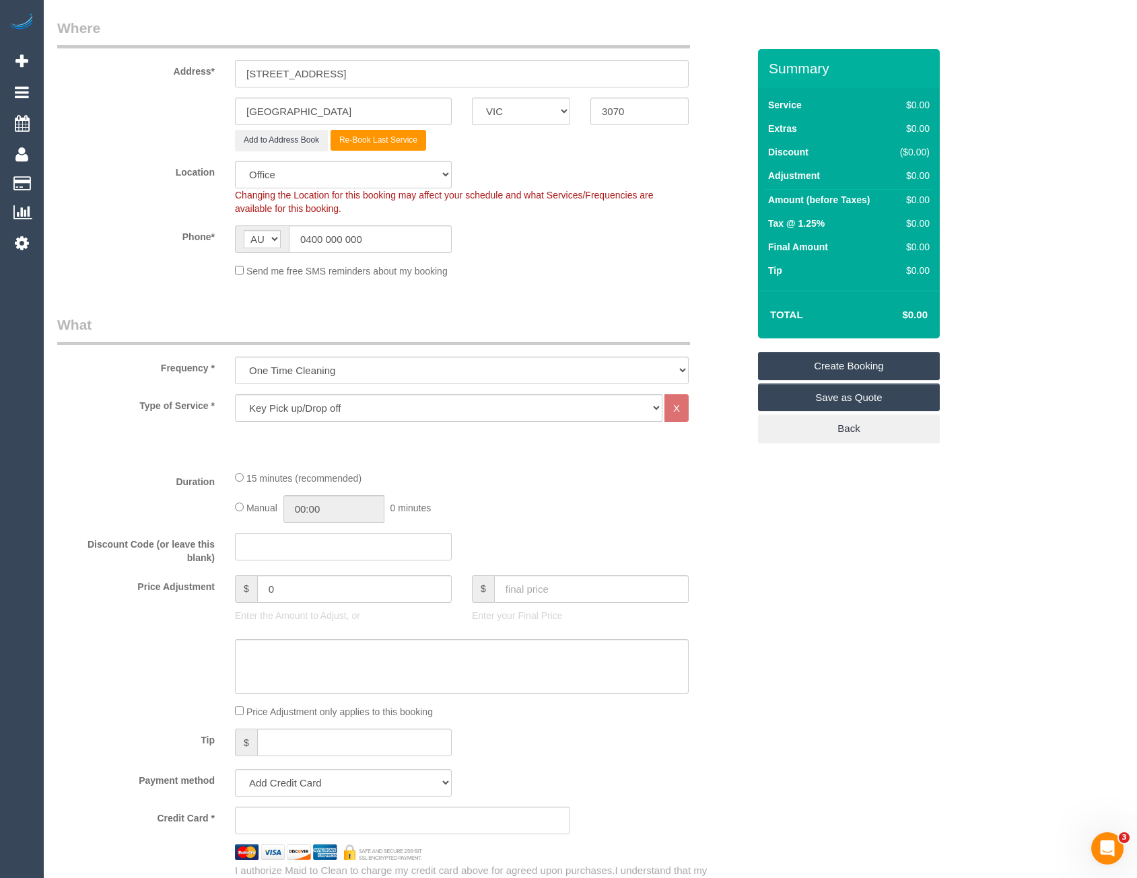
click at [554, 492] on div "15 minutes (recommended) Manual 00:00 0 minutes" at bounding box center [462, 497] width 474 height 53
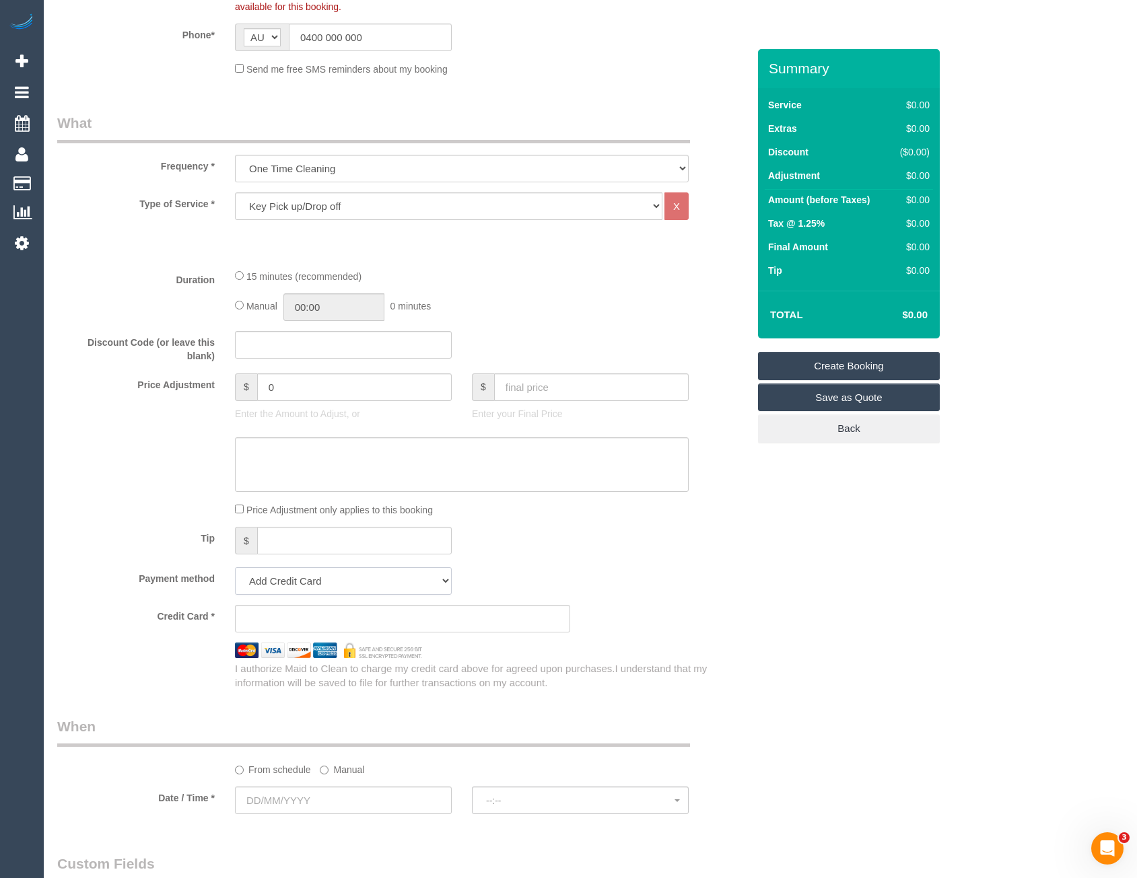
click at [323, 586] on select "Add Credit Card Cash Check Paypal" at bounding box center [343, 581] width 217 height 28
select select "string:check"
click at [235, 567] on select "Add Credit Card Cash Check Paypal" at bounding box center [343, 581] width 217 height 28
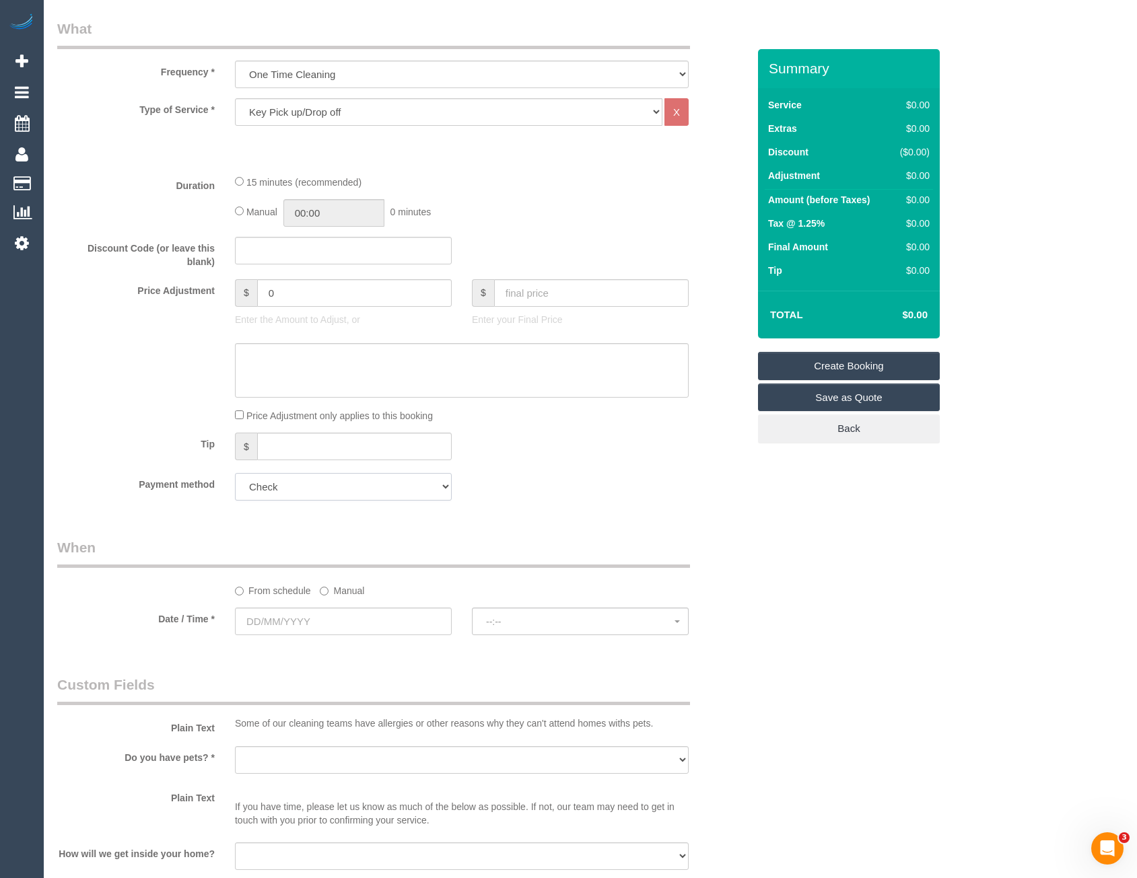
scroll to position [606, 0]
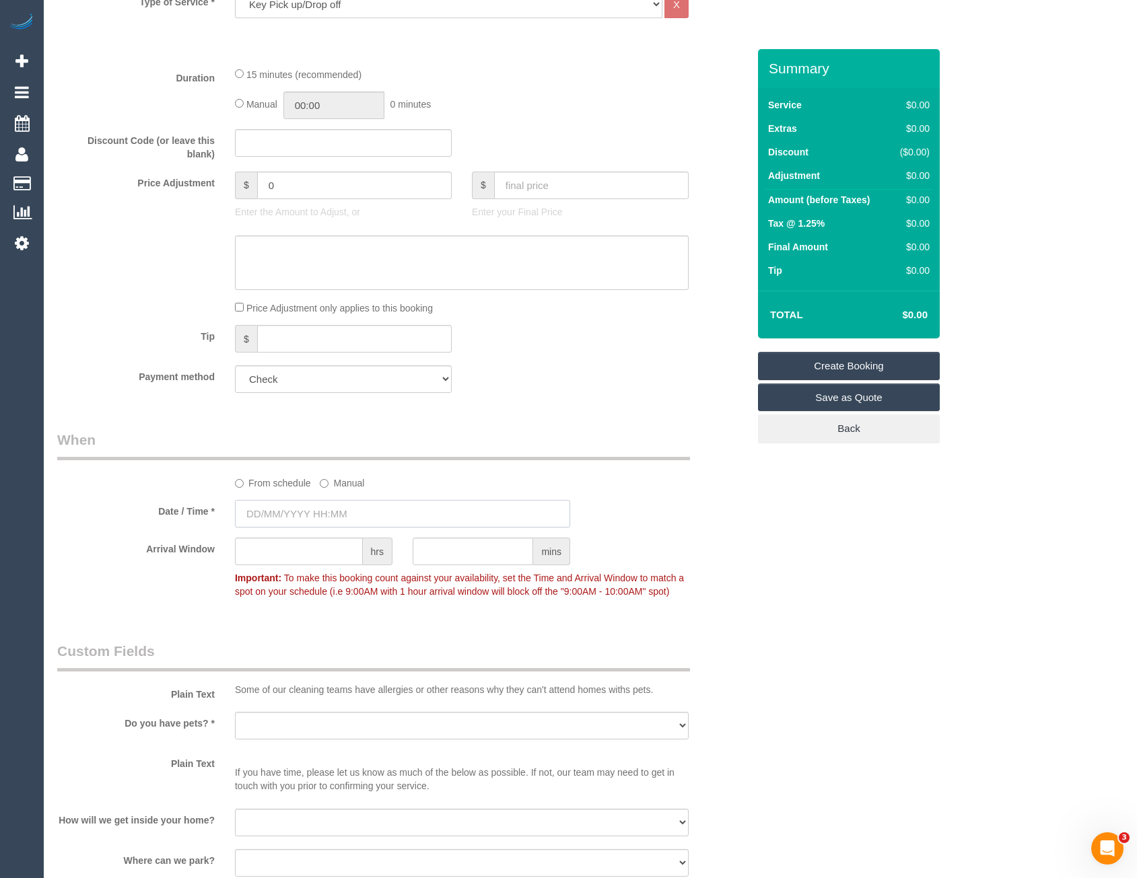
click at [336, 506] on input "text" at bounding box center [402, 514] width 335 height 28
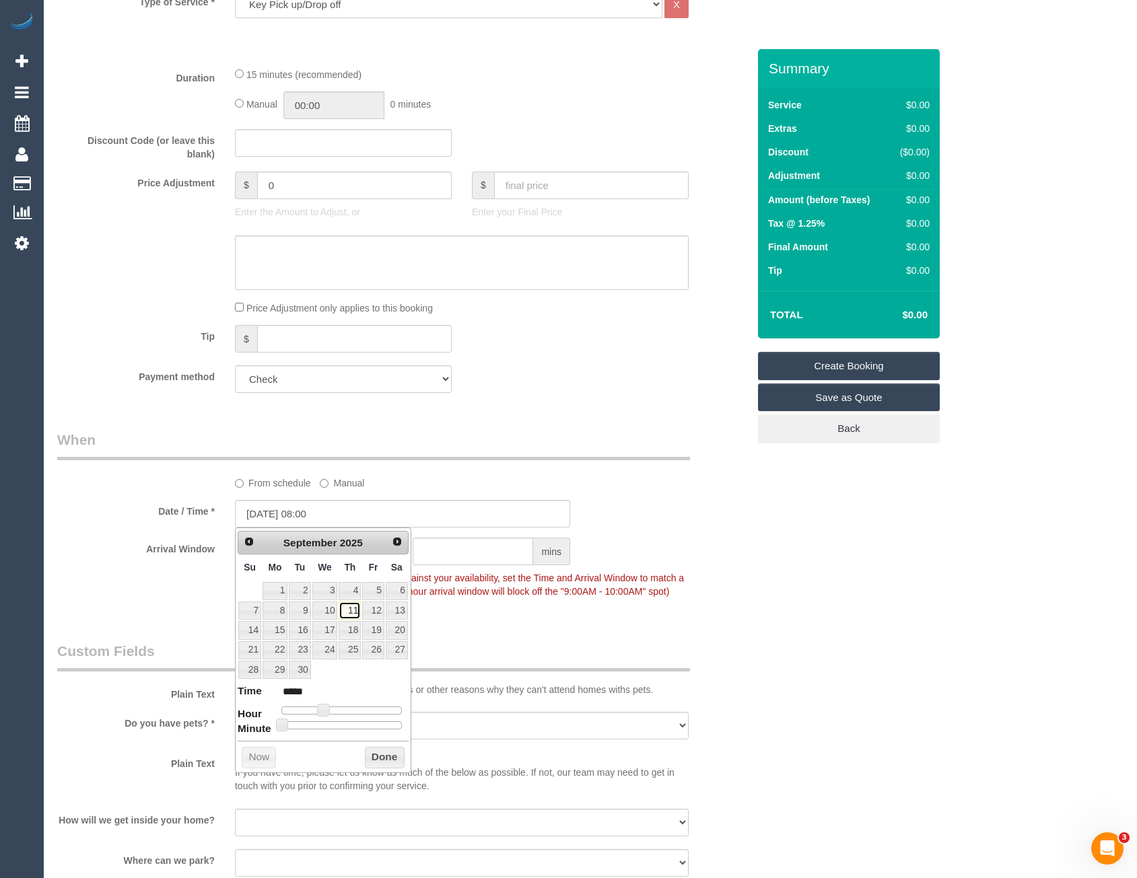
click at [351, 614] on link "11" at bounding box center [350, 611] width 22 height 18
click at [333, 494] on sui-booking-spot "From schedule Manual Date / Time * 11/09/2025 08:00 Arrival Window hrs mins Imp…" at bounding box center [402, 517] width 691 height 174
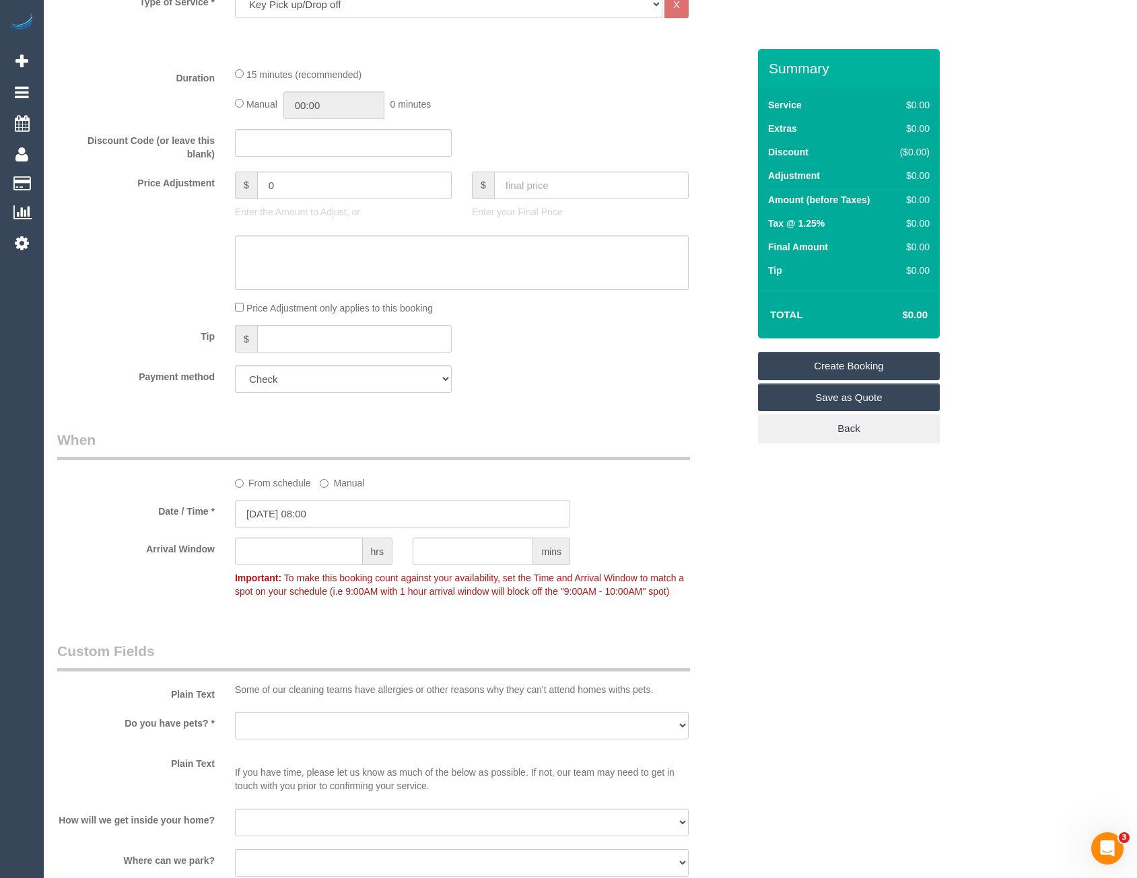
click at [335, 516] on input "11/09/2025 08:00" at bounding box center [402, 514] width 335 height 28
click at [340, 515] on input "11/09/2025 08:00" at bounding box center [402, 514] width 335 height 28
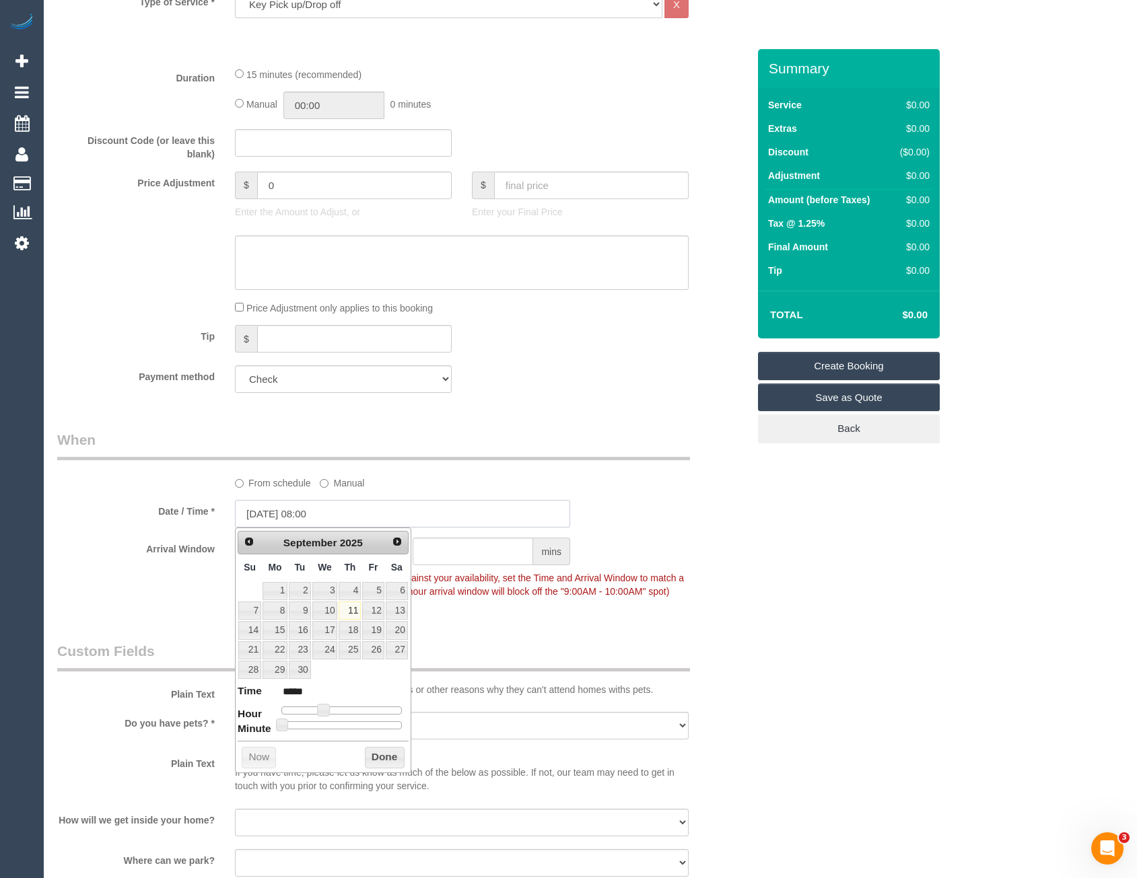
click at [261, 516] on input "11/09/2025 08:00" at bounding box center [402, 514] width 335 height 28
click at [374, 610] on link "12" at bounding box center [373, 611] width 22 height 18
type input "12/09/2025 09:00"
type input "*****"
type input "12/09/2025 10:00"
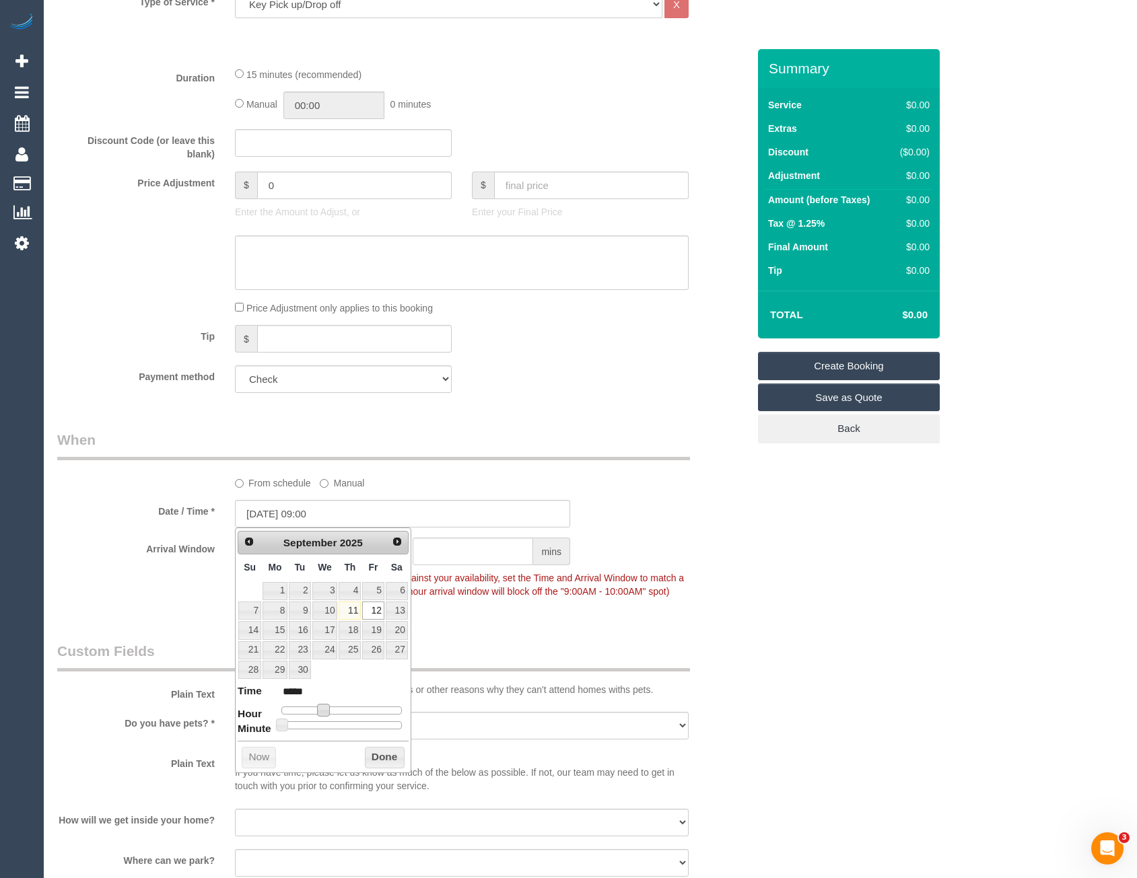
type input "*****"
type input "12/09/2025 12:00"
type input "*****"
type input "12/09/2025 13:00"
type input "*****"
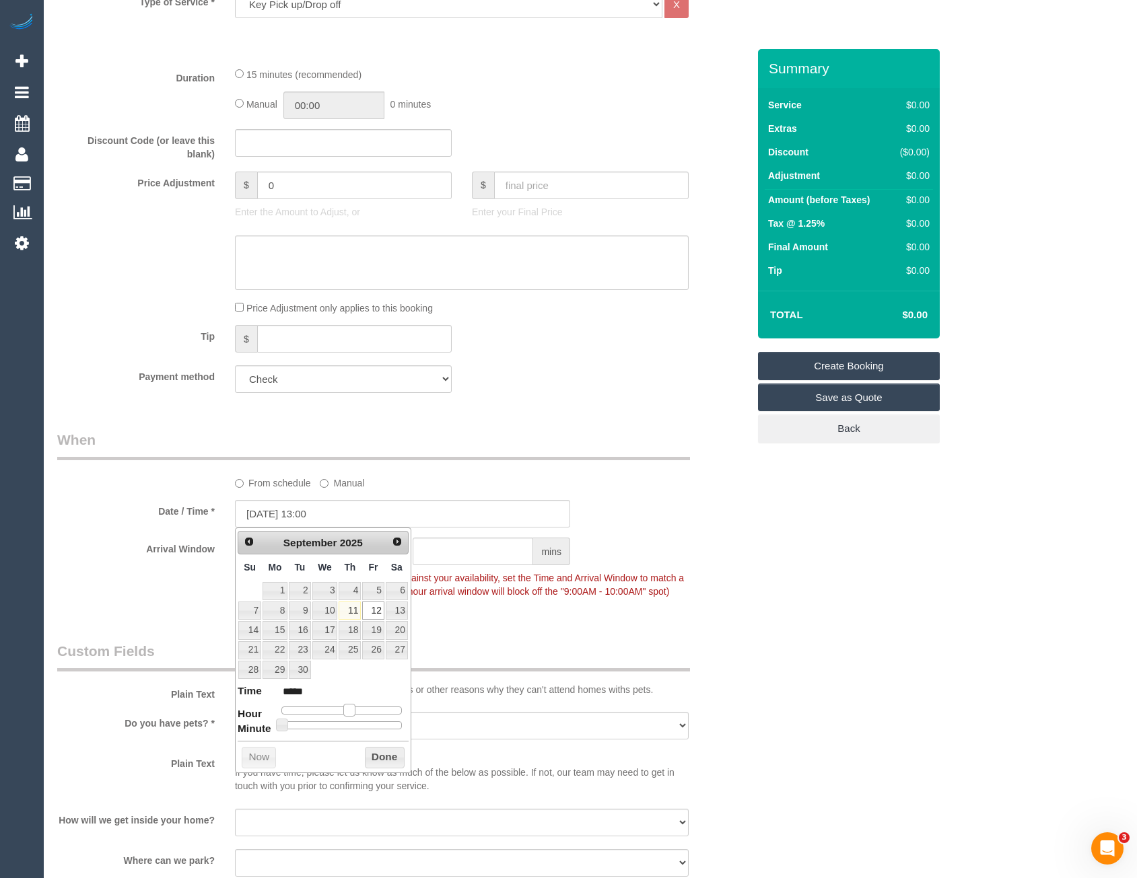
type input "12/09/2025 12:00"
type input "*****"
drag, startPoint x: 324, startPoint y: 709, endPoint x: 345, endPoint y: 711, distance: 21.6
click at [345, 711] on span at bounding box center [344, 710] width 12 height 12
click at [381, 759] on button "Done" at bounding box center [385, 758] width 40 height 22
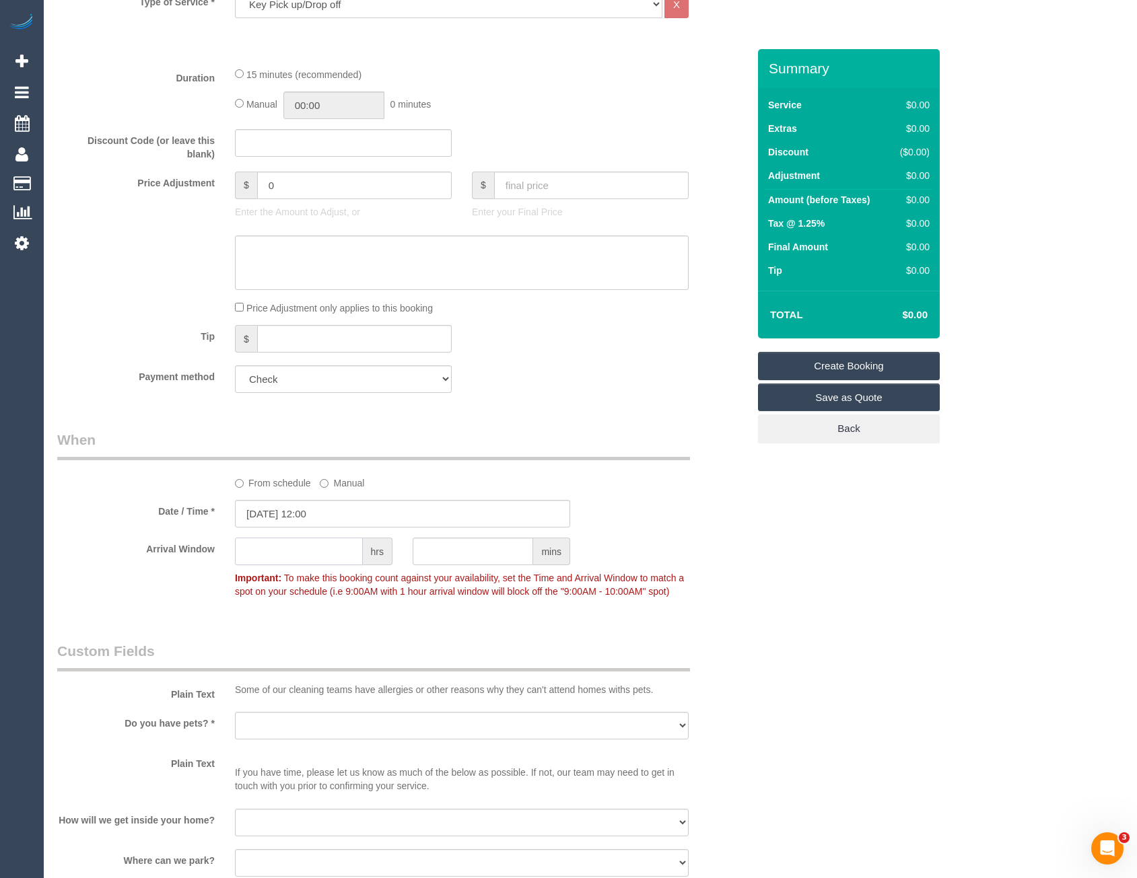
click at [336, 563] on input "text" at bounding box center [299, 552] width 128 height 28
type input "1"
click at [736, 595] on div "Arrival Window 1 hrs mins 12:00 - 13:00 Important: To make this booking count a…" at bounding box center [402, 571] width 711 height 67
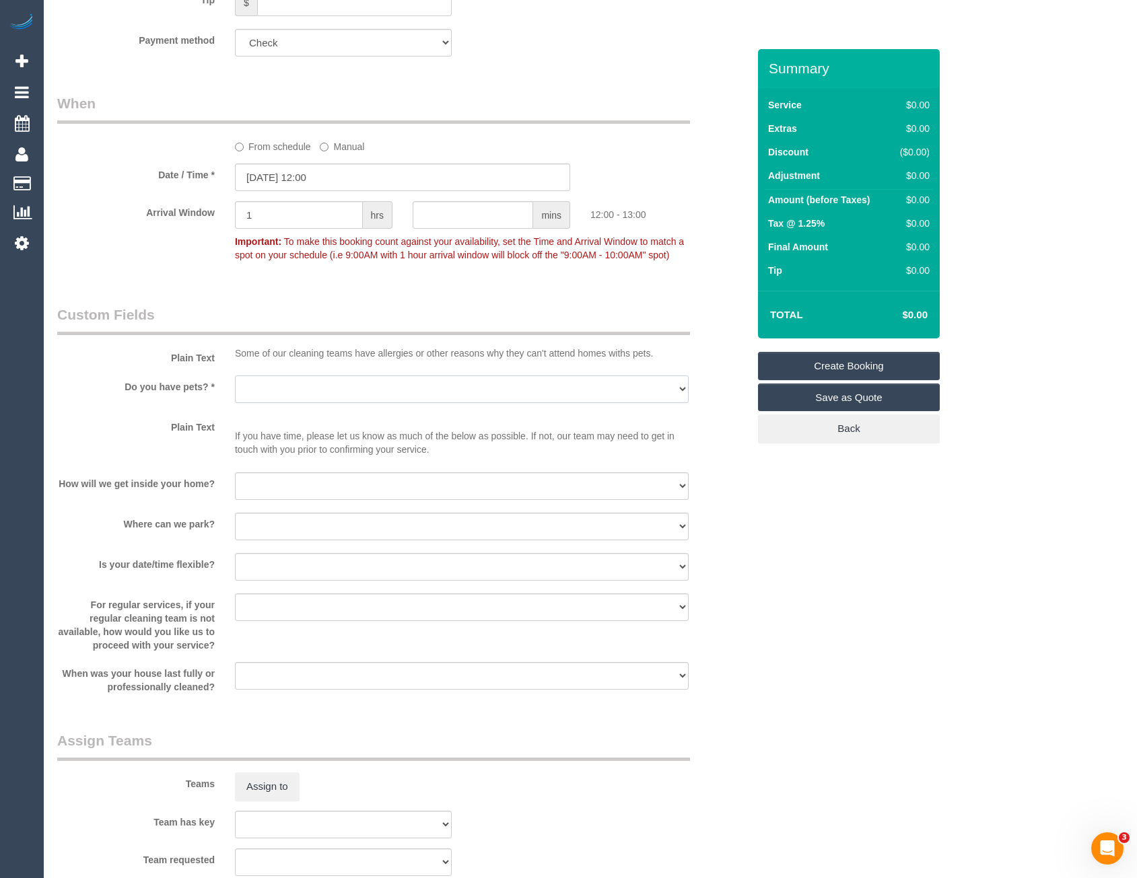
click at [261, 378] on select "Yes - Cats Yes - Dogs No pets Yes - Dogs and Cats Yes - Other" at bounding box center [462, 390] width 454 height 28
select select "number:28"
click at [235, 376] on select "Yes - Cats Yes - Dogs No pets Yes - Dogs and Cats Yes - Other" at bounding box center [462, 390] width 454 height 28
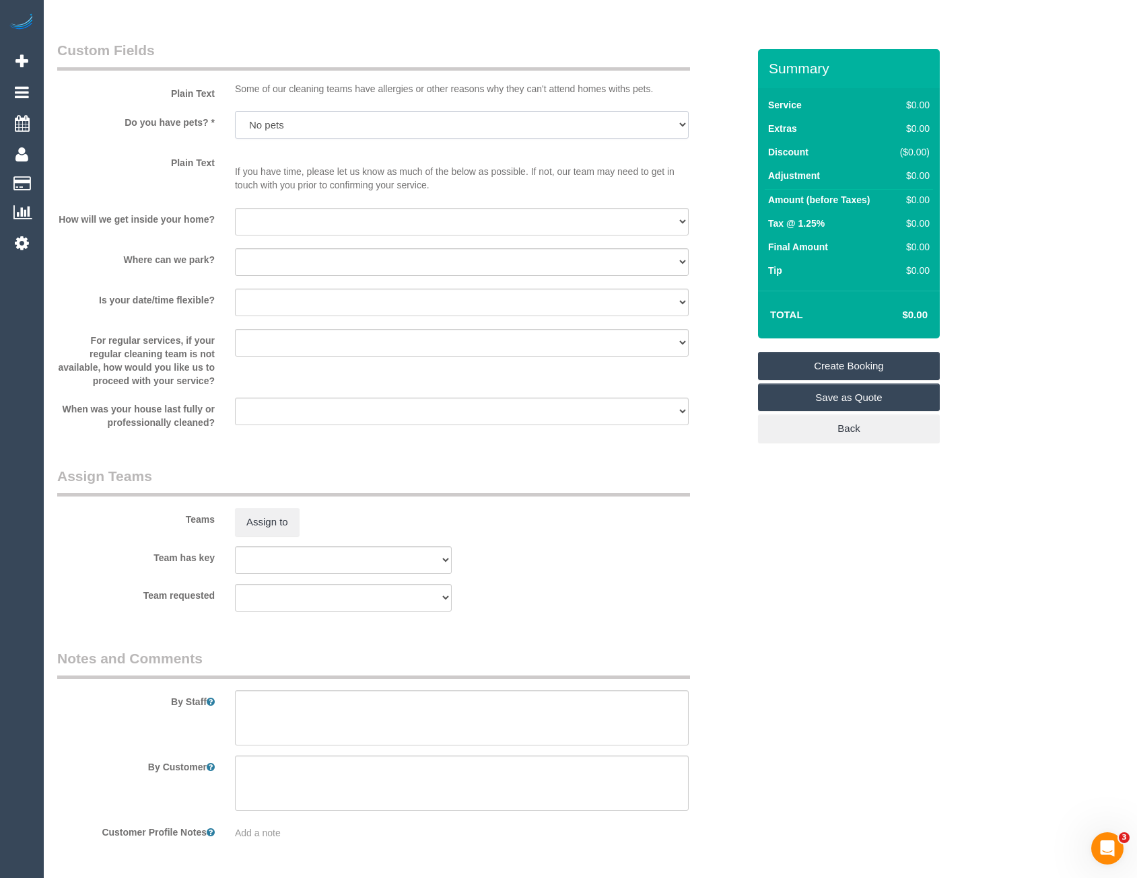
scroll to position [1212, 0]
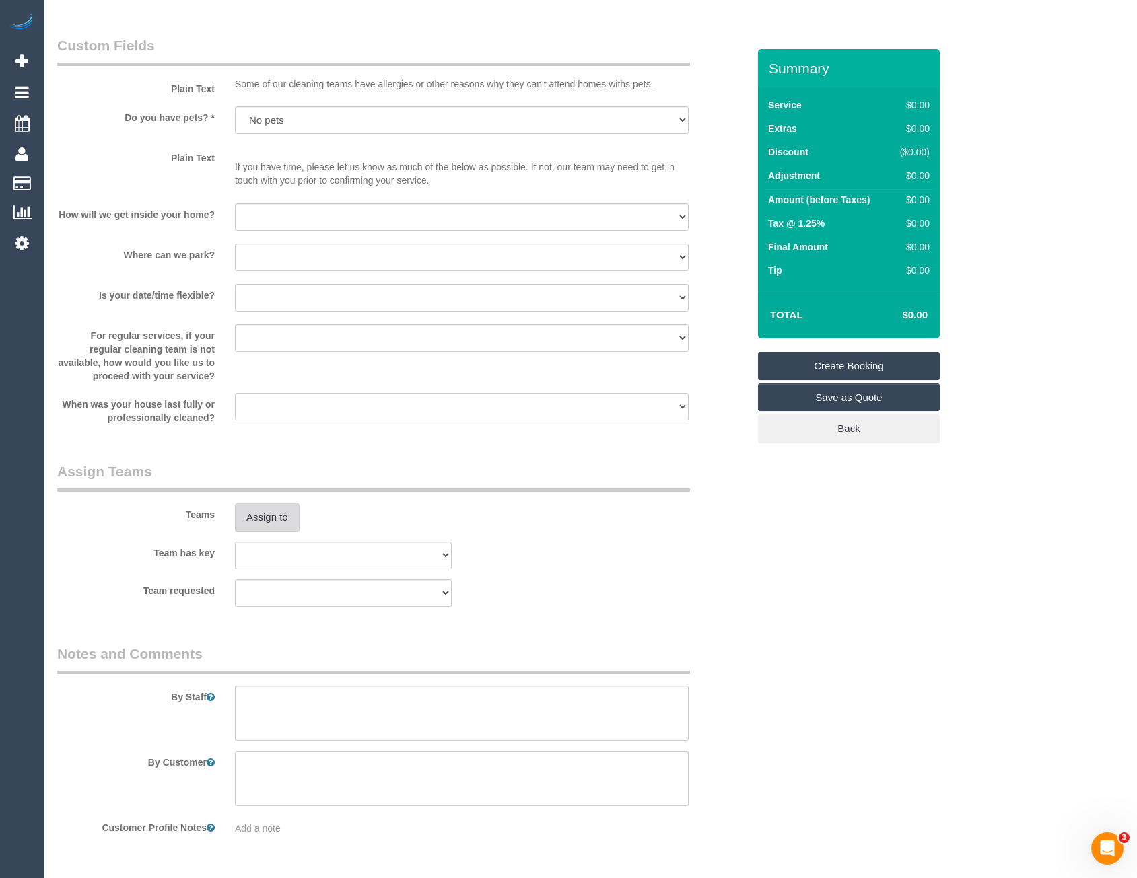
click at [274, 513] on button "Assign to" at bounding box center [267, 518] width 65 height 28
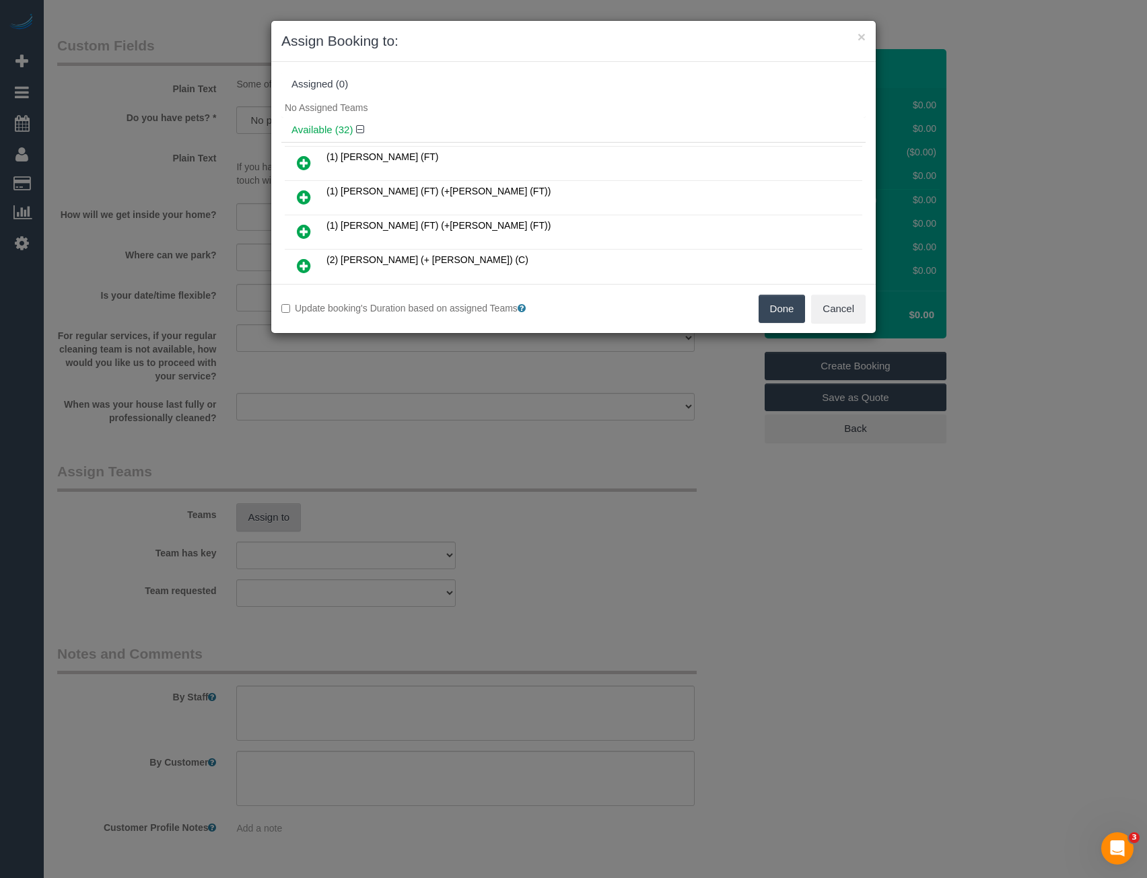
scroll to position [6784, 0]
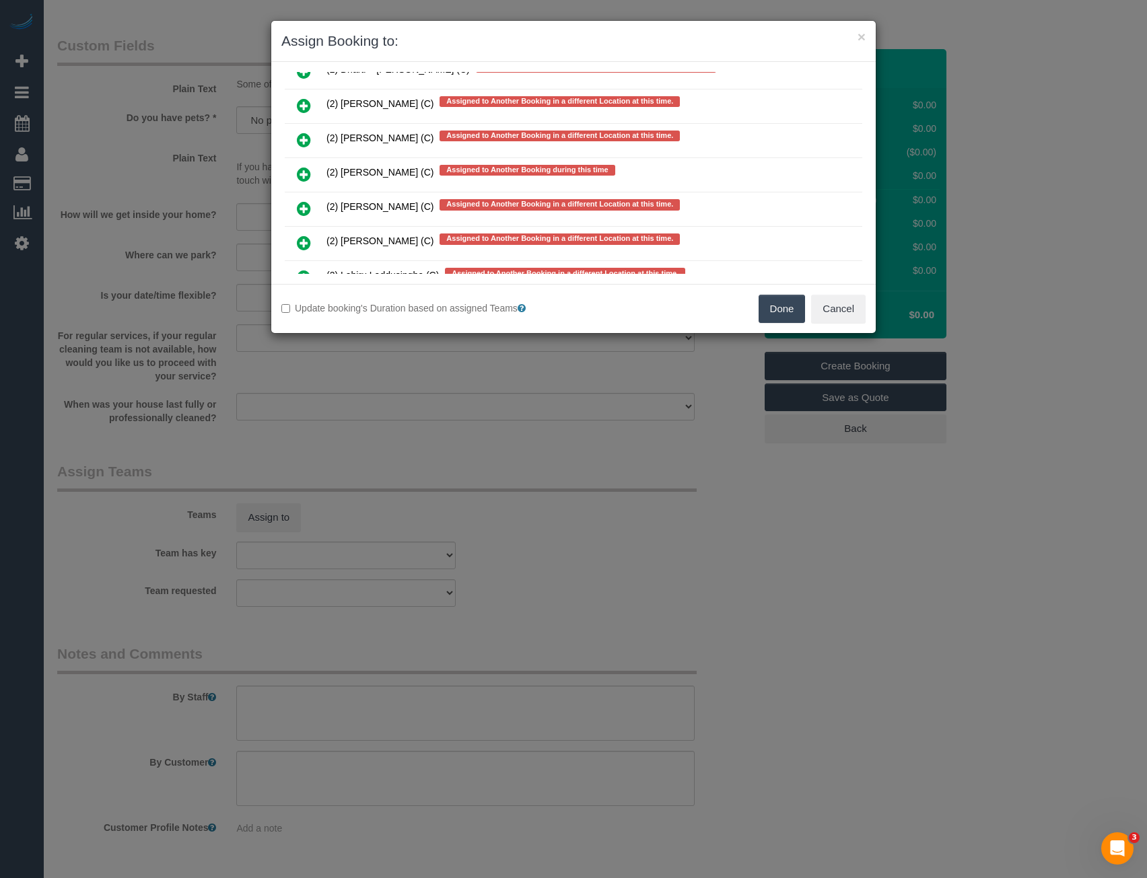
click at [303, 177] on icon at bounding box center [304, 174] width 14 height 16
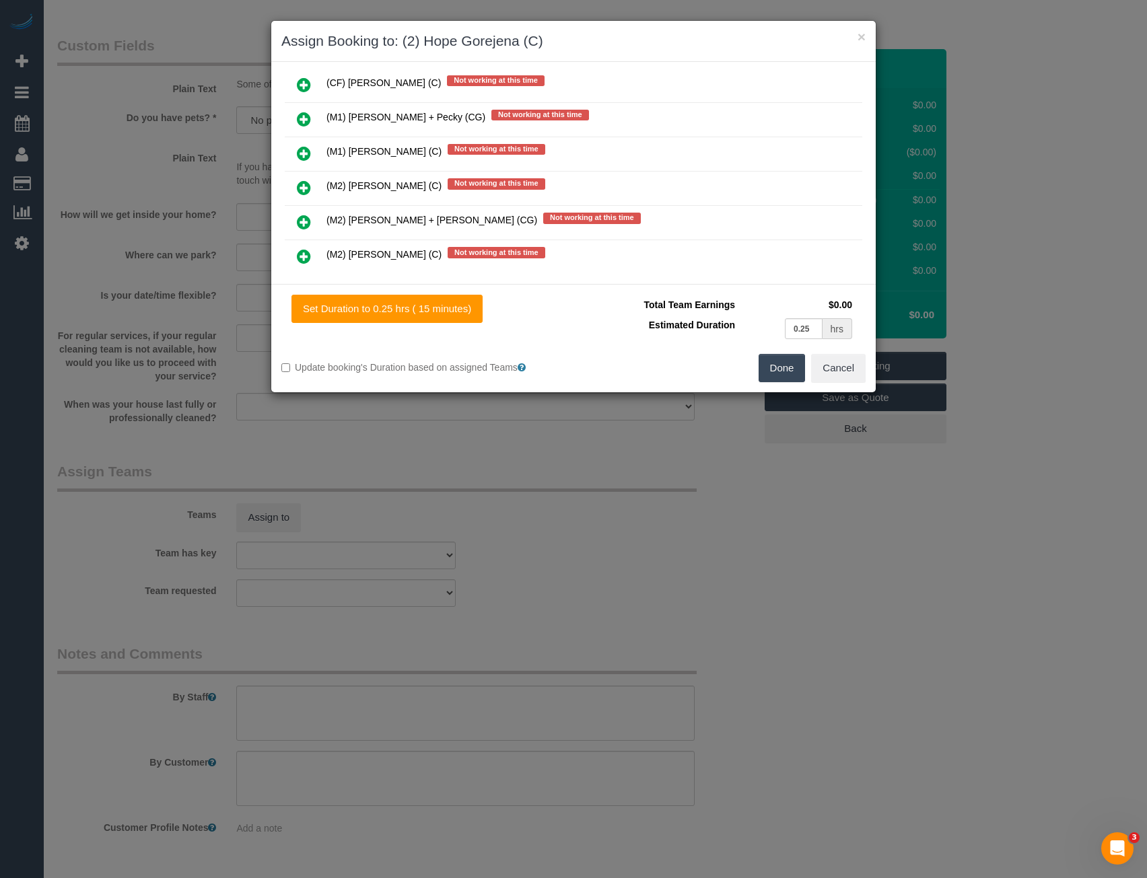
scroll to position [0, 0]
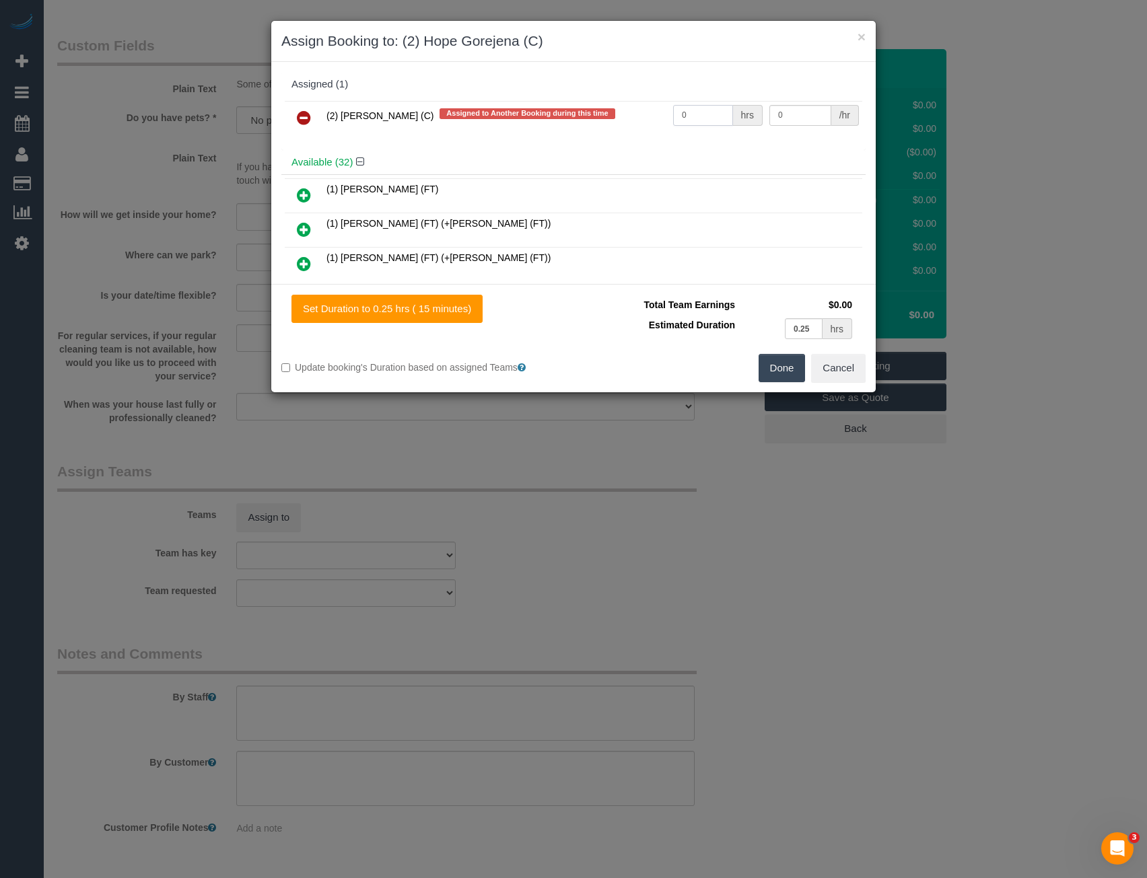
drag, startPoint x: 644, startPoint y: 123, endPoint x: 630, endPoint y: 126, distance: 13.7
click at [632, 127] on tr "(2) Hope Gorejena (C) Assigned to Another Booking during this time 0 hrs 0 /hr" at bounding box center [574, 118] width 578 height 34
type input "1"
type input "37.5"
click at [789, 374] on button "Done" at bounding box center [782, 368] width 47 height 28
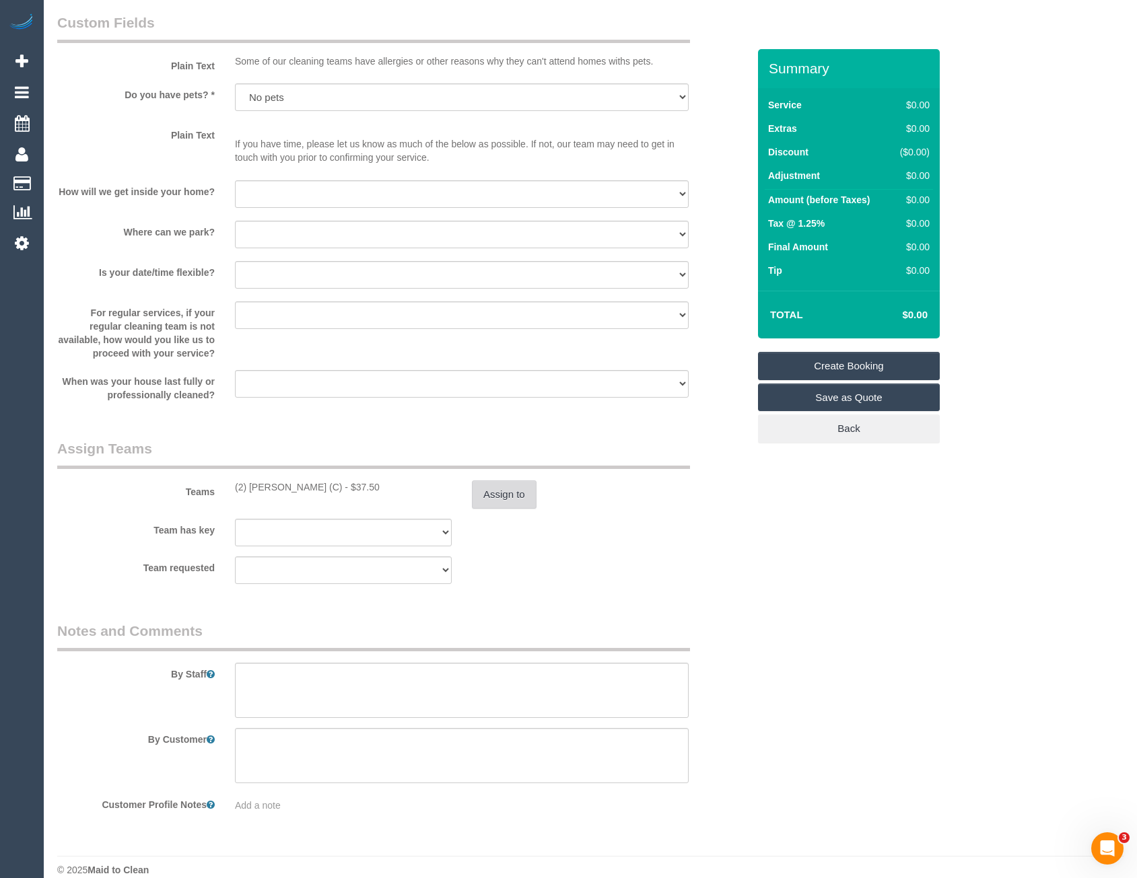
scroll to position [1253, 0]
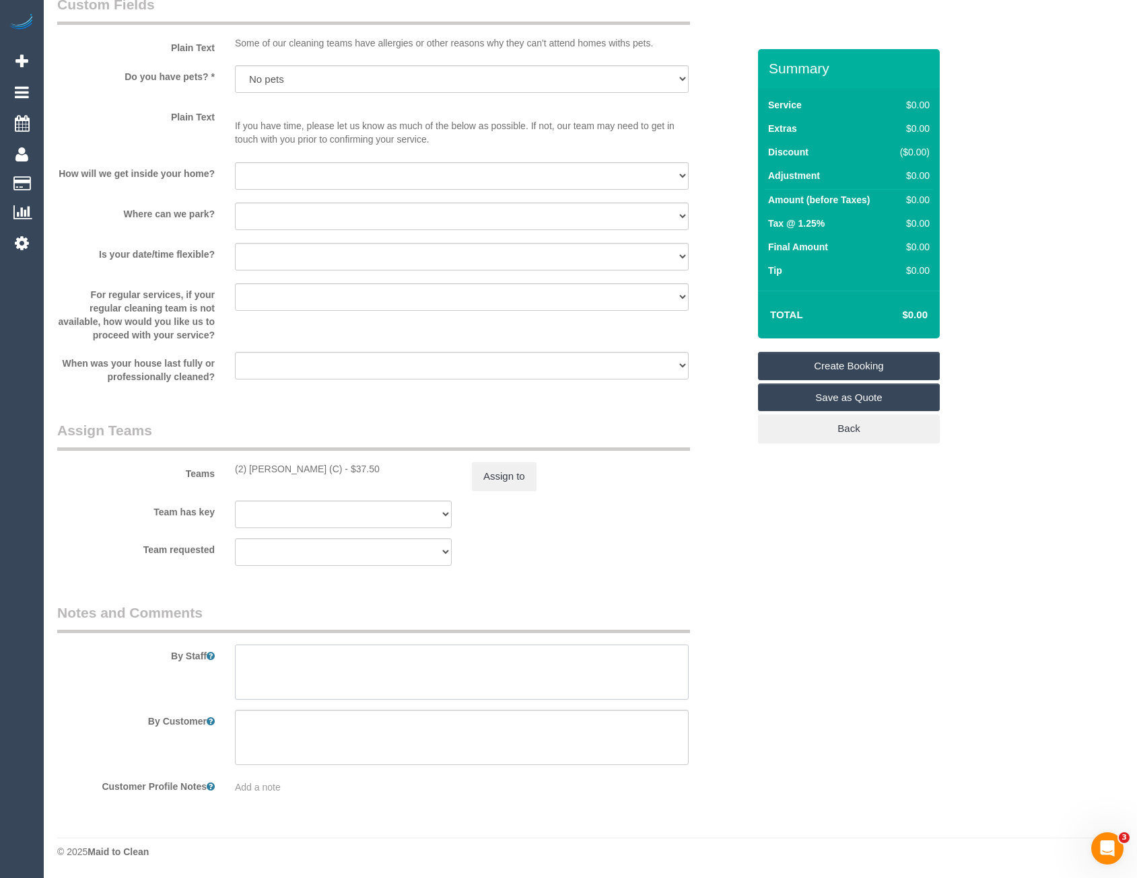
click at [293, 681] on textarea at bounding box center [462, 672] width 454 height 55
click at [298, 662] on textarea at bounding box center [462, 672] width 454 height 55
click at [403, 677] on textarea at bounding box center [462, 672] width 454 height 55
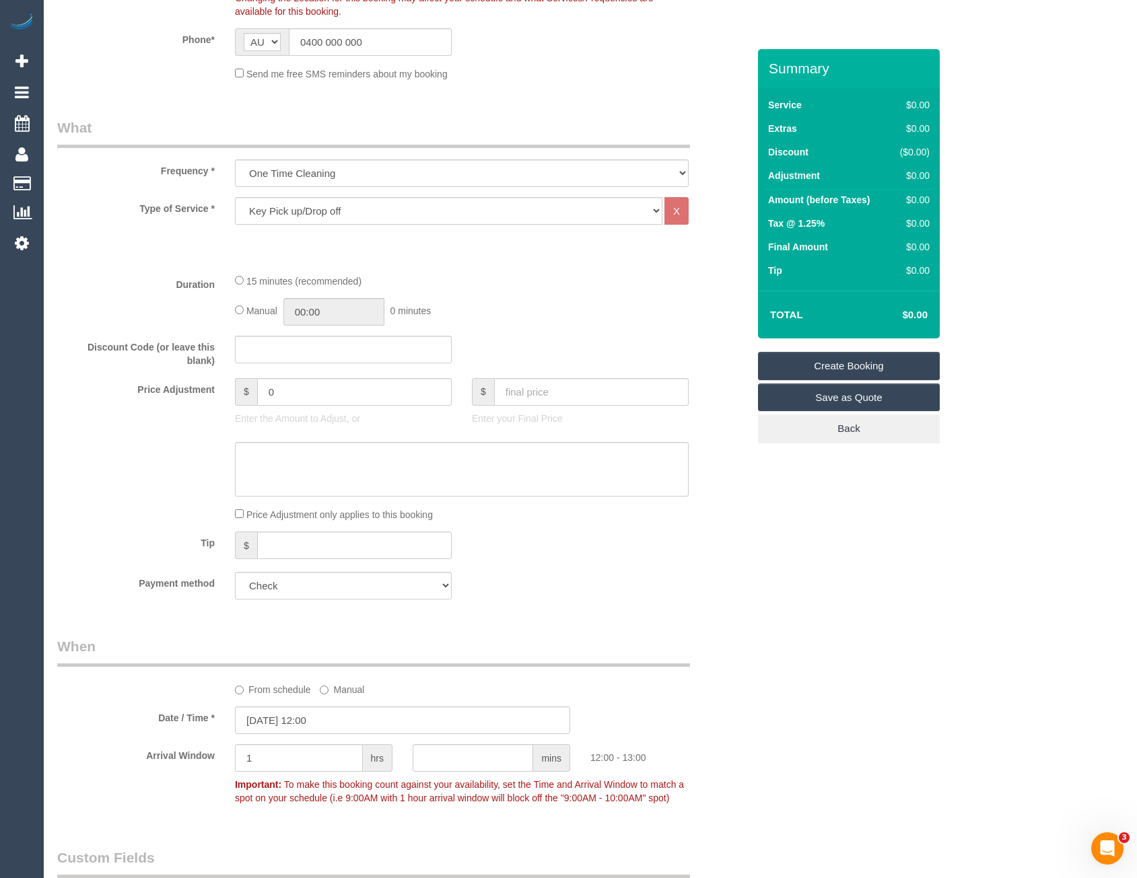
scroll to position [243, 0]
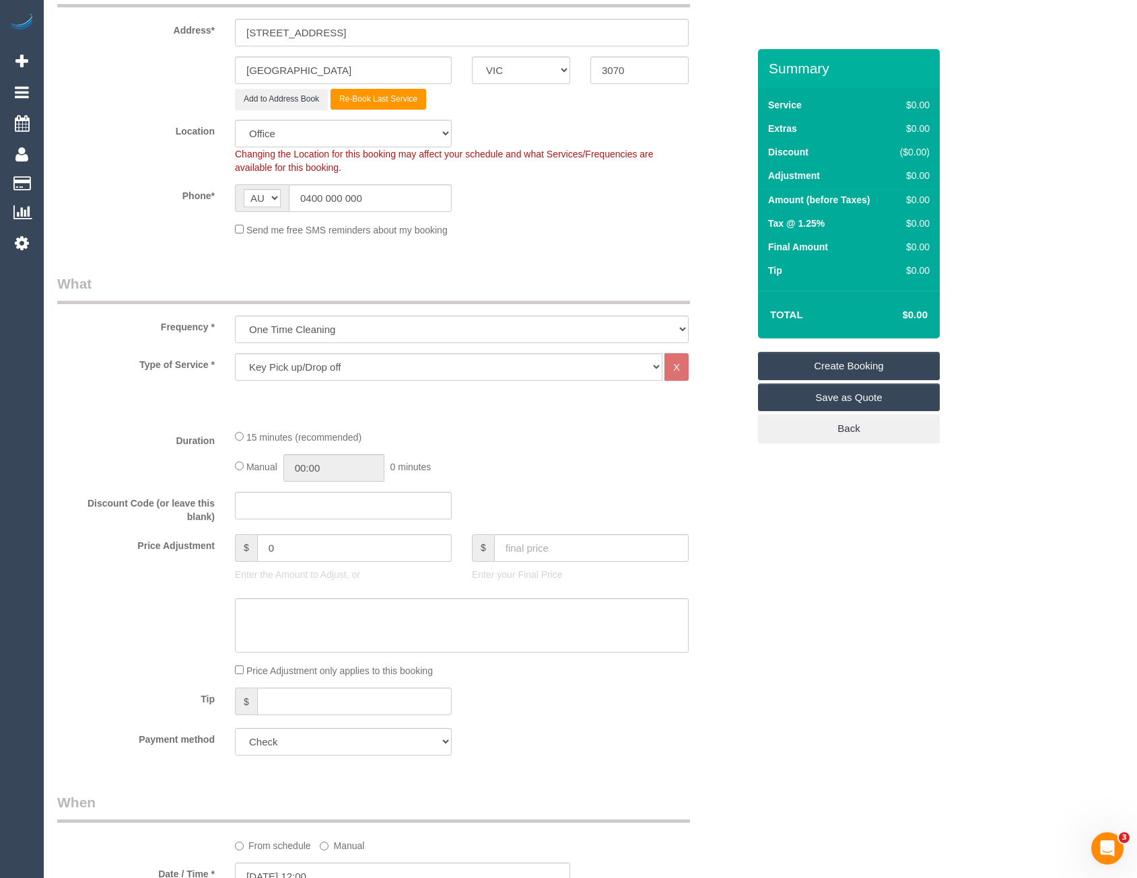
type textarea "Please pick up the key from Jellis Craig Northcote - 427-431 High St Northcote …"
click at [799, 364] on link "Create Booking" at bounding box center [849, 366] width 182 height 28
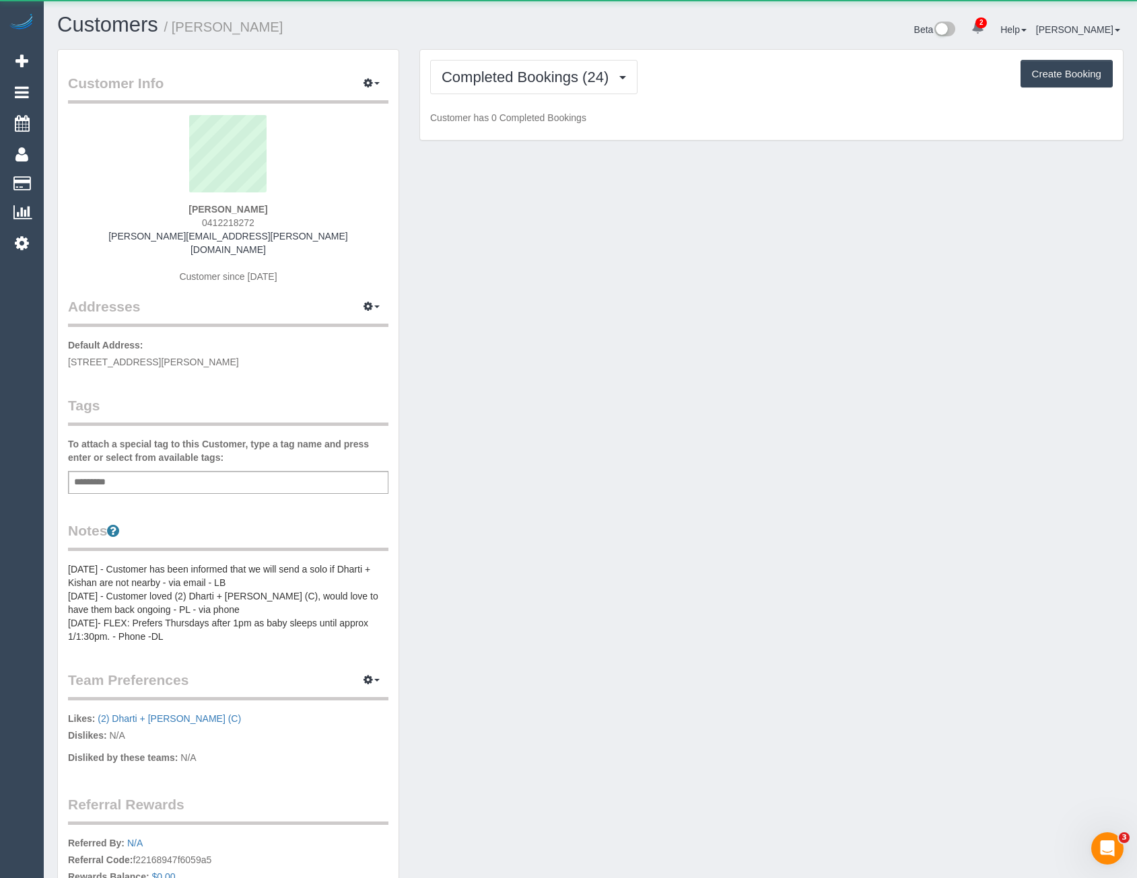
scroll to position [1054, 1137]
click at [594, 82] on span "Completed Bookings (24)" at bounding box center [529, 77] width 174 height 17
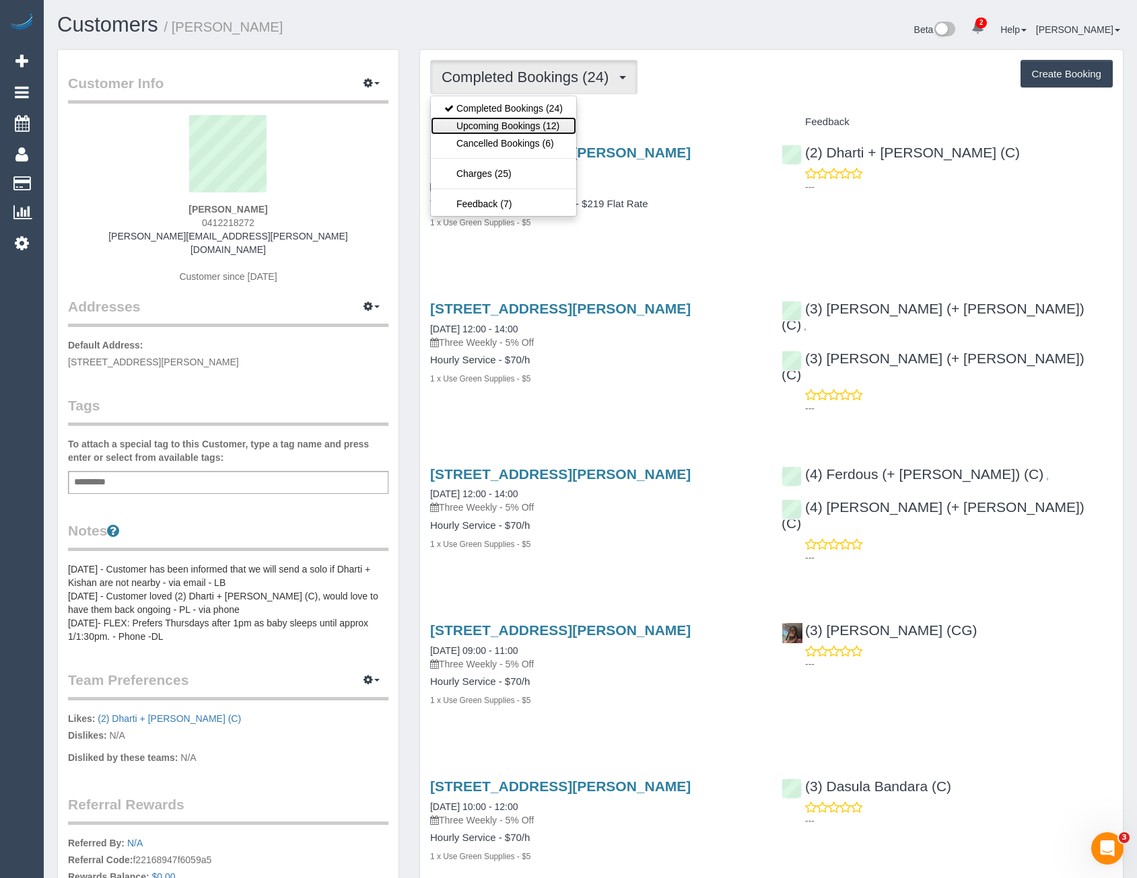
click at [563, 121] on link "Upcoming Bookings (12)" at bounding box center [503, 126] width 145 height 18
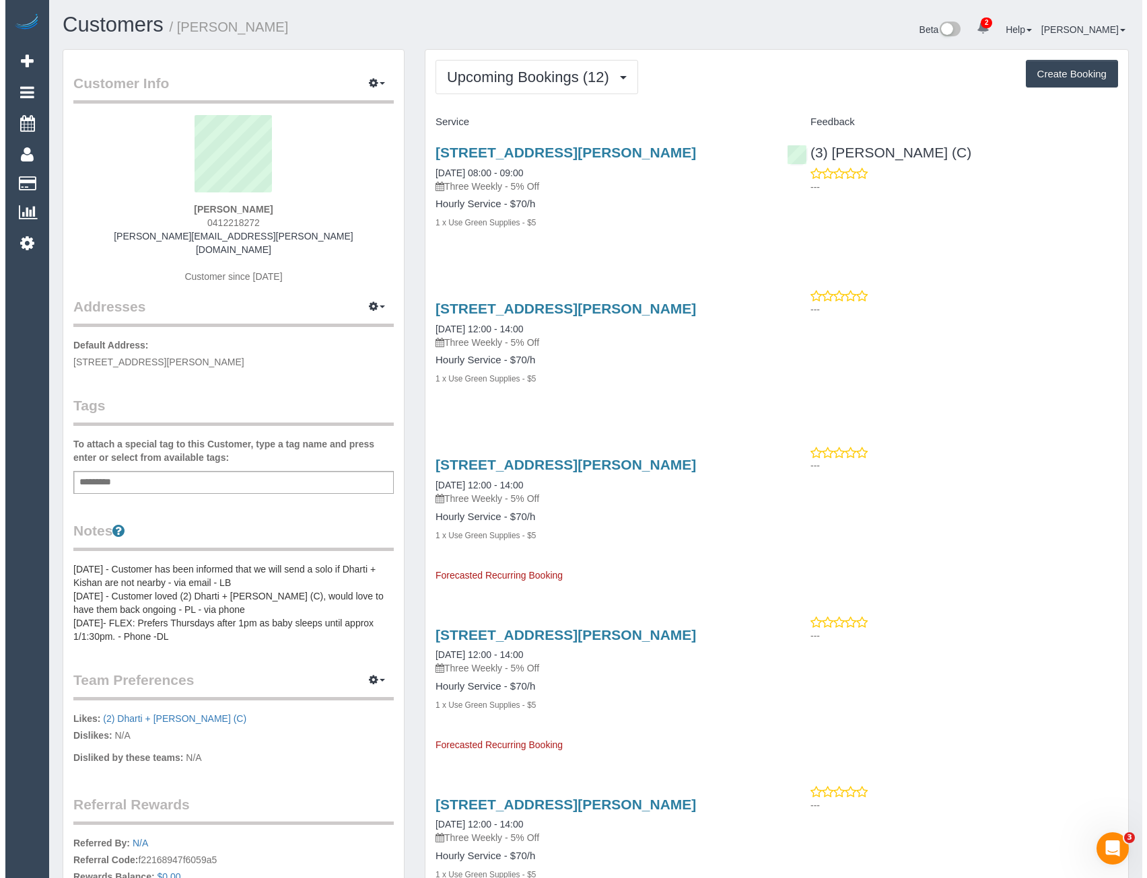
scroll to position [2215, 1137]
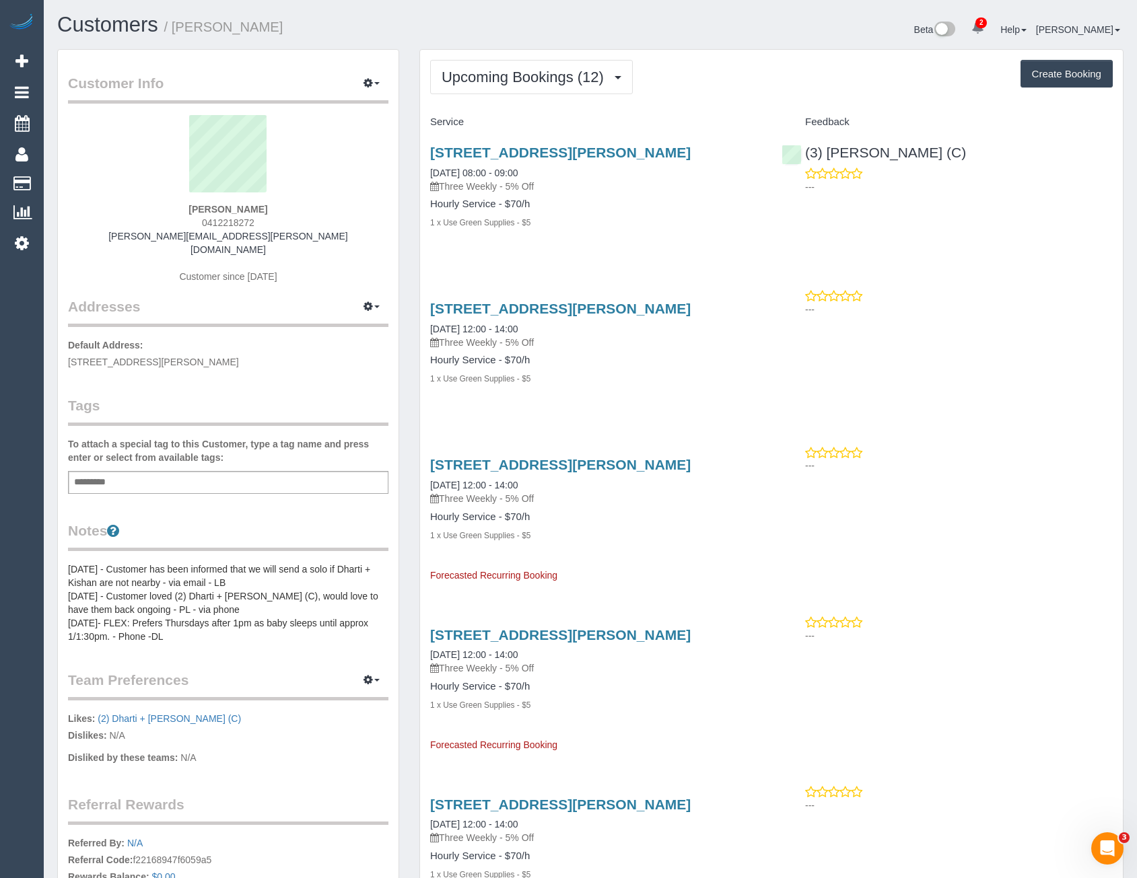
drag, startPoint x: 269, startPoint y: 222, endPoint x: 209, endPoint y: 223, distance: 59.9
click at [209, 223] on div "Gabriel Janover 0412218272 gabriel.janover@gmail.com Customer since 2024" at bounding box center [228, 206] width 320 height 182
copy span "412218272"
click at [603, 151] on link "1/78 Blair Street, 1, Coburg, VIC 3058" at bounding box center [560, 152] width 261 height 15
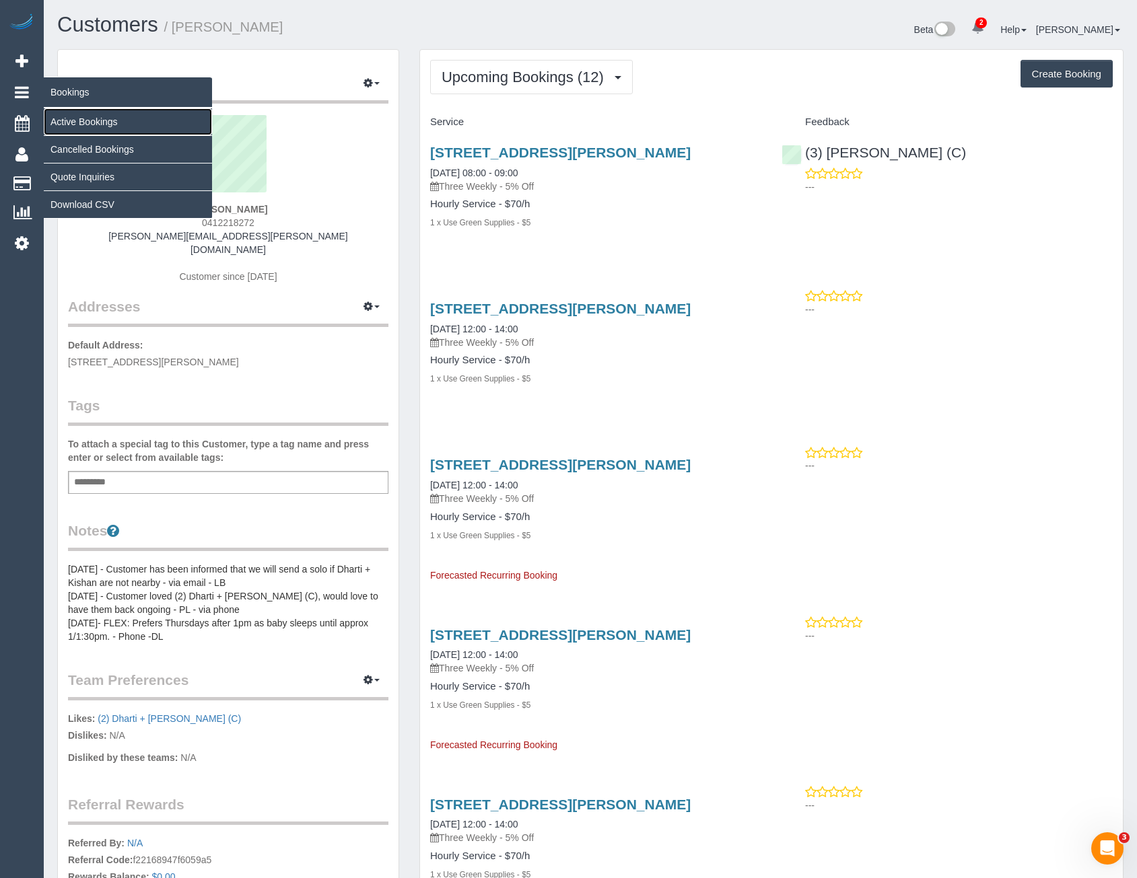
click at [75, 123] on link "Active Bookings" at bounding box center [128, 121] width 168 height 27
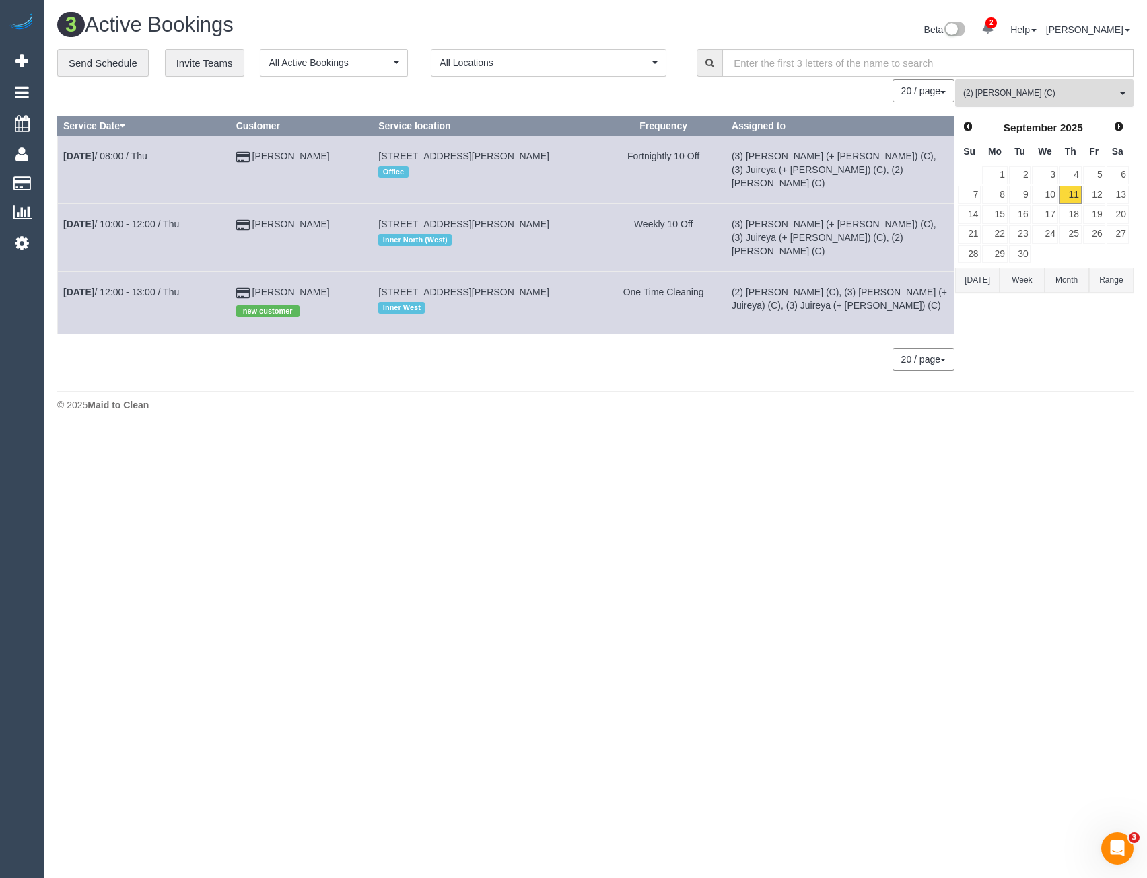
click at [1013, 102] on button "(2) [PERSON_NAME] (C) All Teams" at bounding box center [1044, 93] width 178 height 28
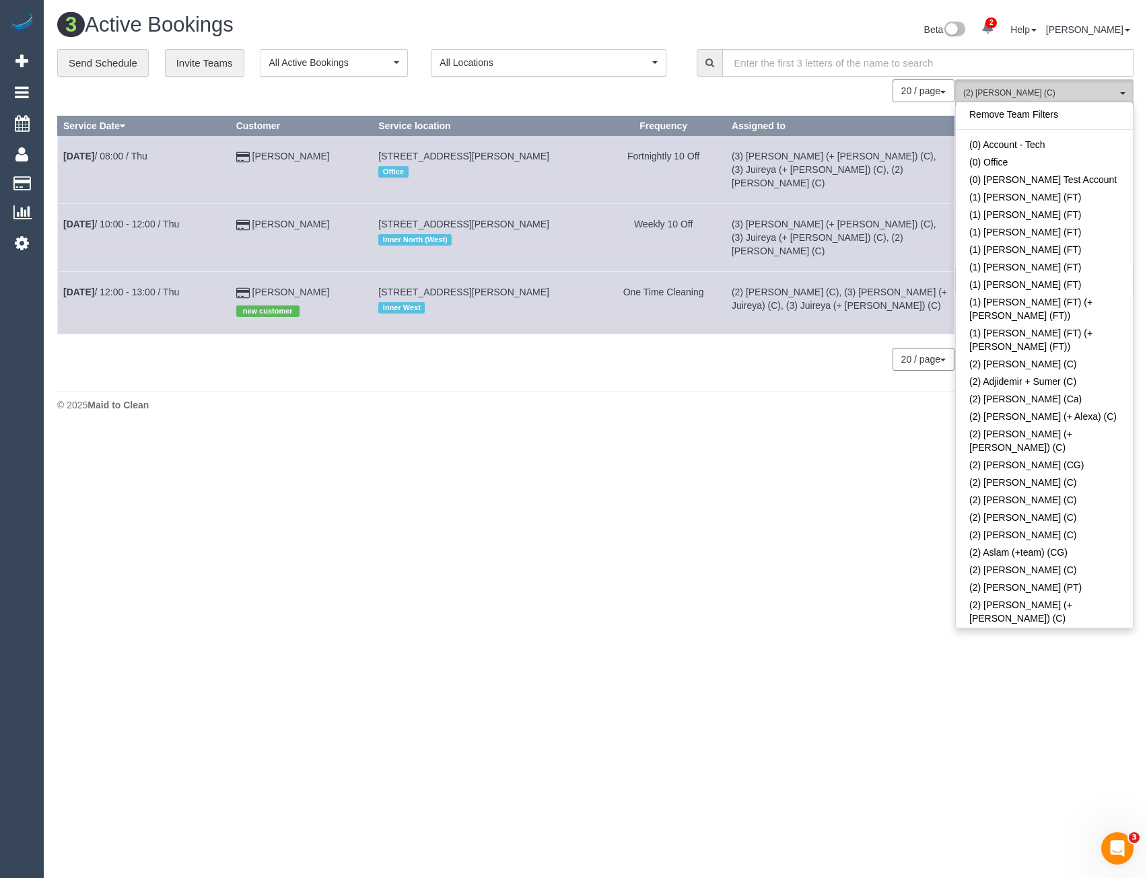
scroll to position [672, 0]
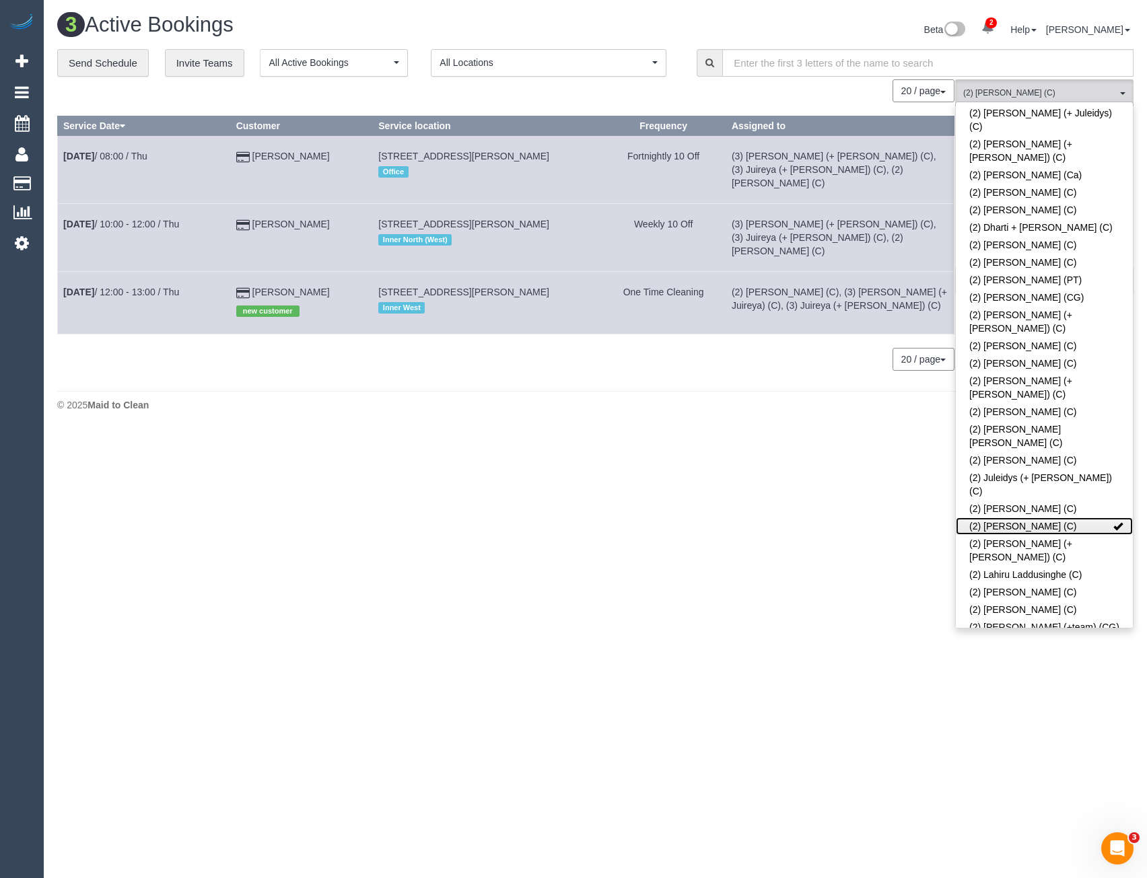
click at [1076, 518] on link "(2) [PERSON_NAME] (C)" at bounding box center [1044, 527] width 177 height 18
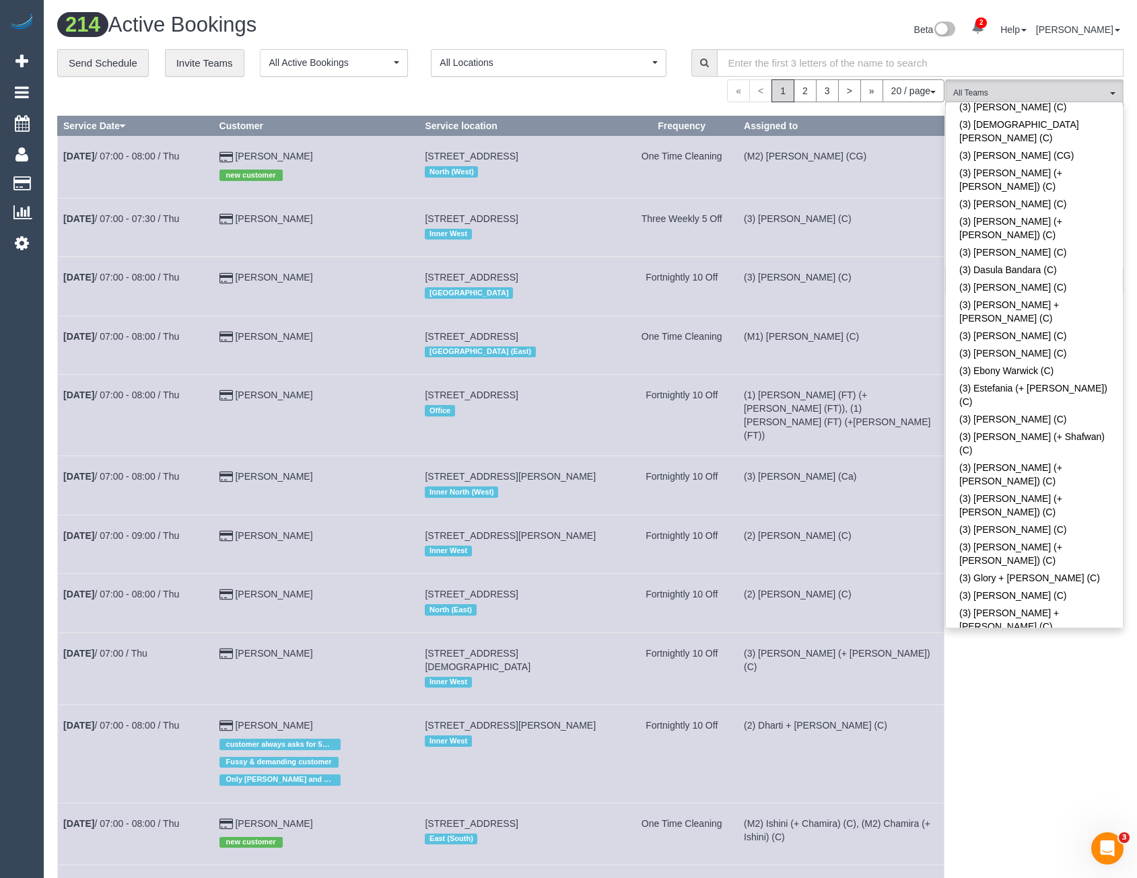
scroll to position [2221, 0]
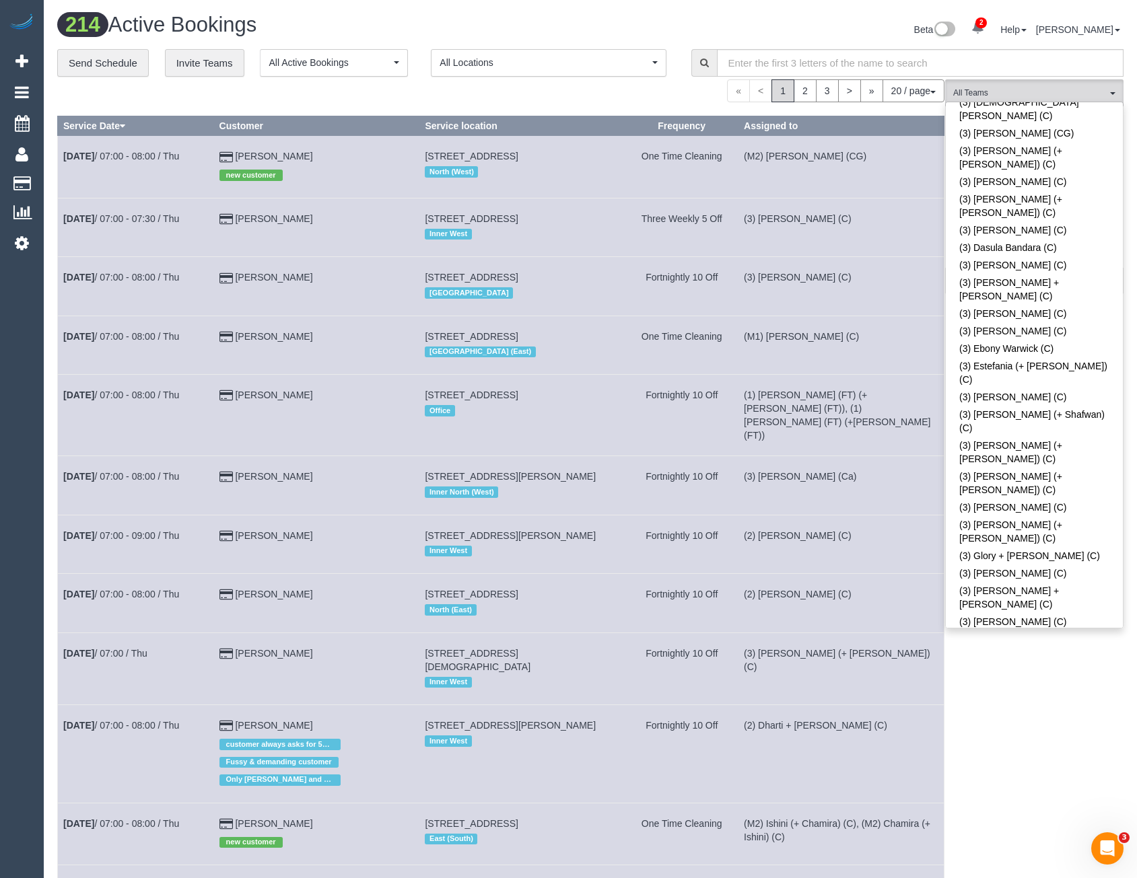
click at [1004, 702] on div "(3) Lara Mendes (C) All Teams Remove Team Filters (0) Account - Tech (0) Office…" at bounding box center [1034, 794] width 178 height 1431
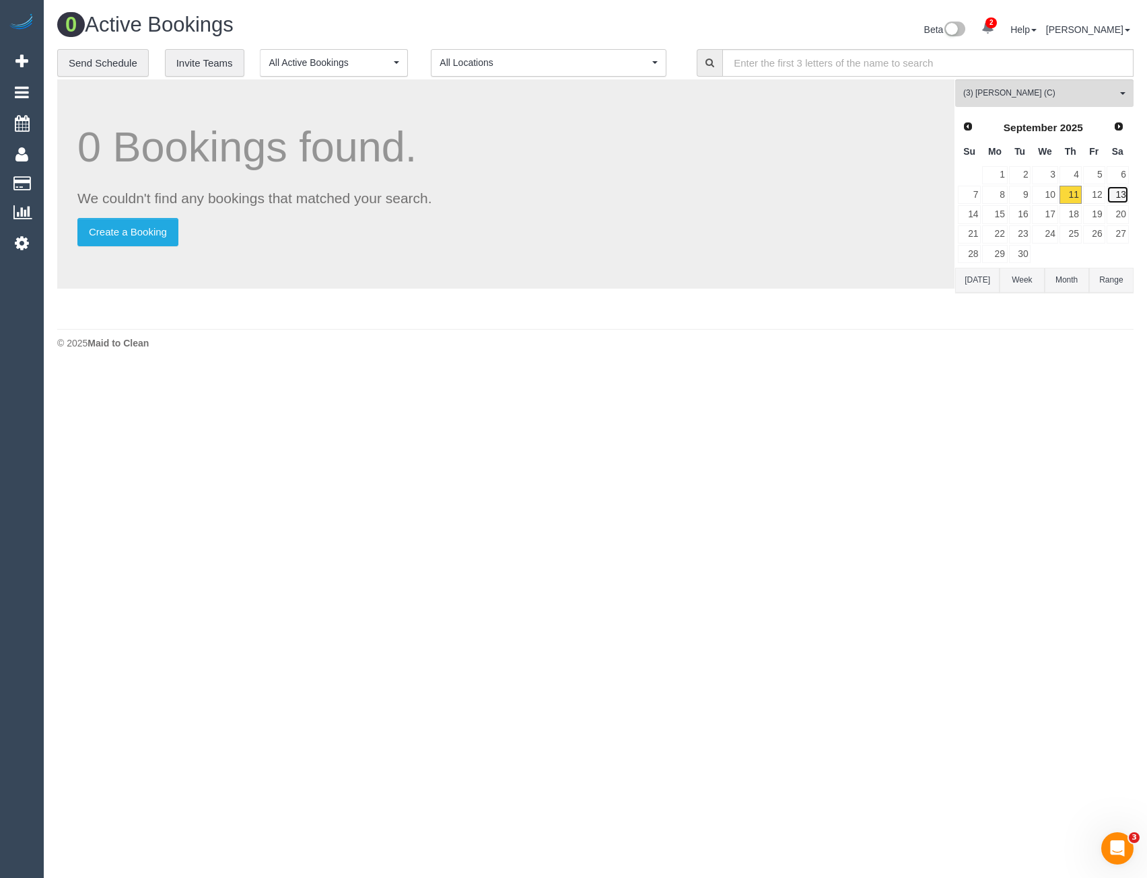
click at [1120, 193] on link "13" at bounding box center [1118, 195] width 22 height 18
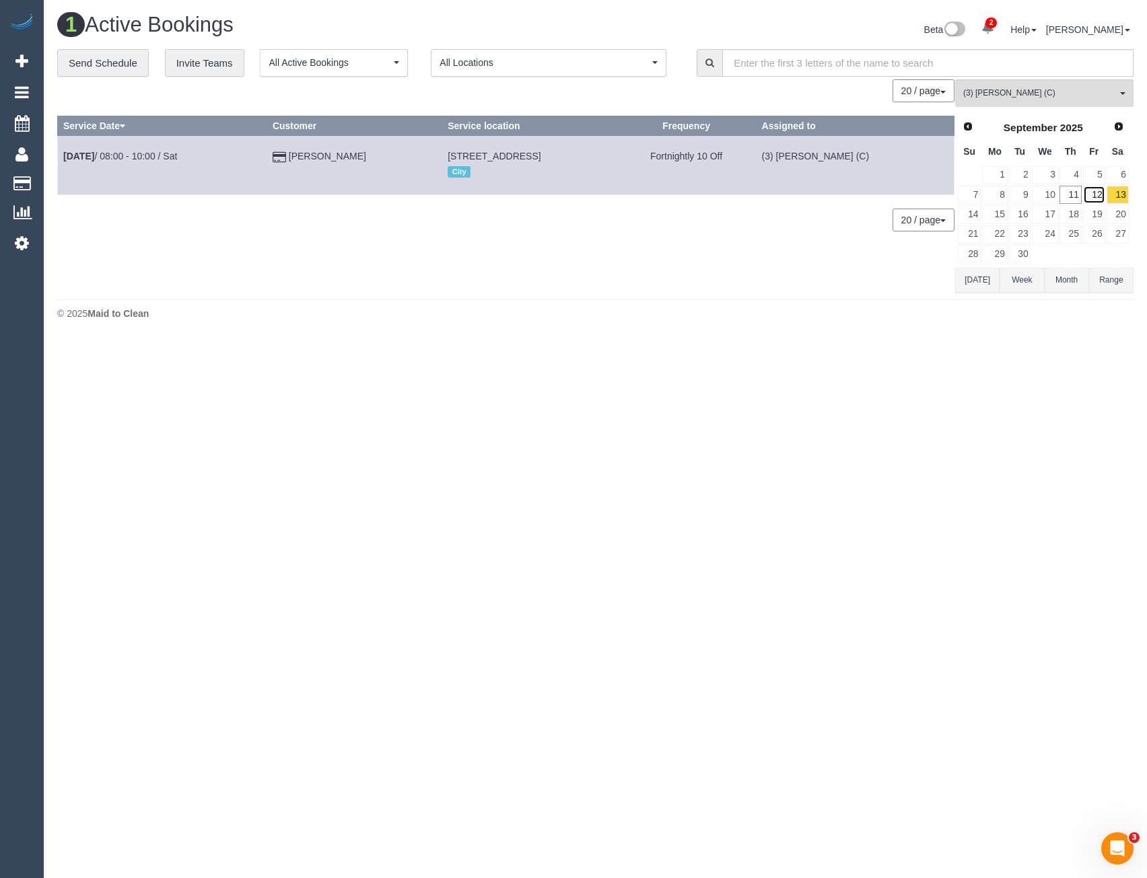
click at [1103, 193] on link "12" at bounding box center [1094, 195] width 22 height 18
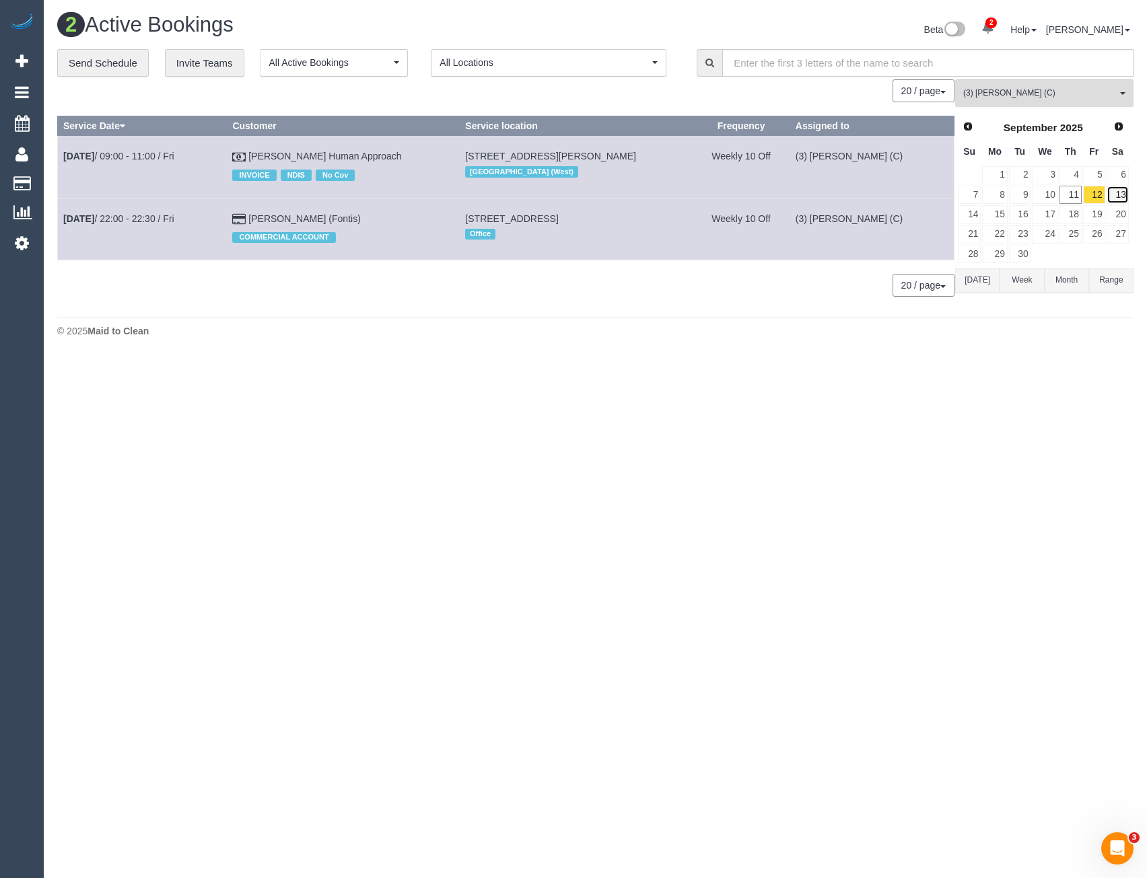
click at [1128, 193] on link "13" at bounding box center [1118, 195] width 22 height 18
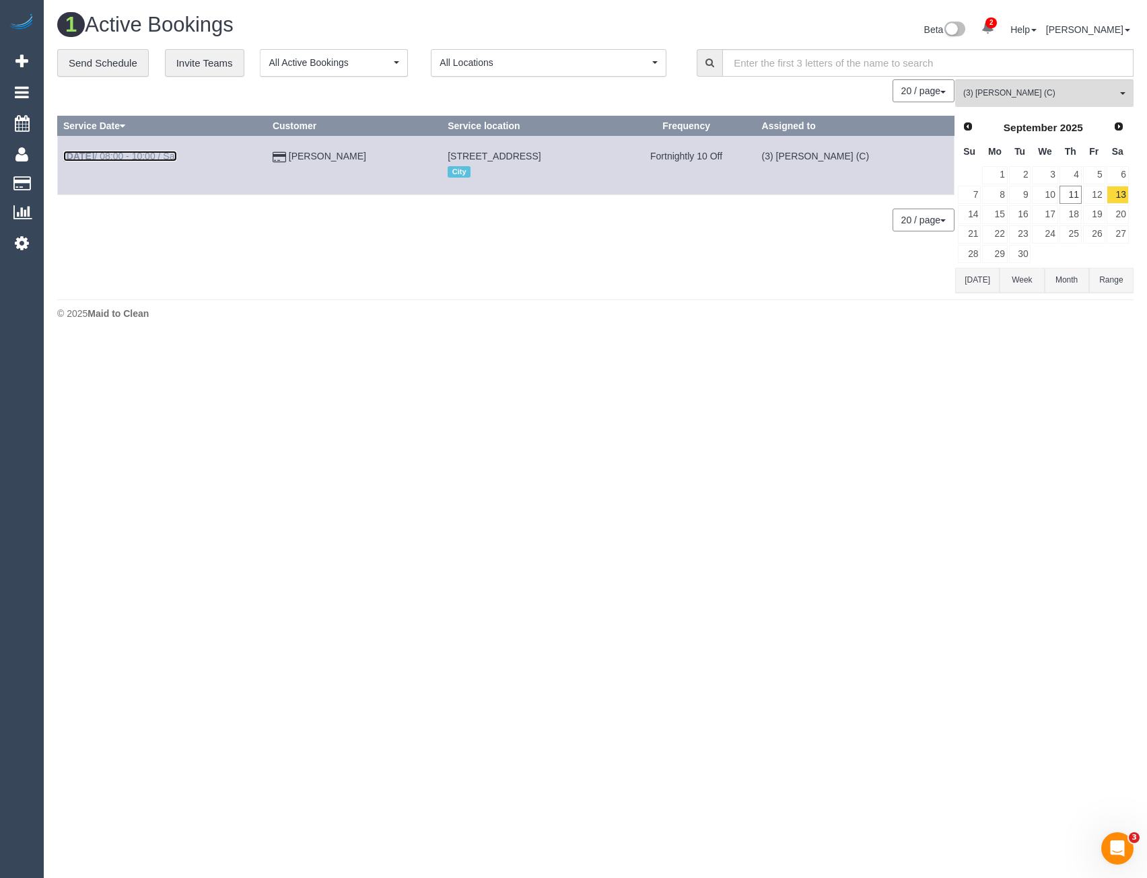
click at [164, 154] on link "Sep 13th / 08:00 - 10:00 / Sat" at bounding box center [120, 156] width 114 height 11
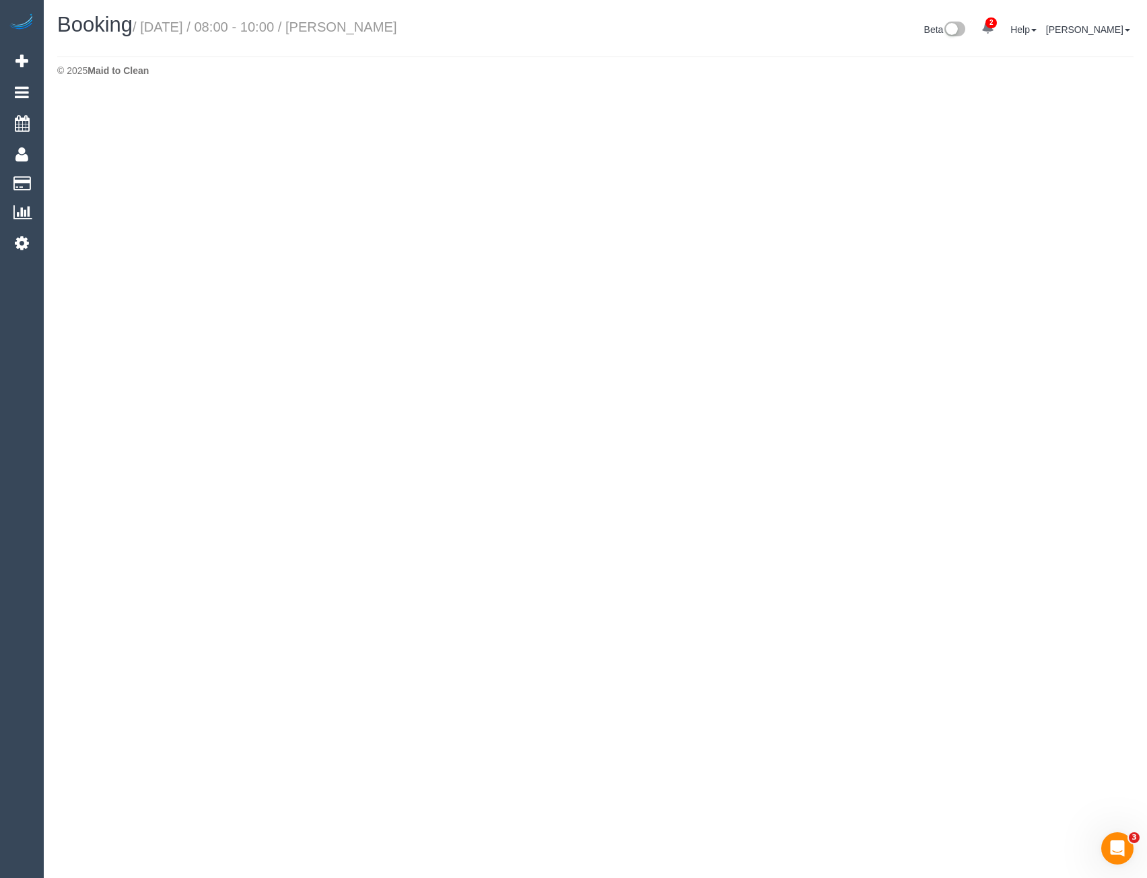
select select "VIC"
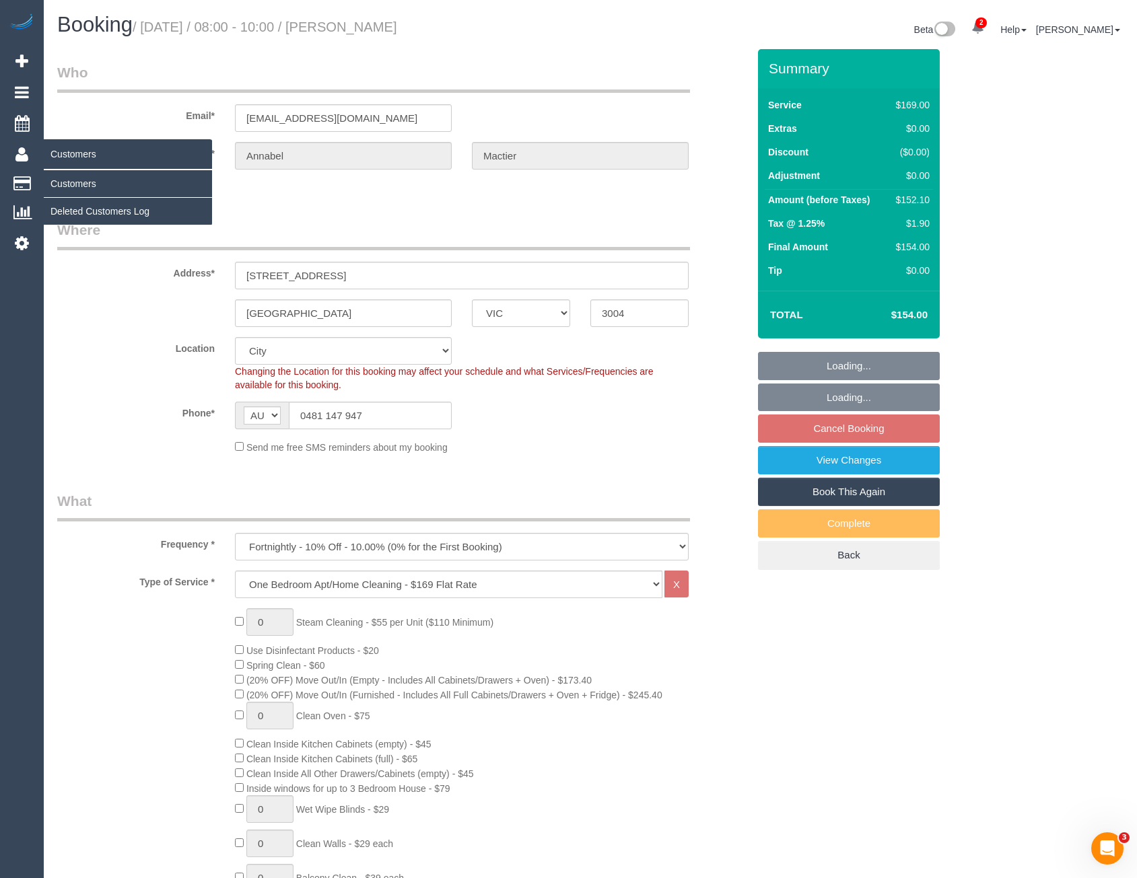
select select "object:20091"
select select "number:27"
select select "number:14"
select select "number:19"
select select "number:22"
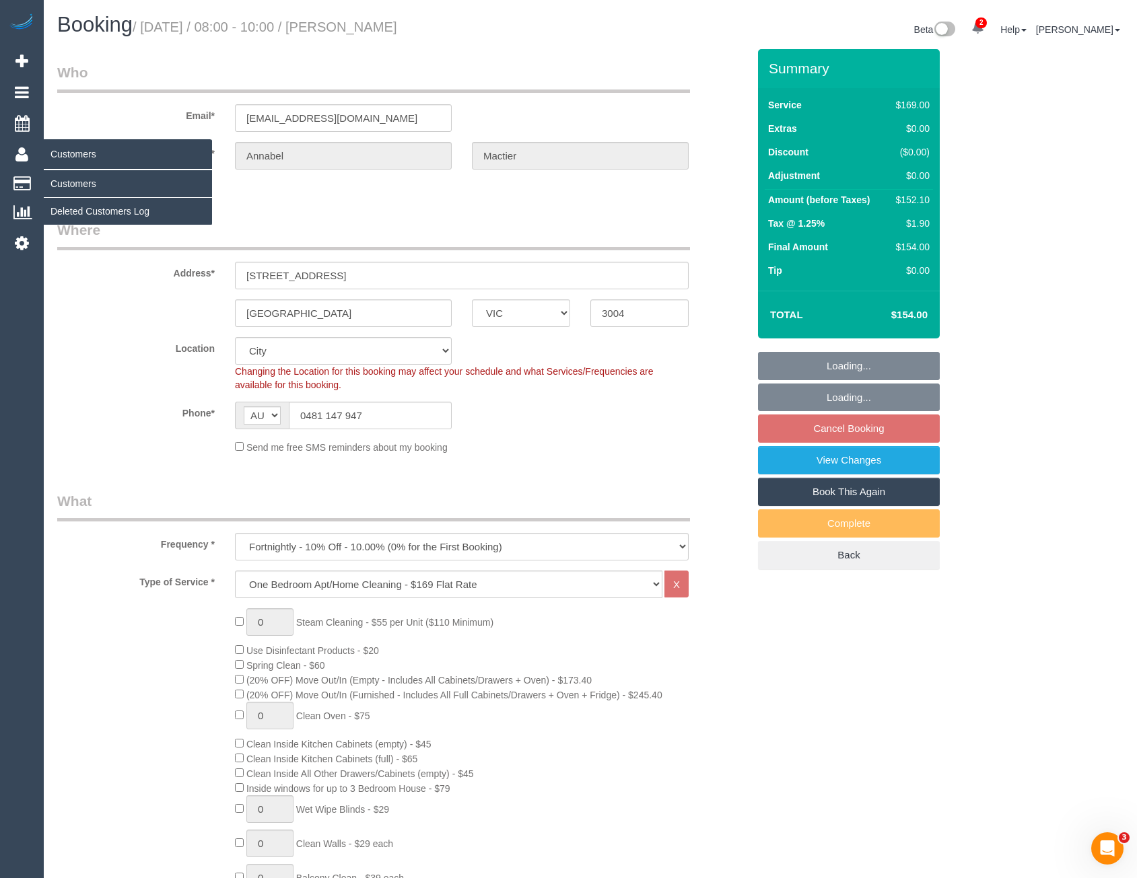
select select "number:35"
select select "number:26"
select select "spot9"
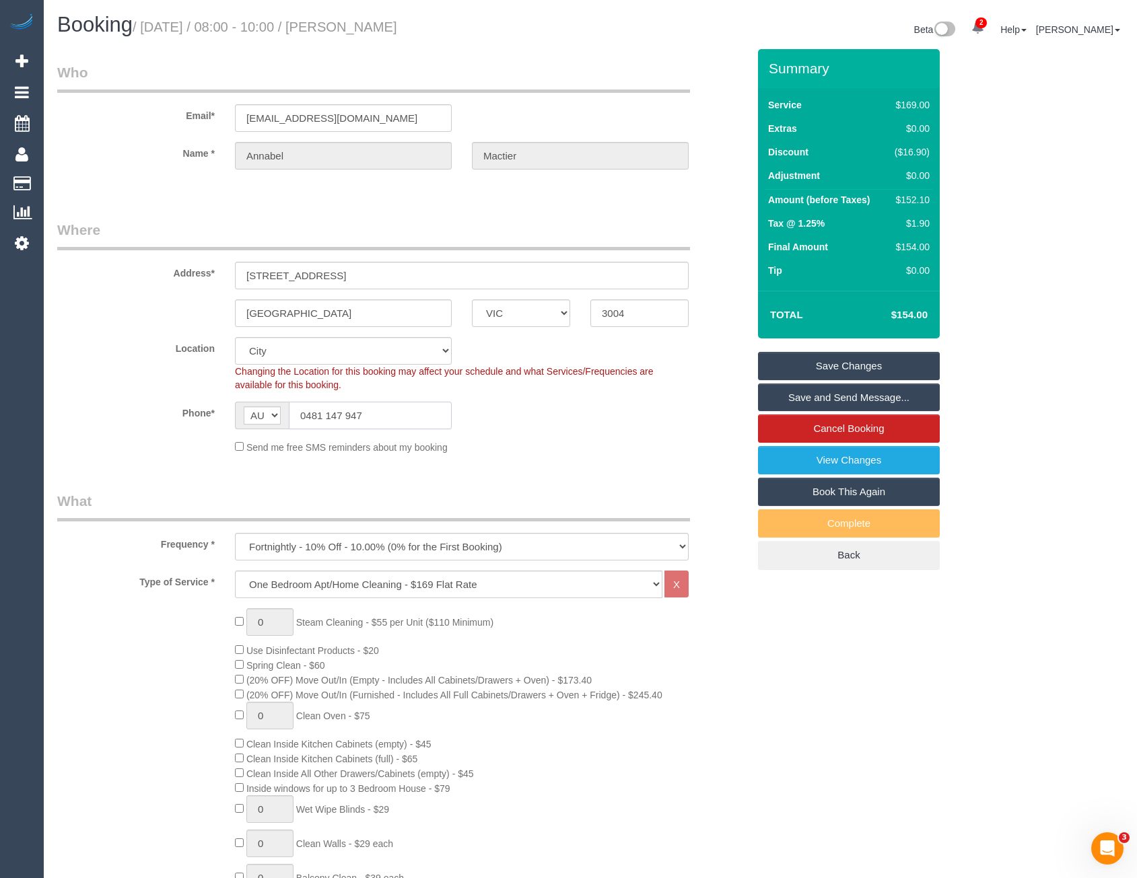
drag, startPoint x: 357, startPoint y: 417, endPoint x: 308, endPoint y: 418, distance: 49.1
click at [308, 418] on input "0481 147 947" at bounding box center [370, 416] width 163 height 28
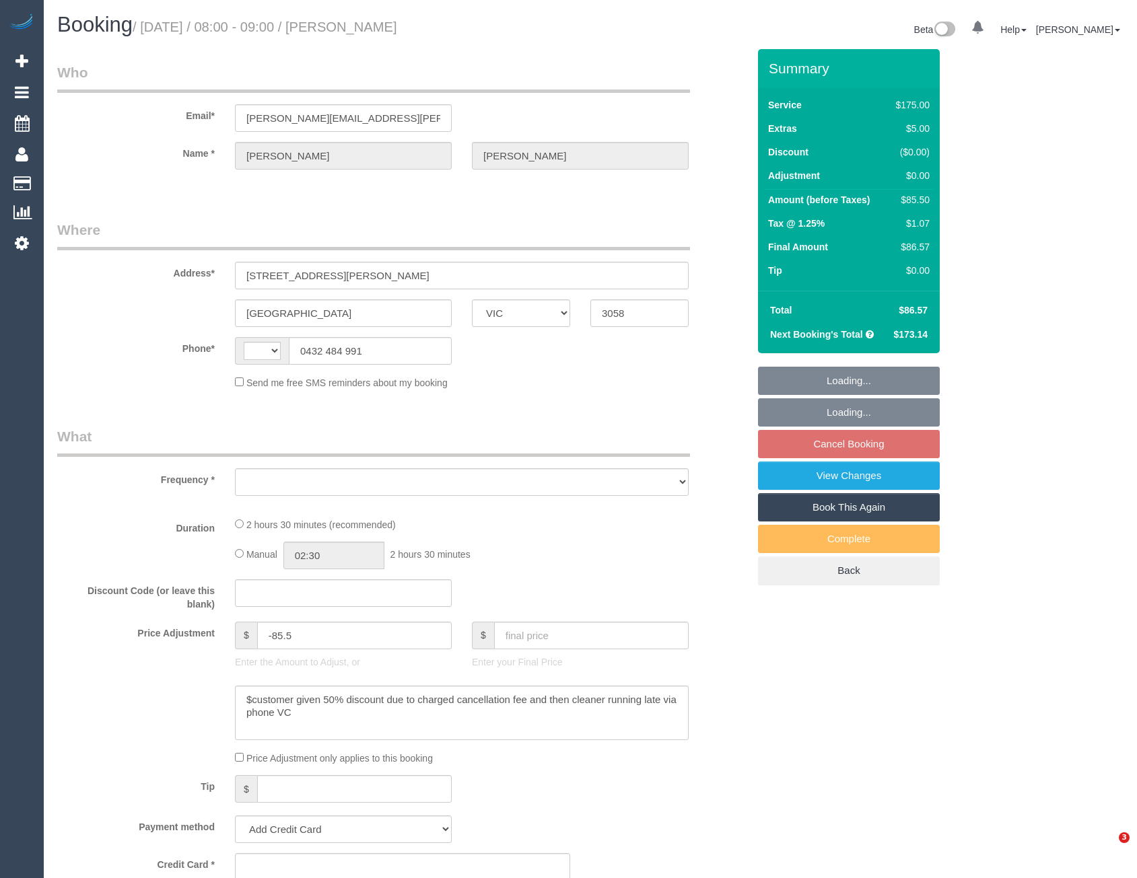
select select "VIC"
select select "string:AU"
select select "object:644"
select select "string:stripe-pm_1P6PEt2GScqysDRVq3veKEhF"
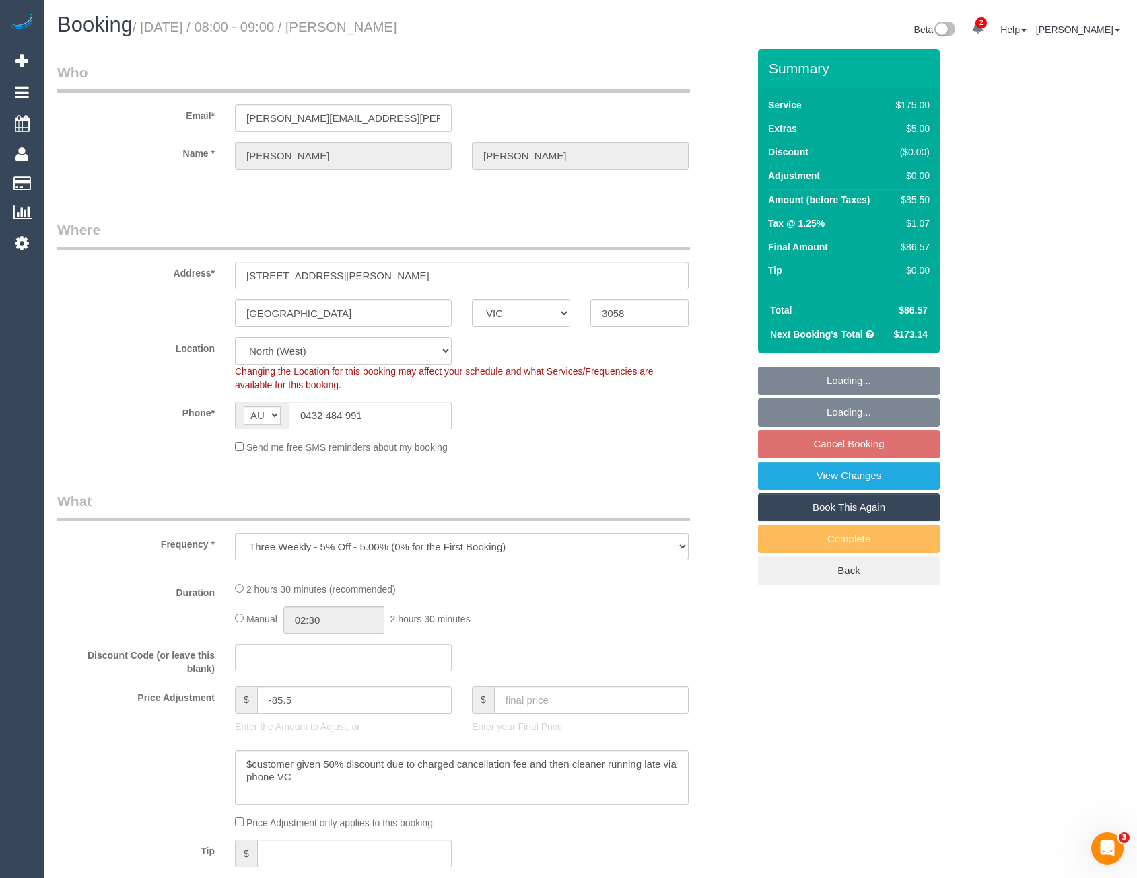
select select "object:795"
select select "150"
select select "number:27"
select select "number:14"
select select "number:19"
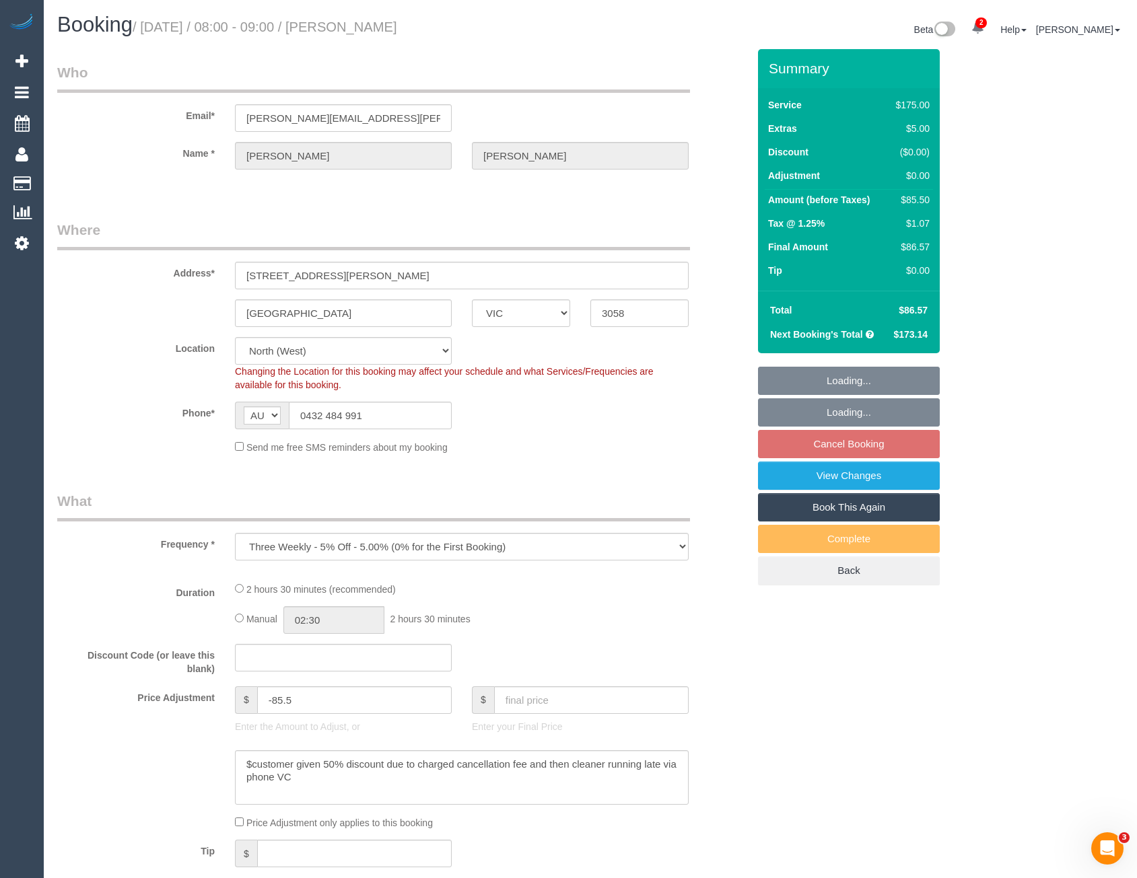
select select "number:22"
select select "number:34"
select select "number:11"
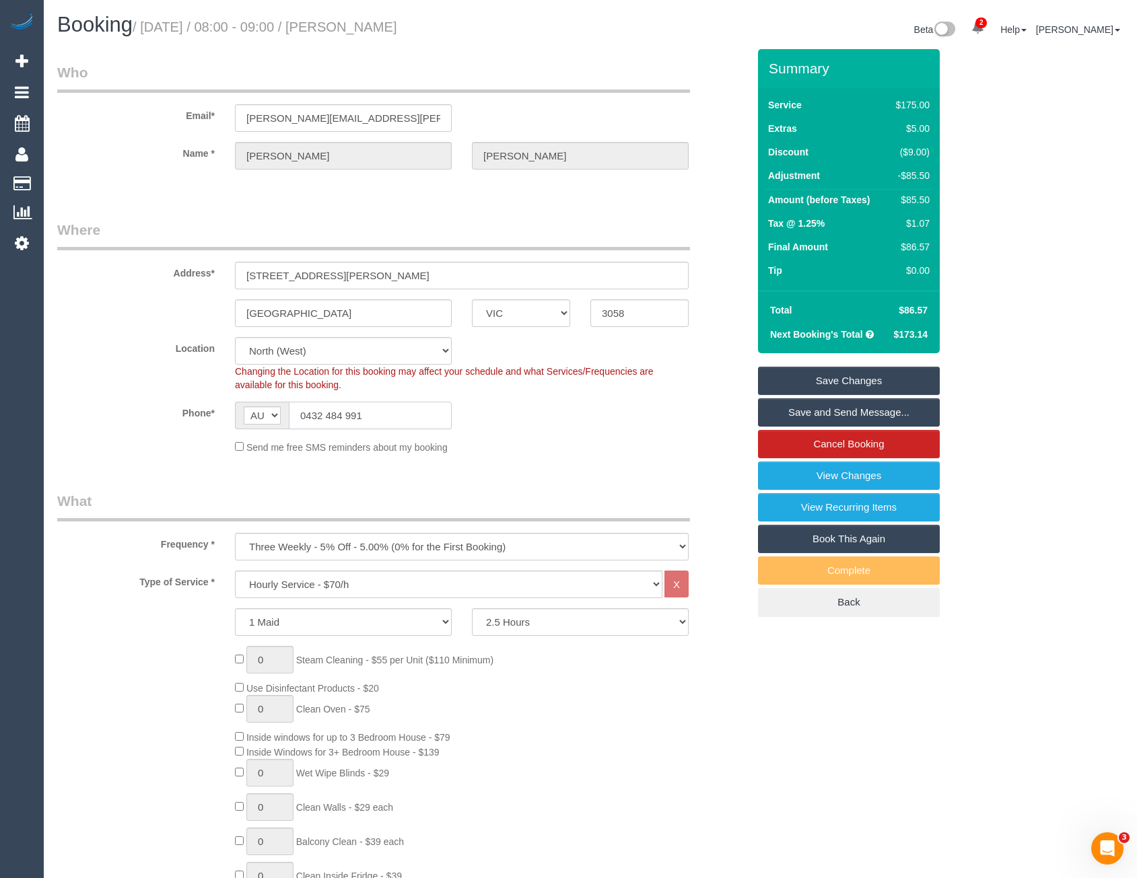
drag, startPoint x: 366, startPoint y: 410, endPoint x: 306, endPoint y: 411, distance: 59.9
click at [306, 411] on input "0432 484 991" at bounding box center [370, 416] width 163 height 28
